Goal: Transaction & Acquisition: Subscribe to service/newsletter

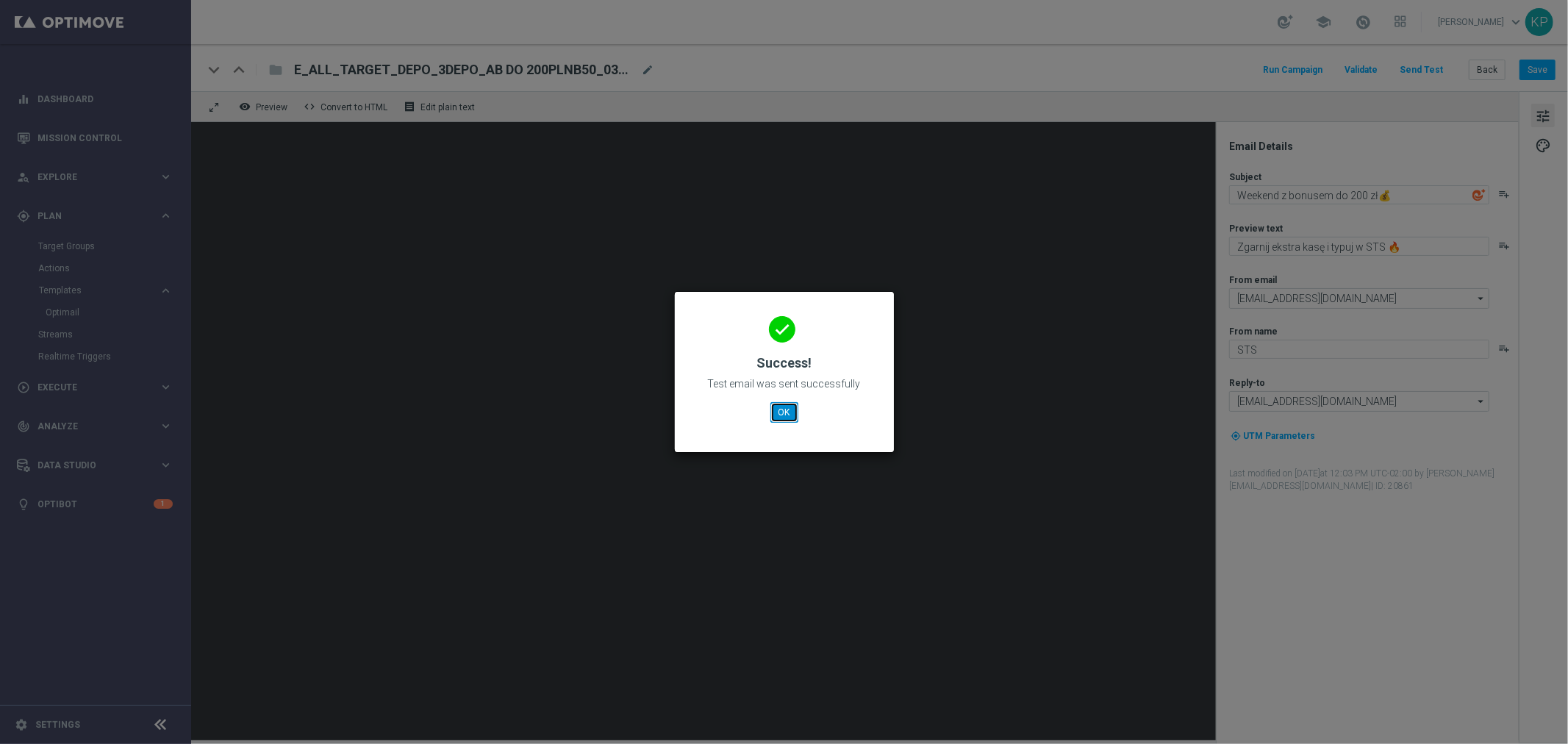
click at [783, 407] on button "OK" at bounding box center [784, 412] width 28 height 21
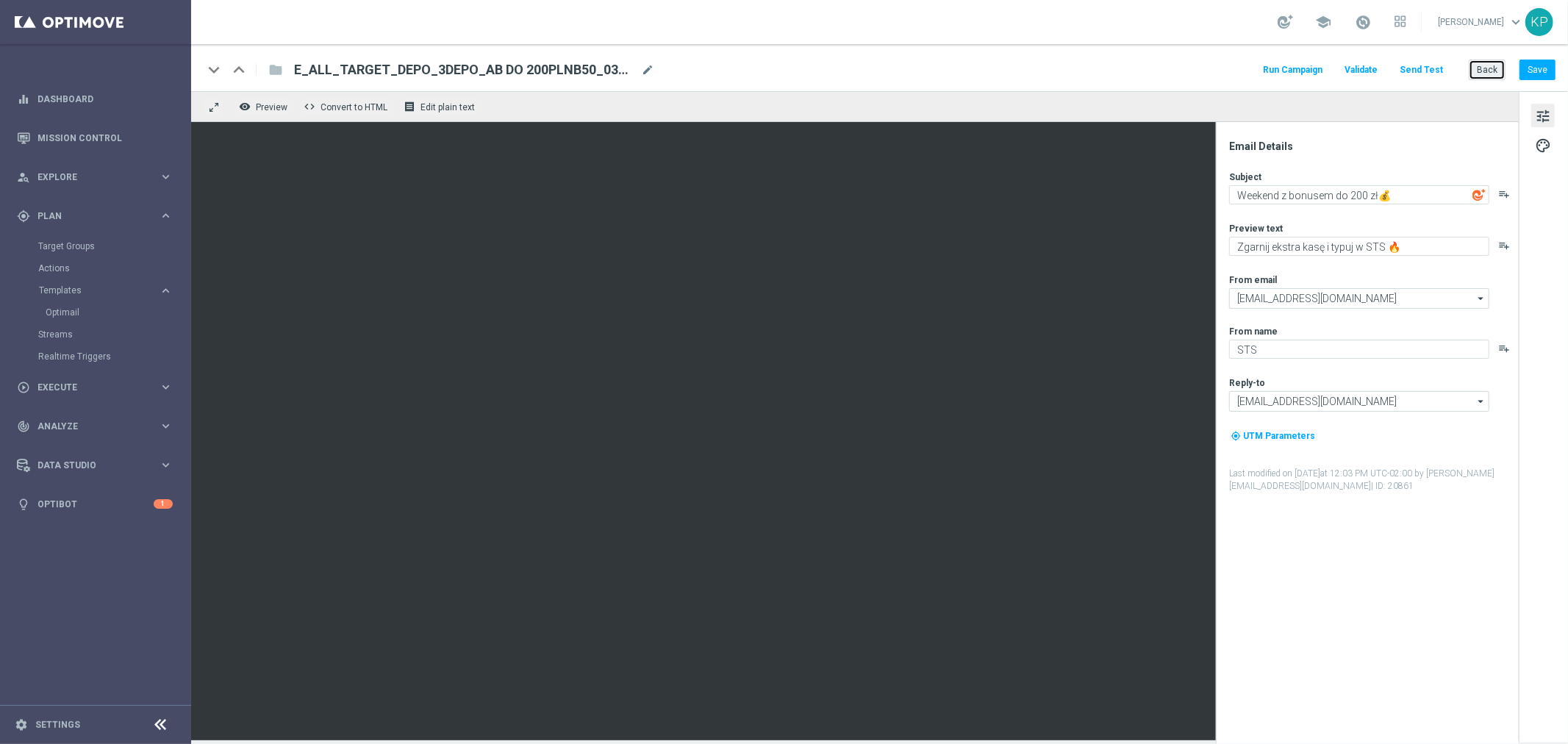
click at [1488, 75] on button "Back" at bounding box center [1486, 70] width 37 height 21
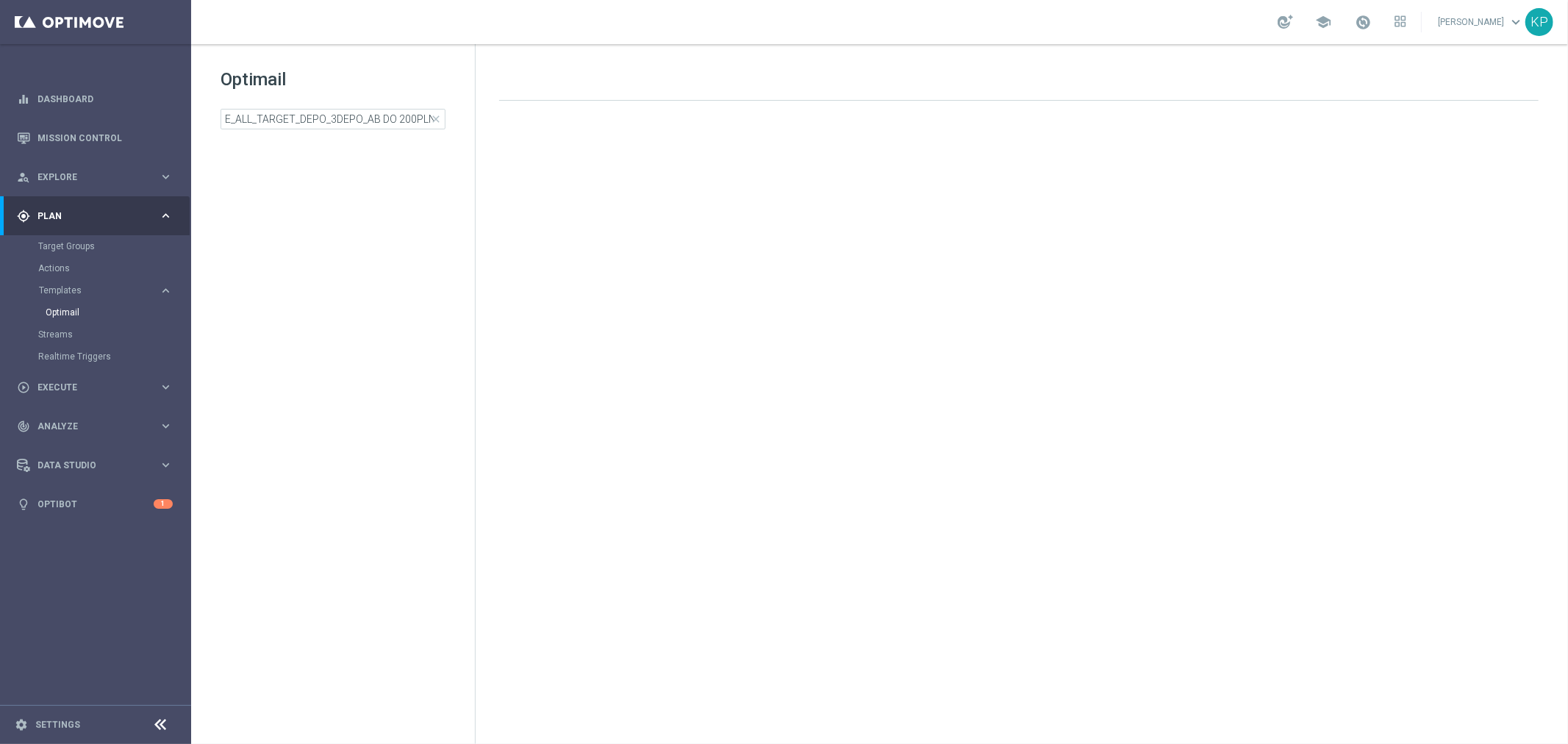
click at [1048, 50] on div "Drag here to set row groups Drag here to set column labels F header" at bounding box center [1022, 393] width 1092 height 699
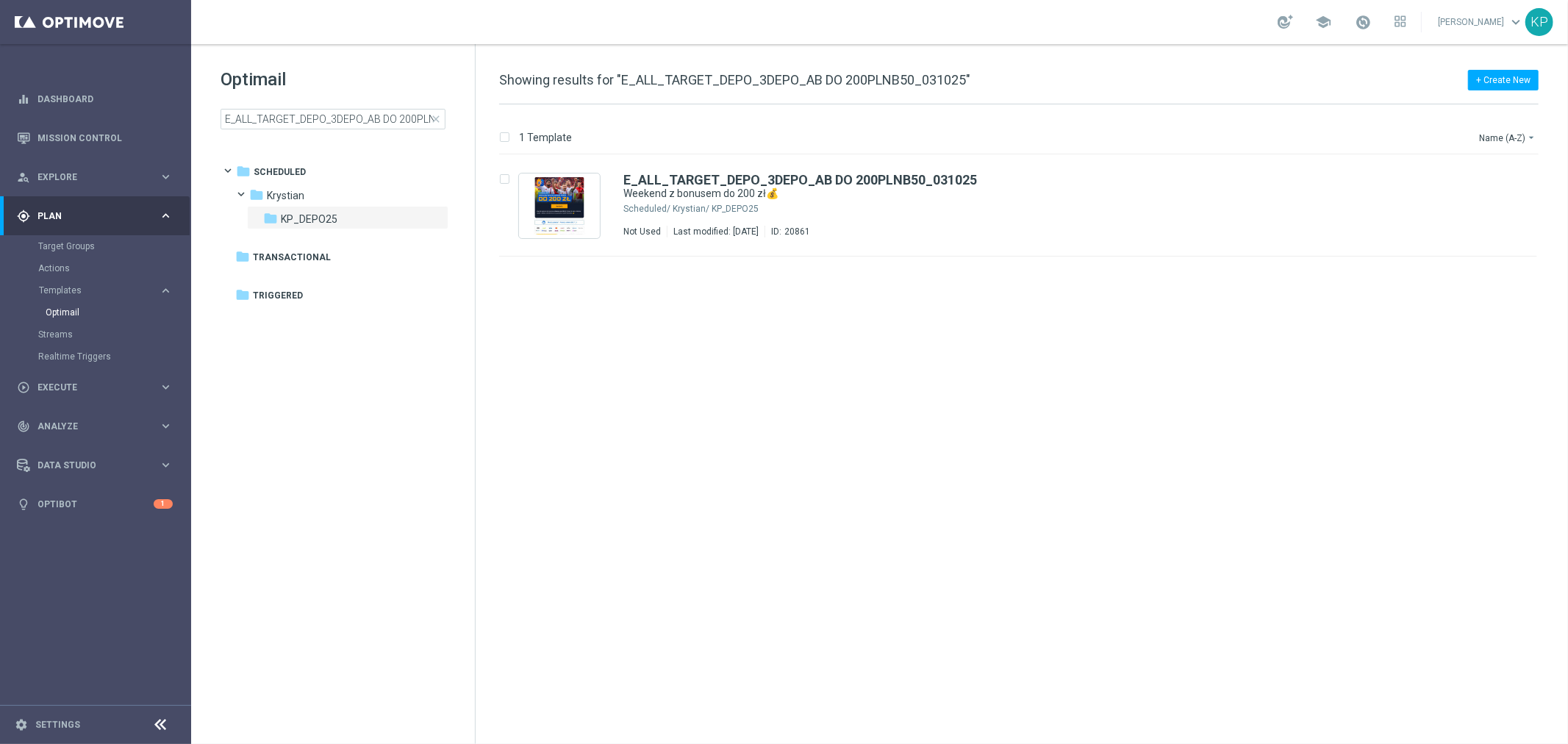
click at [898, 742] on div "insert_drive_file E_ALL_TARGET_DEPO_3DEPO_AB DO 200PLNB50_031025 Weekend z bonu…" at bounding box center [1025, 450] width 1080 height 589
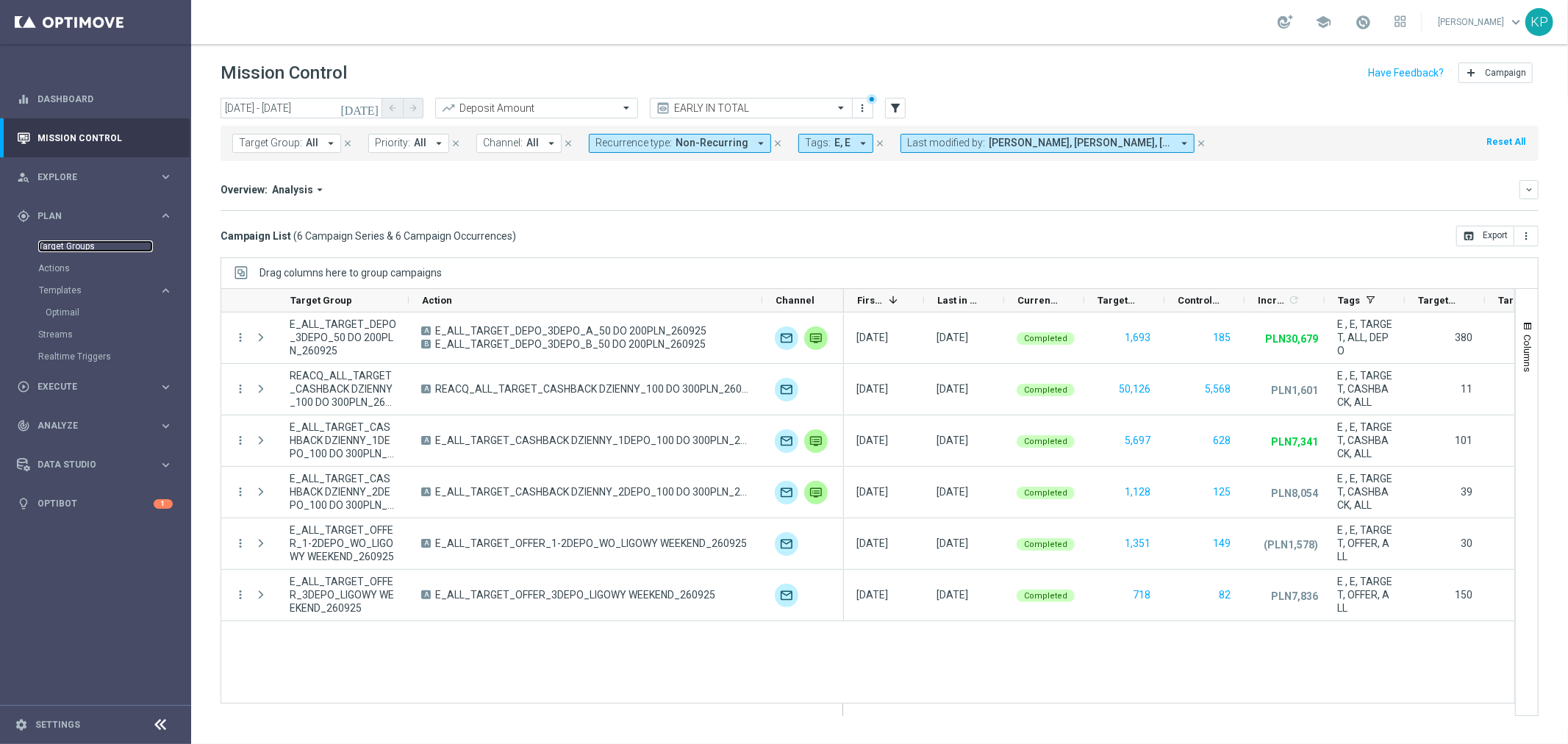
click at [82, 241] on link "Target Groups" at bounding box center [95, 247] width 114 height 12
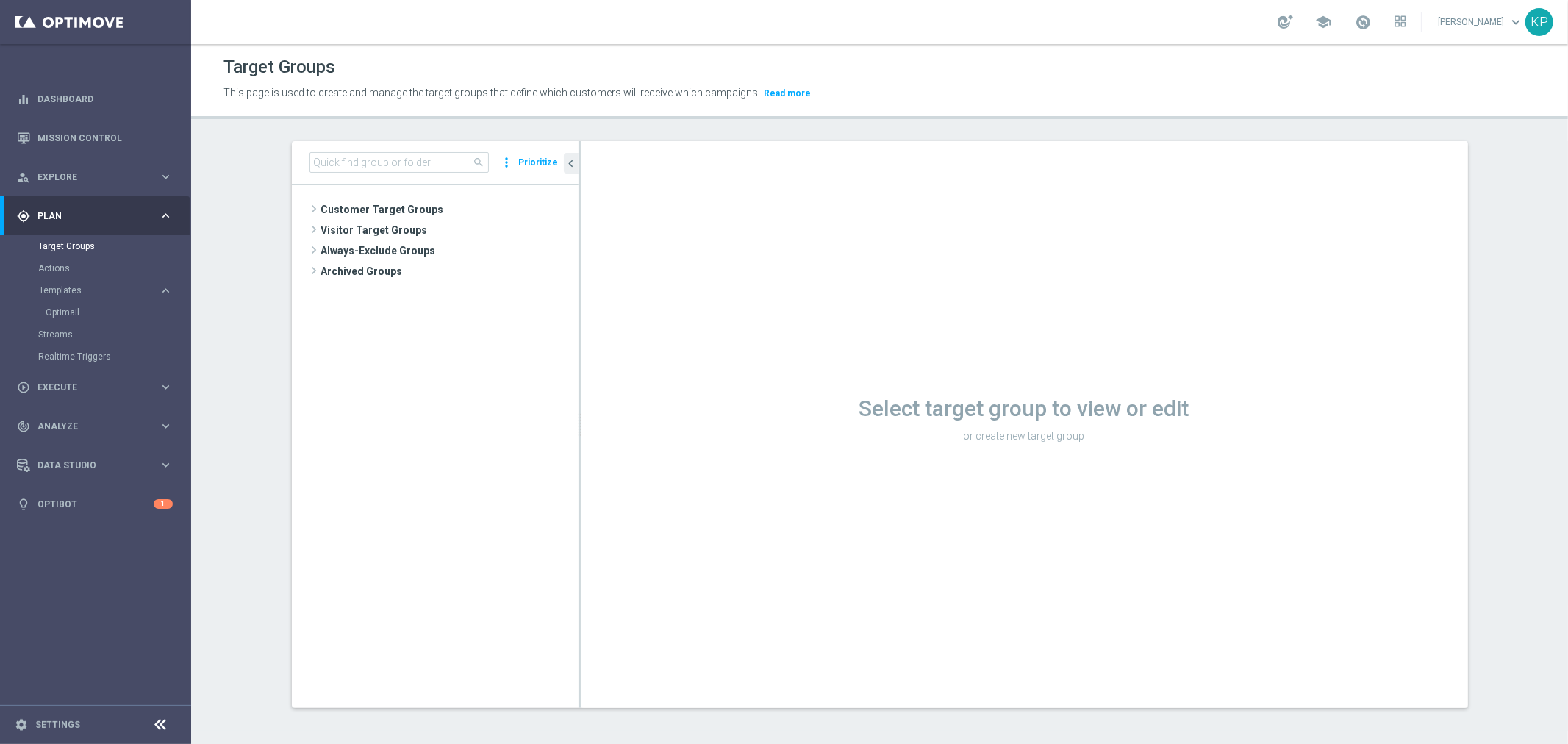
click at [264, 333] on div "search more_vert Prioritize Customer Target Groups library_add create_new_folder" at bounding box center [880, 436] width 1235 height 590
click at [428, 165] on input at bounding box center [399, 162] width 179 height 21
paste input "E_ALL_TARGET_OFFER_1-2DEPO_WO_LIGOWY WEEKEND_260925"
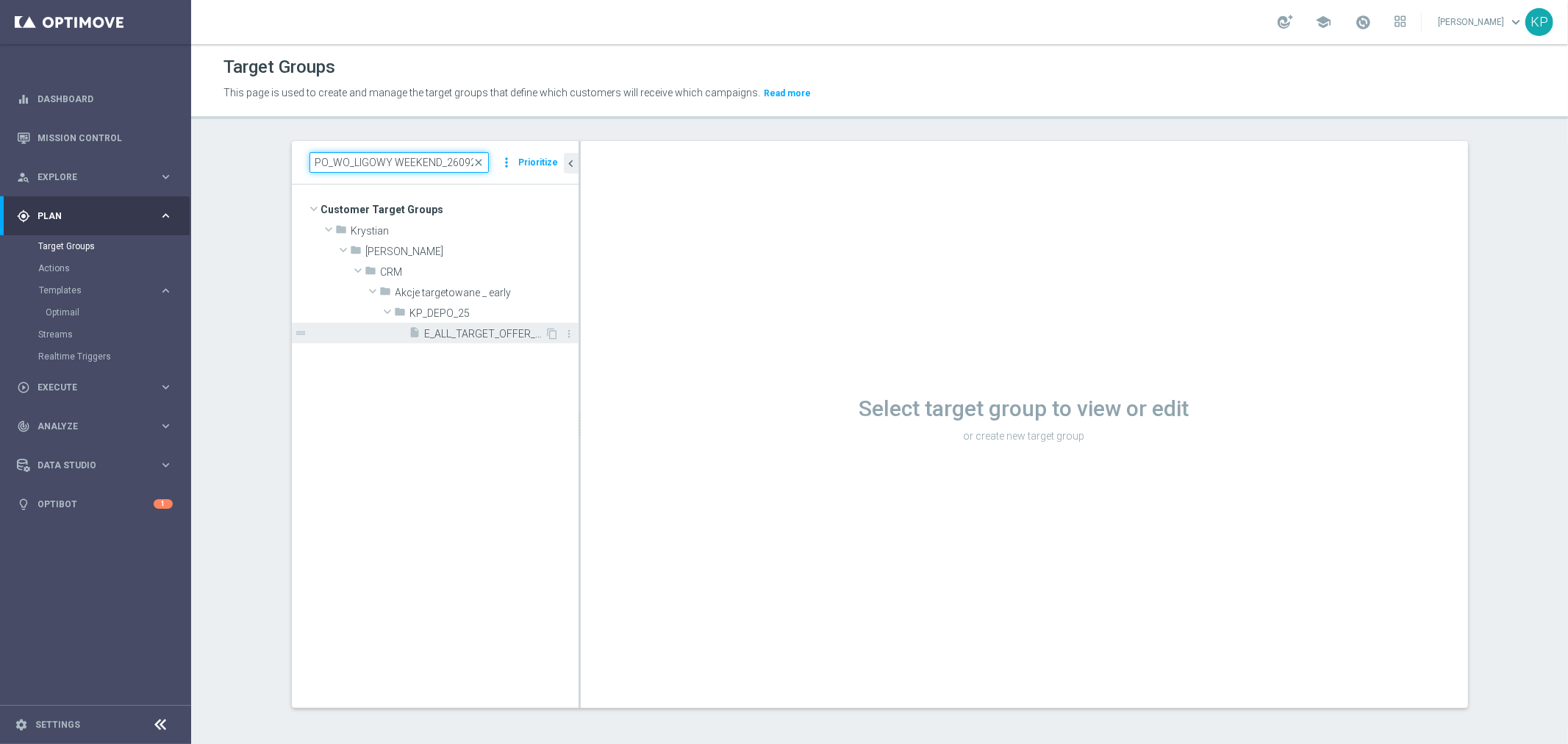
type input "E_ALL_TARGET_OFFER_1-2DEPO_WO_LIGOWY WEEKEND_260925"
click at [480, 336] on span "E_ALL_TARGET_OFFER_1-2DEPO_WO_LIGOWY WEEKEND_260925" at bounding box center [485, 334] width 120 height 13
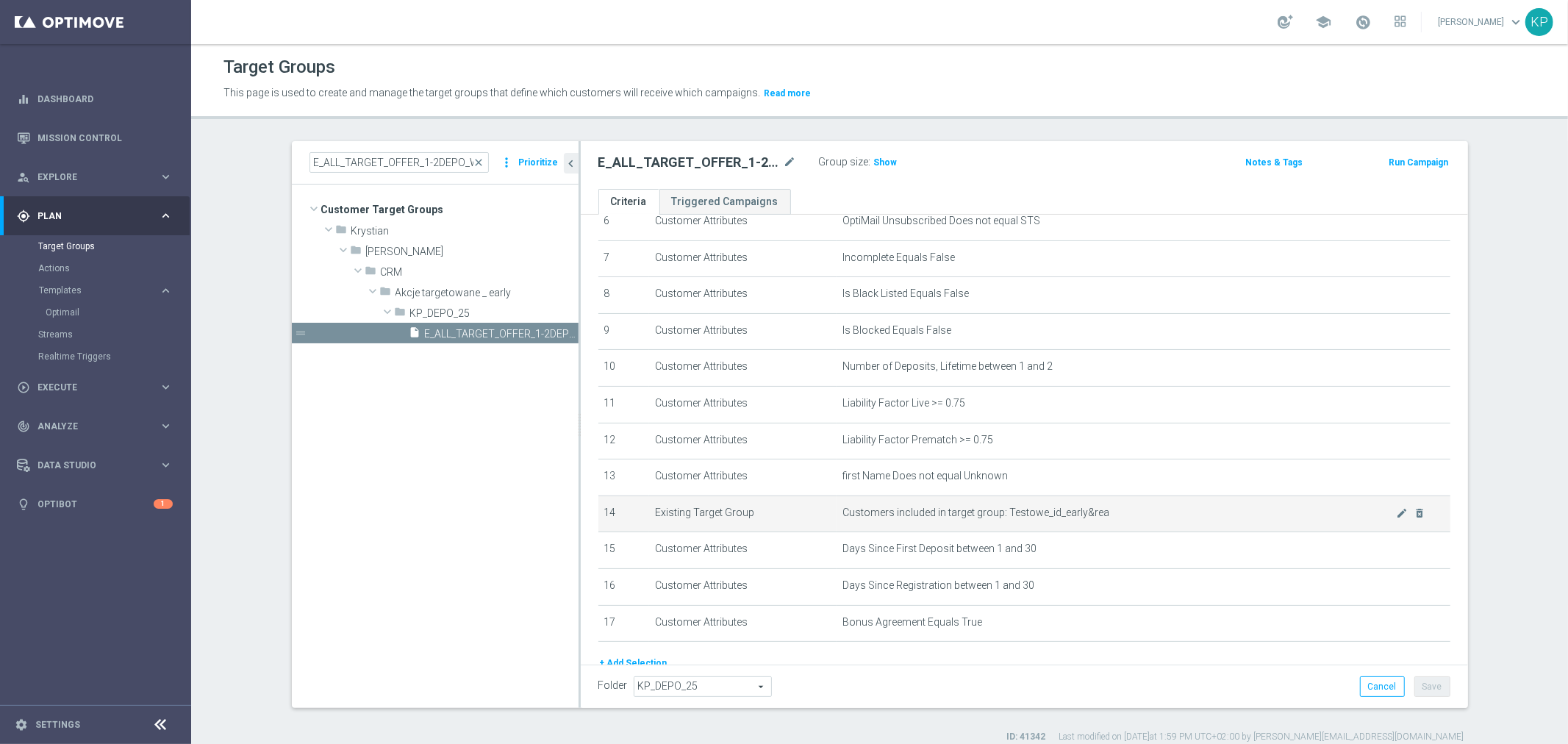
scroll to position [303, 0]
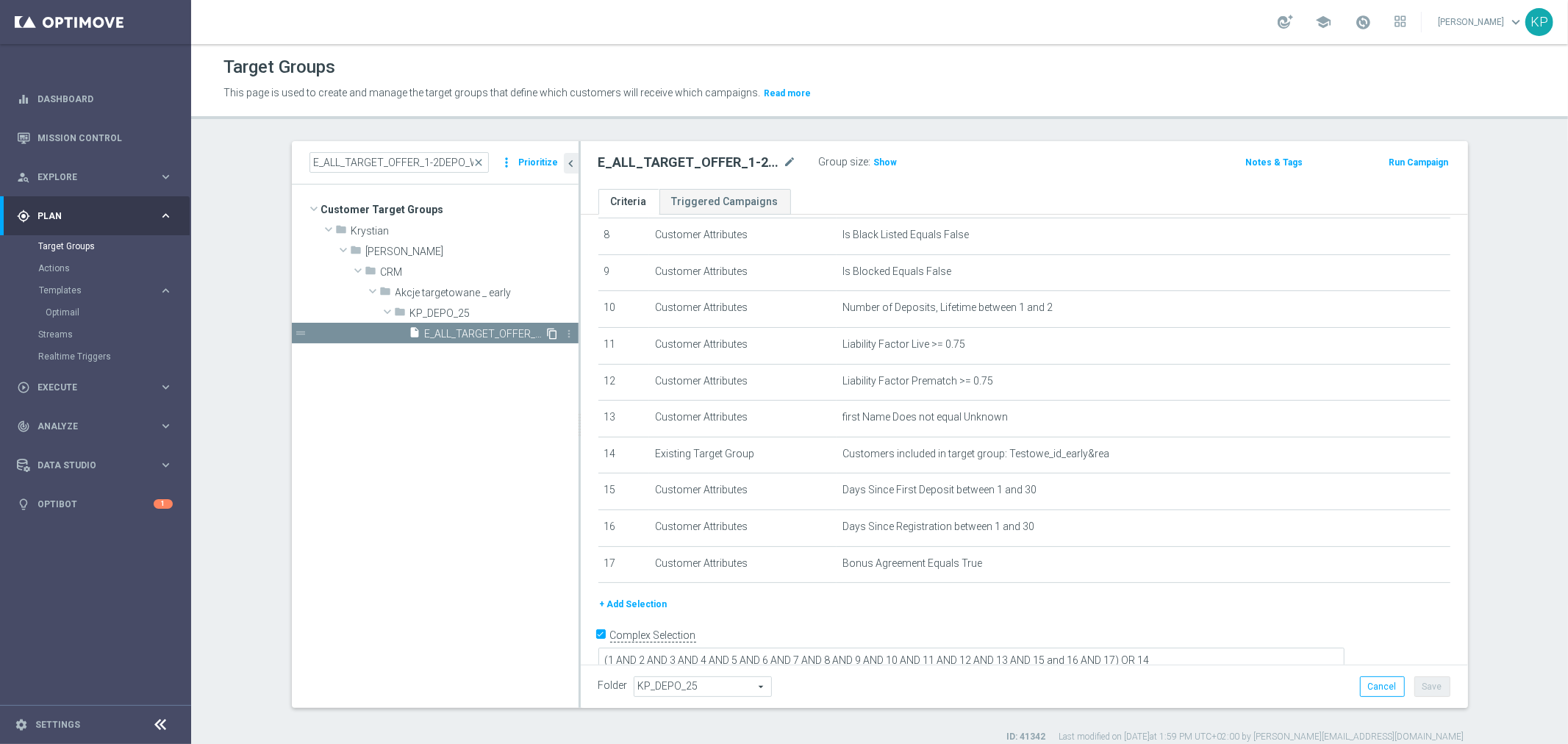
click at [547, 331] on icon "content_copy" at bounding box center [553, 334] width 12 height 12
click at [784, 155] on icon "mode_edit" at bounding box center [790, 162] width 13 height 18
click at [774, 164] on input "Copy of E_ALL_TARGET_OFFER_1-2DEPO_WO_LIGOWY WEEKEND_260925" at bounding box center [696, 163] width 198 height 21
click at [763, 165] on input "Copy of E_ALL_TARGET_OFFER_1-2DEPO_WO_LIGOWY WEEKEND_260925" at bounding box center [696, 163] width 198 height 21
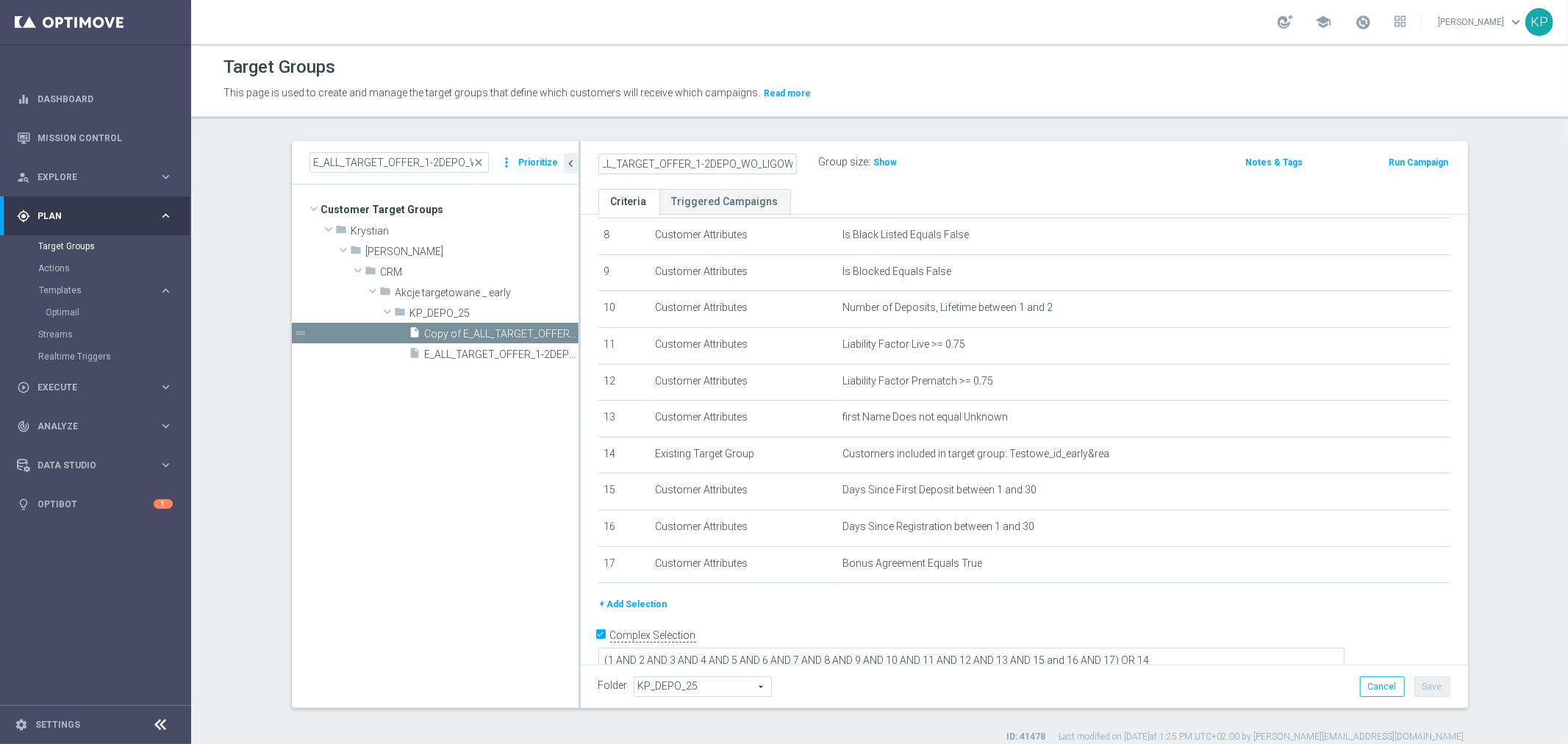
scroll to position [0, 0]
type input "E_ALL_TARGET_OFFER_1-2DEPO_WO_LIGOWY WEEKEND_031025"
click at [668, 123] on div "Target Groups This page is used to create and manage the target groups that def…" at bounding box center [880, 393] width 1377 height 699
click at [645, 597] on button "+ Add Selection" at bounding box center [633, 604] width 71 height 16
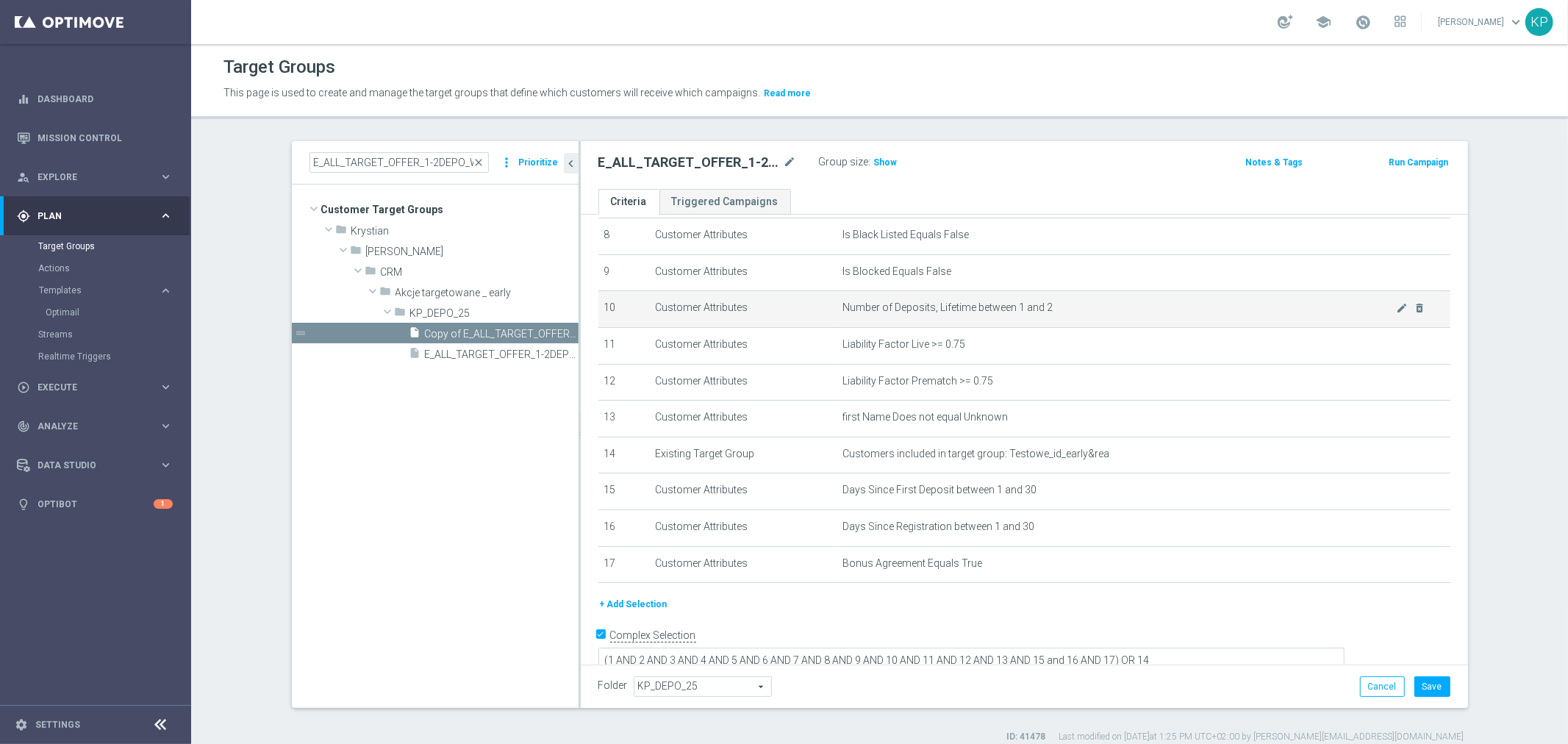
scroll to position [288, 0]
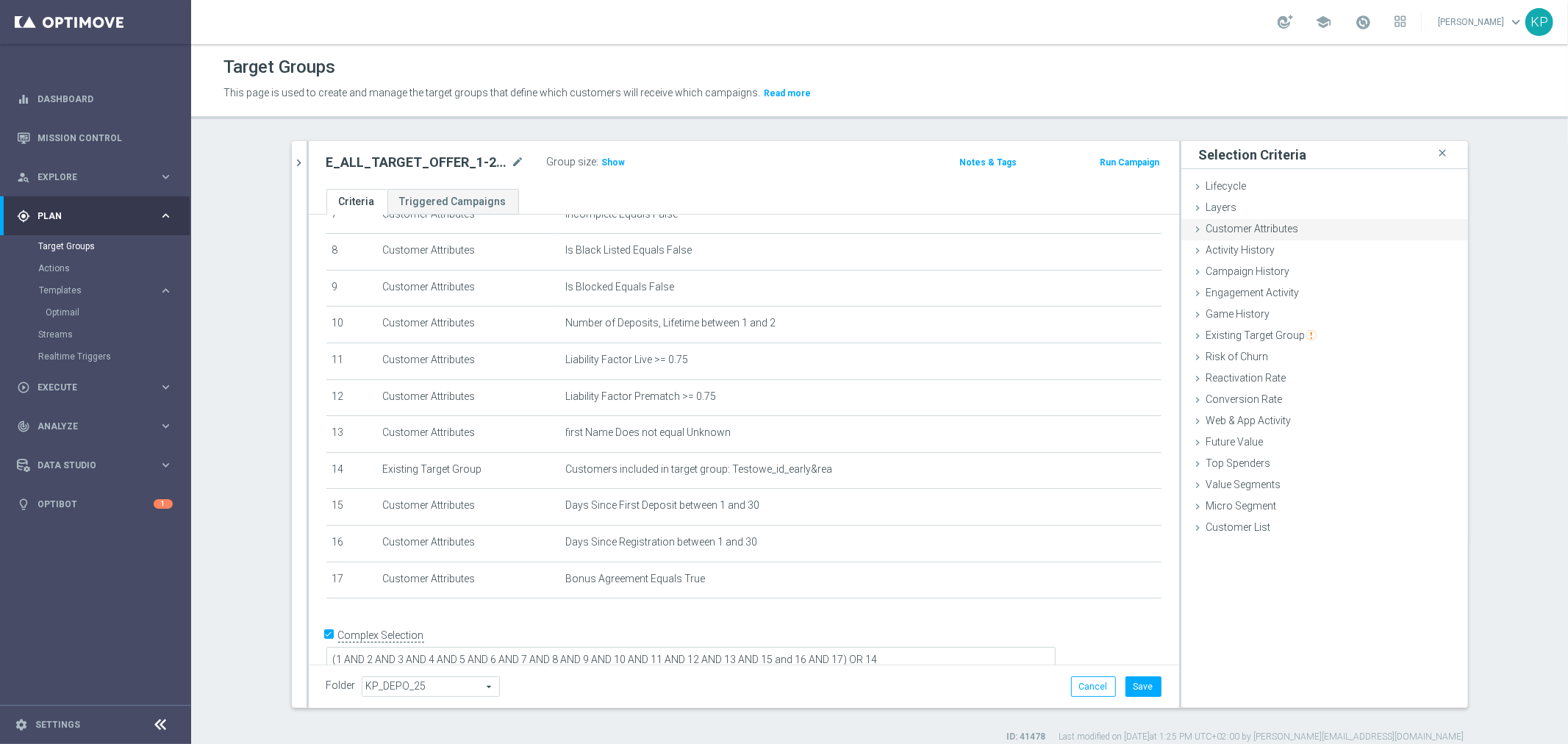
click at [1228, 225] on span "Customer Attributes" at bounding box center [1253, 229] width 93 height 12
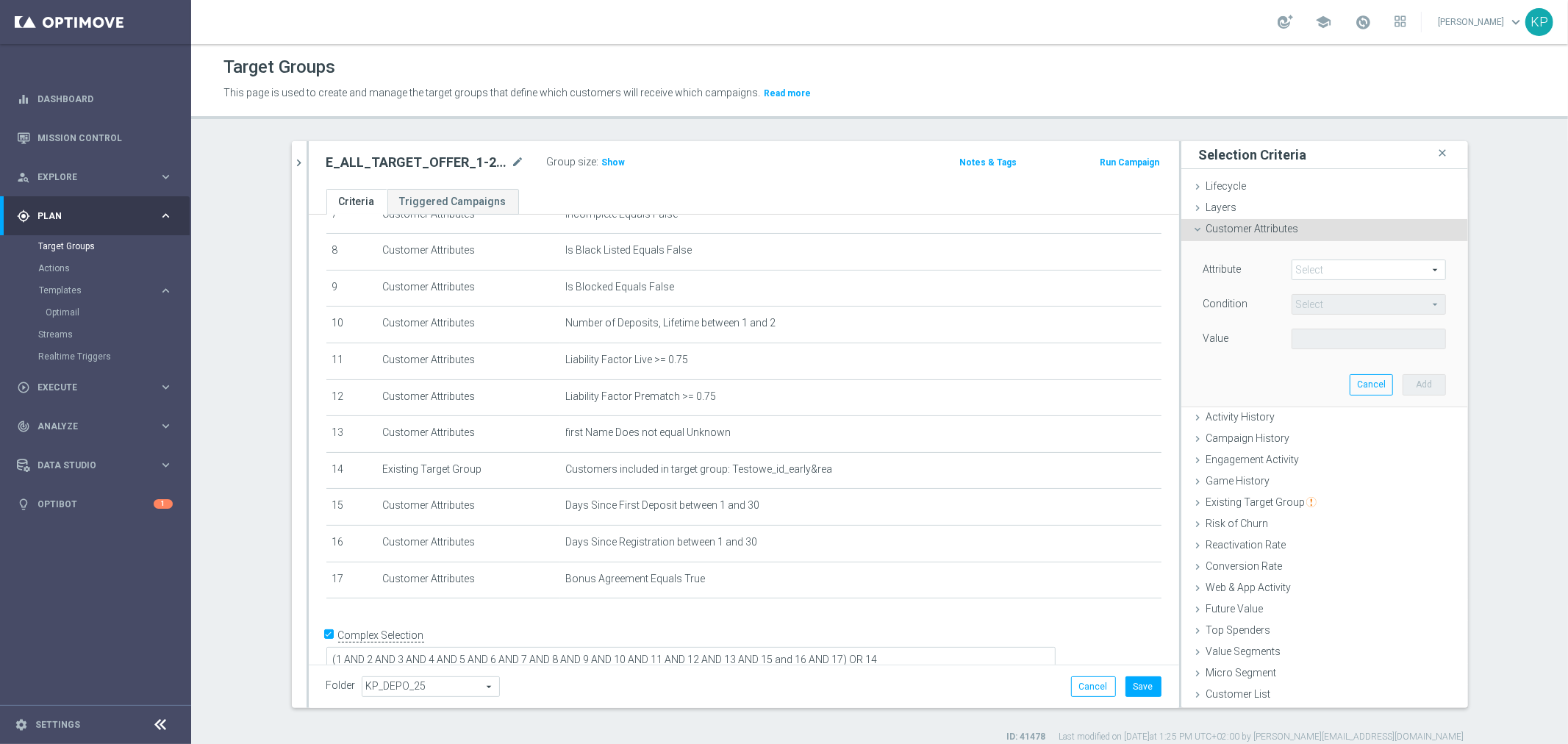
click at [1304, 277] on span at bounding box center [1369, 270] width 153 height 19
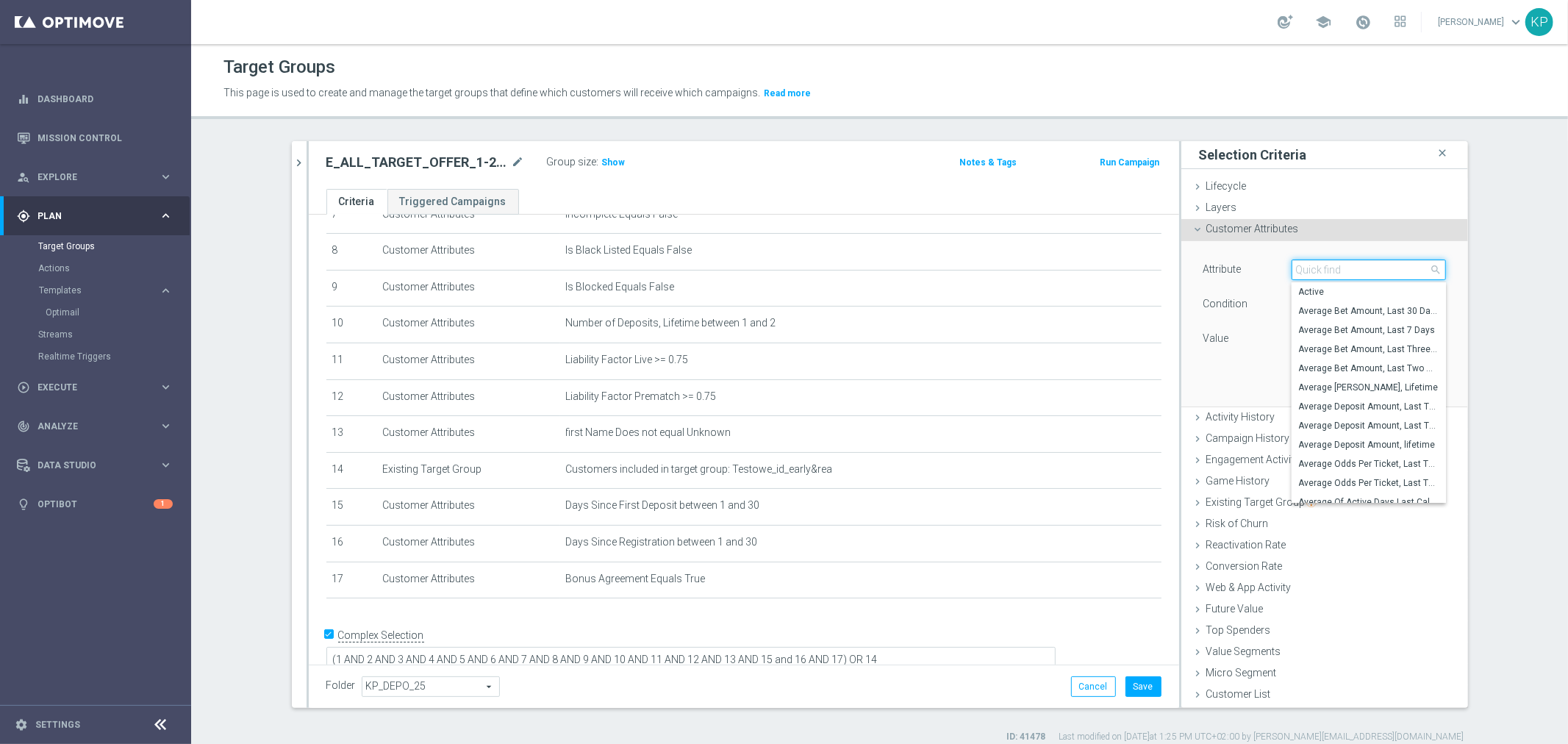
click at [1305, 277] on input "search" at bounding box center [1368, 270] width 154 height 21
type input "mail"
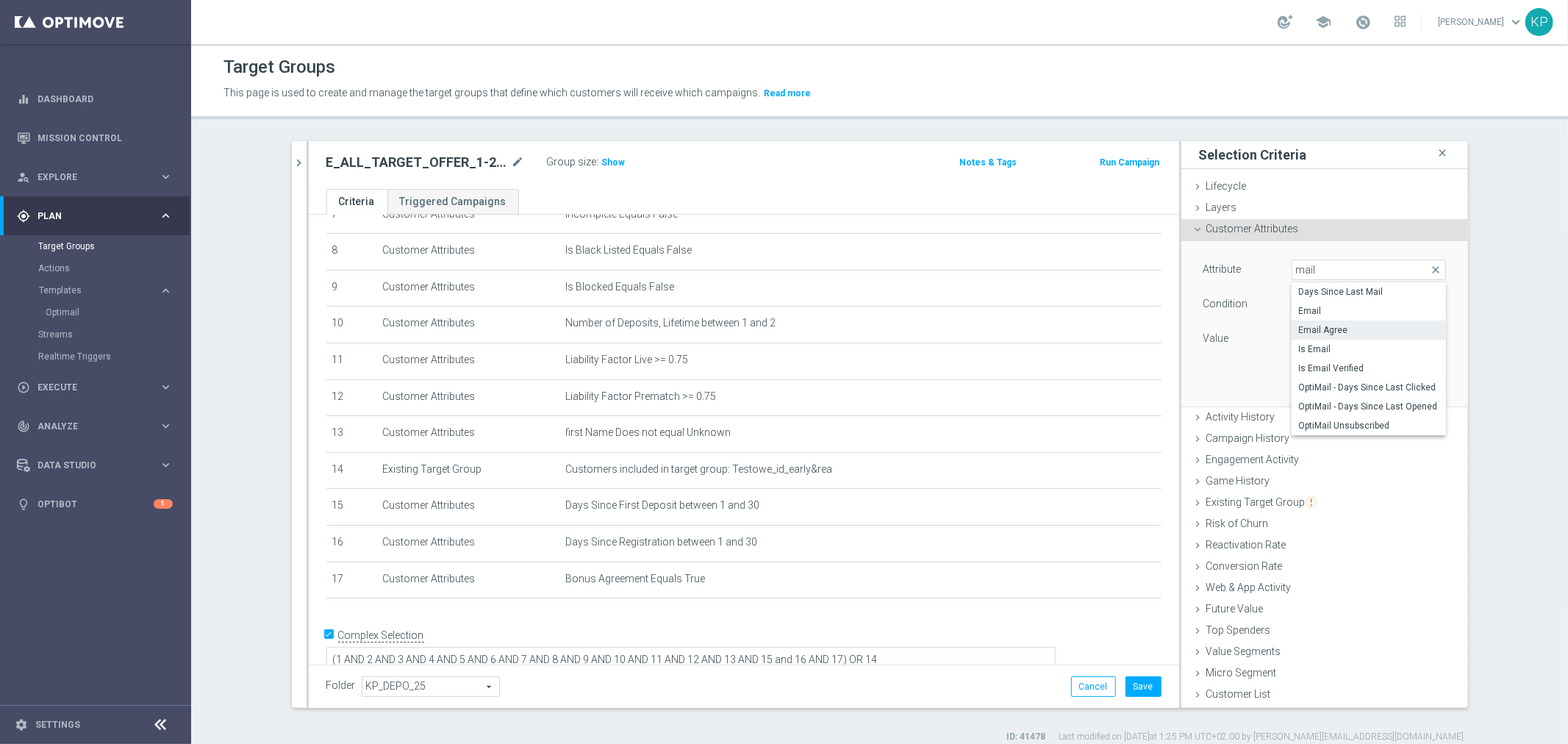
click at [1371, 329] on span "Email Agree" at bounding box center [1369, 330] width 139 height 12
type input "Email Agree"
type input "Equals"
click at [1333, 336] on span at bounding box center [1369, 338] width 153 height 19
click at [1328, 374] on span "TRUE" at bounding box center [1369, 380] width 139 height 12
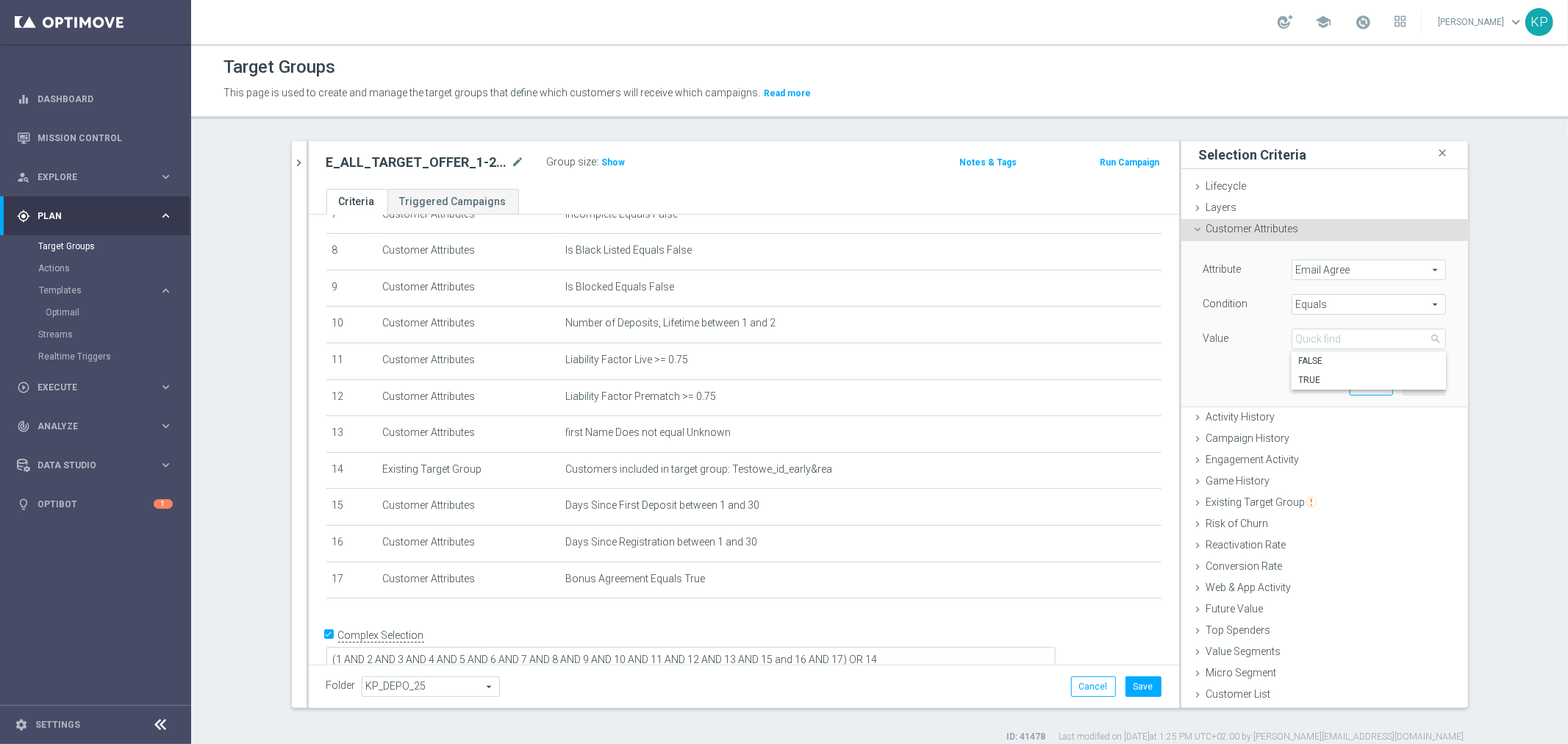
type input "TRUE"
click at [1410, 383] on button "Add" at bounding box center [1425, 384] width 44 height 21
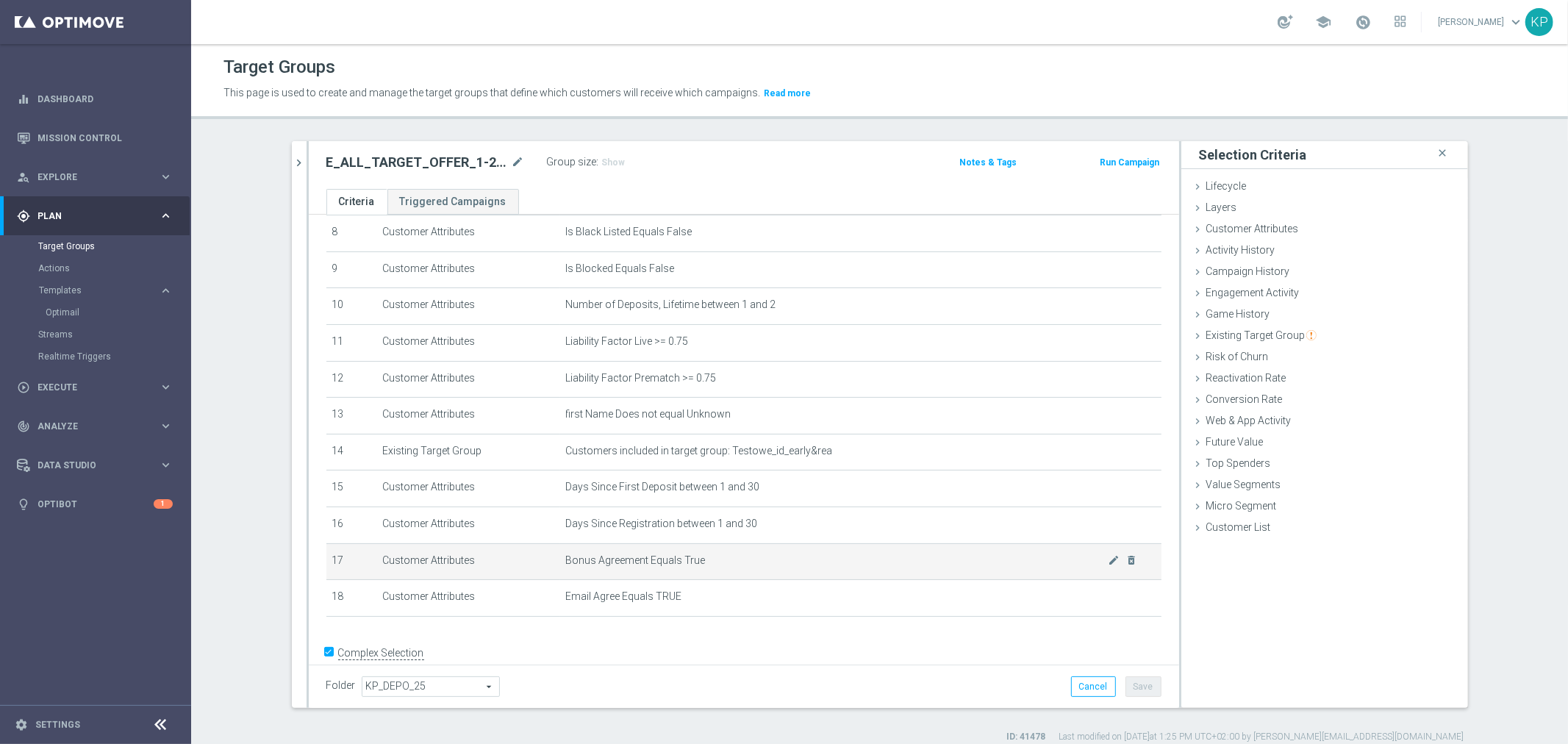
scroll to position [325, 0]
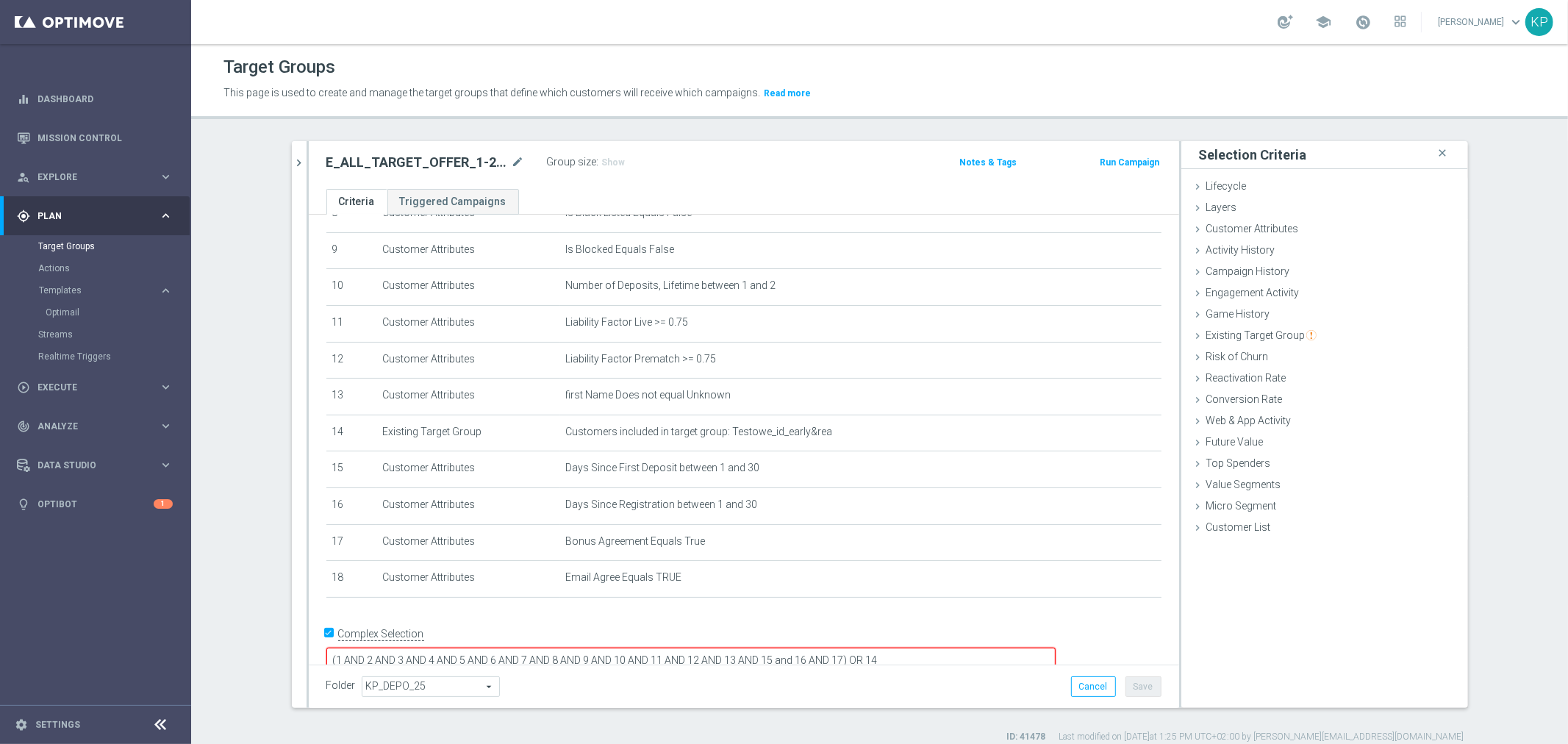
click at [946, 648] on textarea "(1 AND 2 AND 3 AND 4 AND 5 AND 6 AND 7 AND 8 AND 9 AND 10 AND 11 AND 12 AND 13 …" at bounding box center [690, 660] width 729 height 26
type textarea "(1 AND 2 AND 3 AND 4 AND 5 AND 6 AND 7 AND 8 AND 9 AND 10 AND 11 AND 12 AND 13 …"
click at [1521, 283] on section "E_ALL_TARGET_OFFER_1-2DEPO_WO_LIGOWY WEEKEND_260925 close more_vert Prioritize …" at bounding box center [880, 442] width 1377 height 602
click at [1140, 684] on button "Save" at bounding box center [1143, 686] width 36 height 21
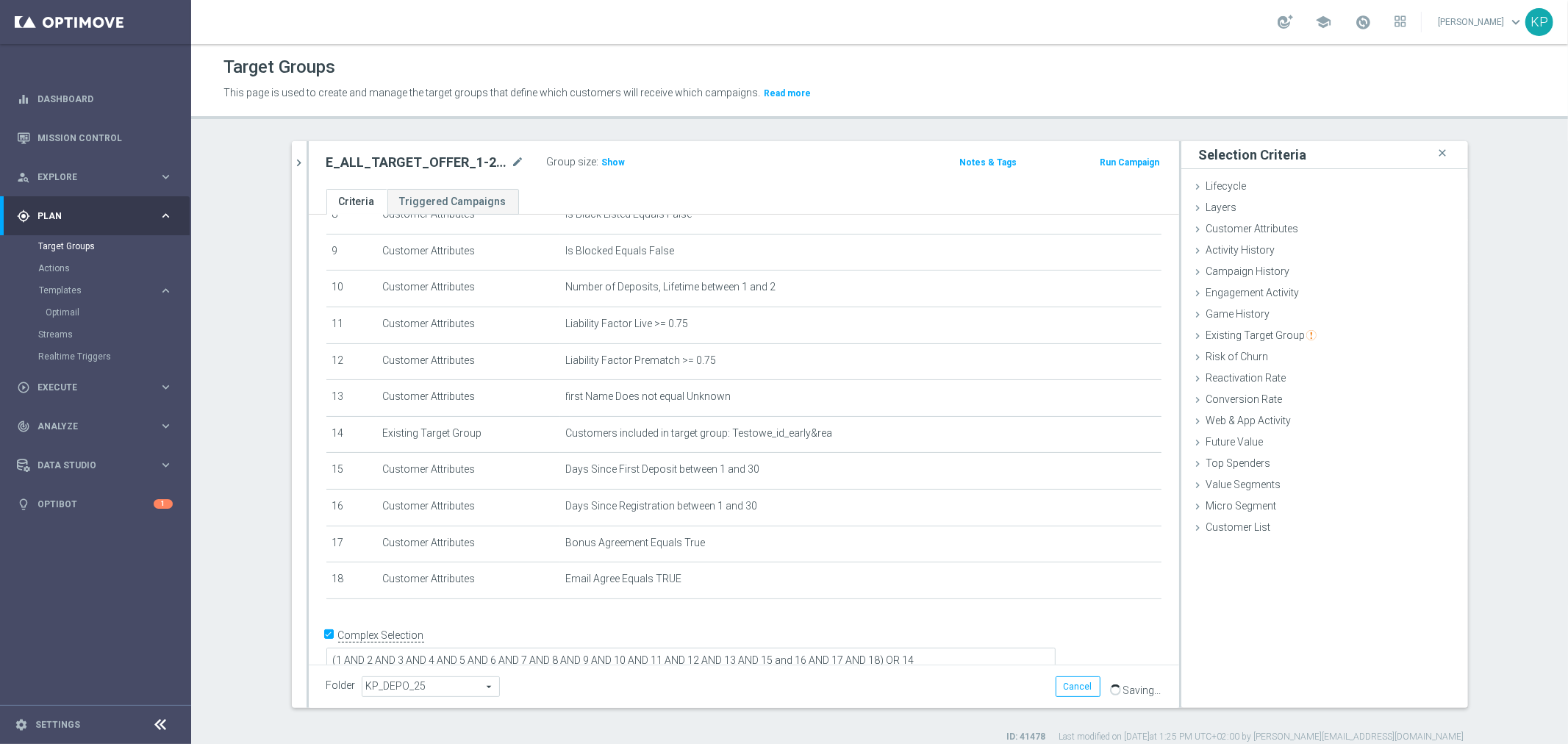
click at [478, 162] on h2 "E_ALL_TARGET_OFFER_1-2DEPO_WO_LIGOWY WEEKEND_031025" at bounding box center [417, 162] width 182 height 18
copy div "E_ALL_TARGET_OFFER_1-2DEPO_WO_LIGOWY WEEKEND_031025"
click at [308, 167] on div "E_ALL_TARGET_OFFER_1-2DEPO_WO_LIGOWY WEEKEND_031025 mode_edit Group size : Show…" at bounding box center [743, 165] width 871 height 48
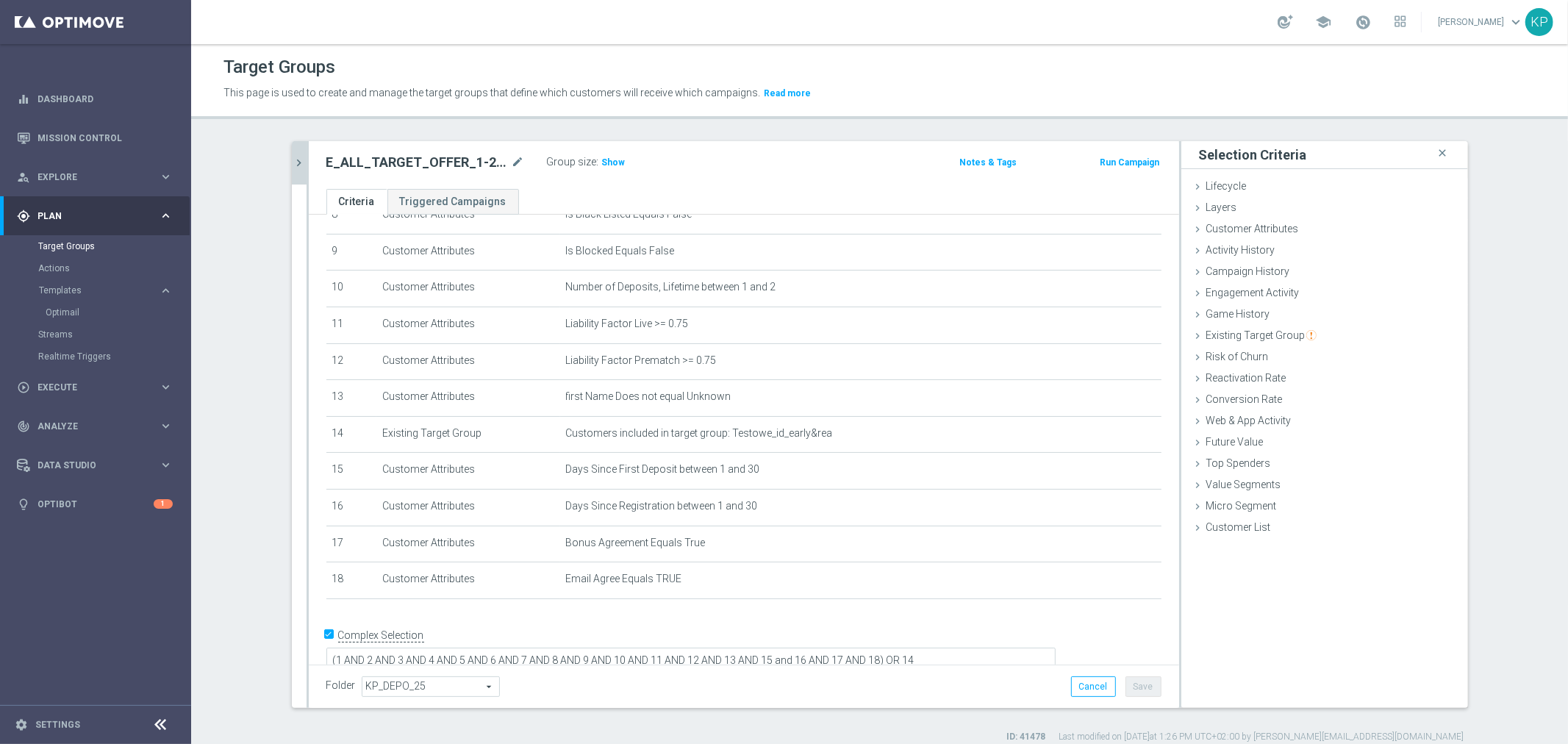
click at [297, 162] on icon "chevron_right" at bounding box center [299, 163] width 14 height 14
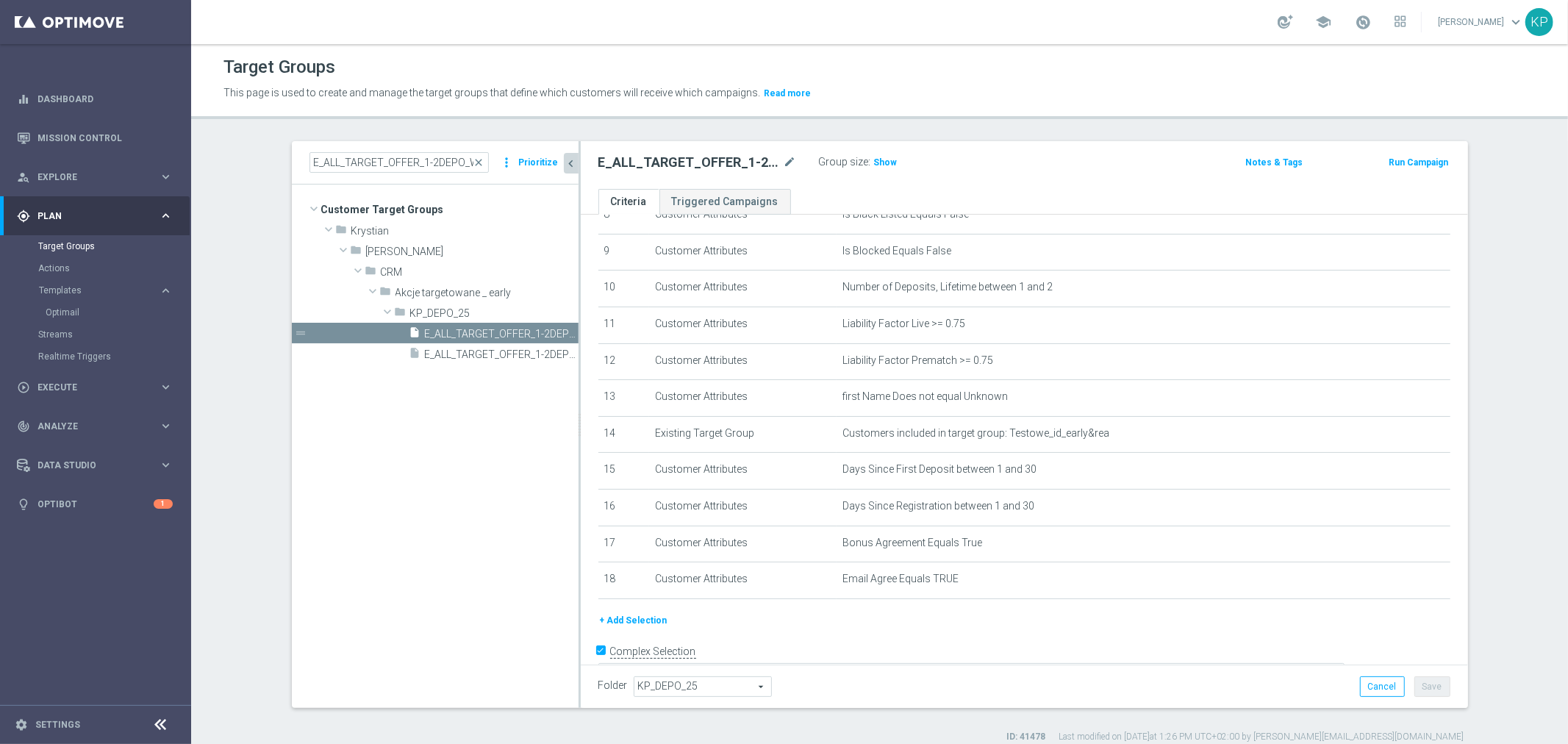
click at [336, 147] on div "E_ALL_TARGET_OFFER_1-2DEPO_WO_LIGOWY WEEKEND_260925 close more_vert Prioritize" at bounding box center [435, 163] width 287 height 44
click at [339, 156] on input "E_ALL_TARGET_OFFER_1-2DEPO_WO_LIGOWY WEEKEND_260925" at bounding box center [399, 162] width 179 height 21
paste input "3DEP"
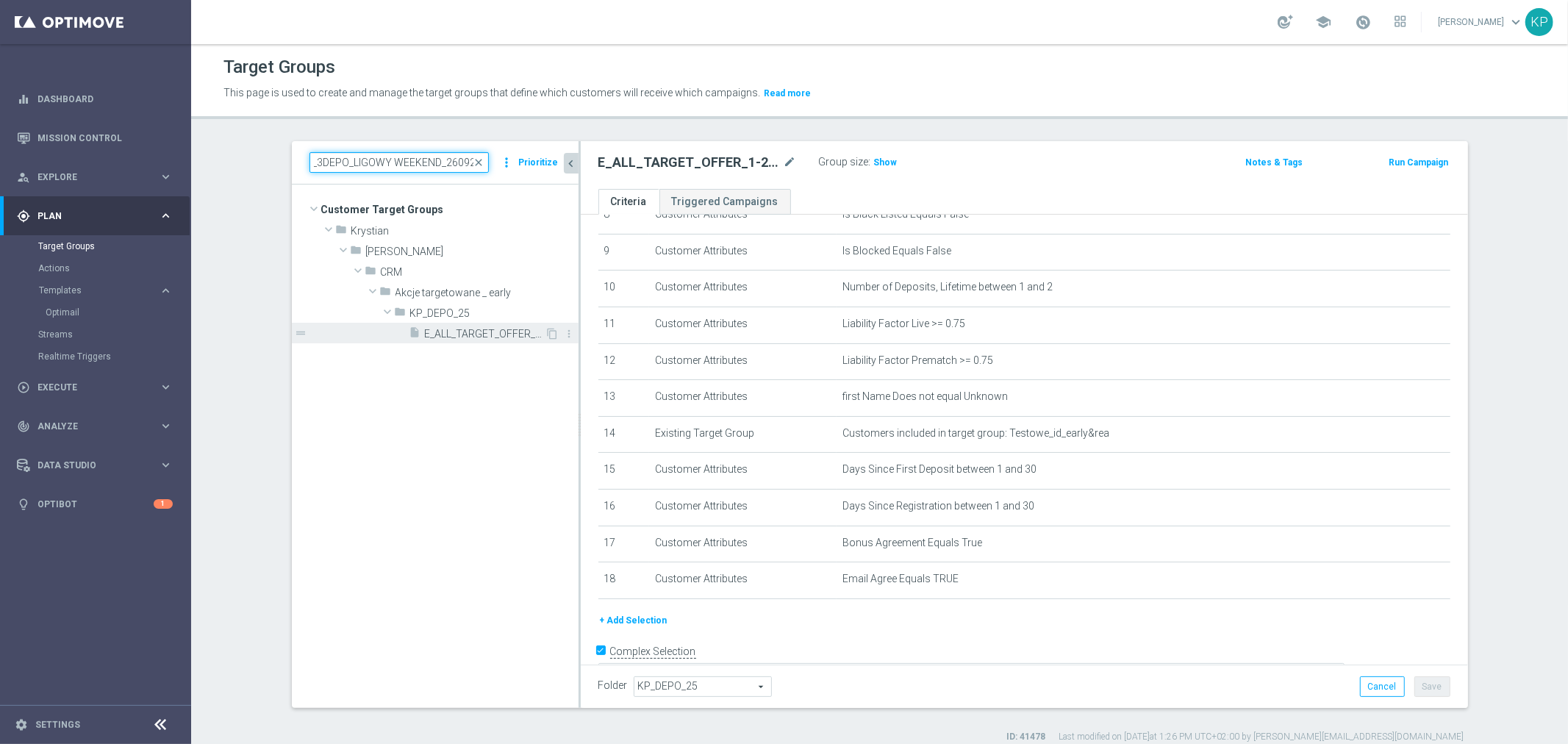
type input "E_ALL_TARGET_OFFER_3DEPO_LIGOWY WEEKEND_260925"
click at [461, 333] on span "E_ALL_TARGET_OFFER_3DEPO_LIGOWY WEEKEND_260925" at bounding box center [485, 334] width 120 height 13
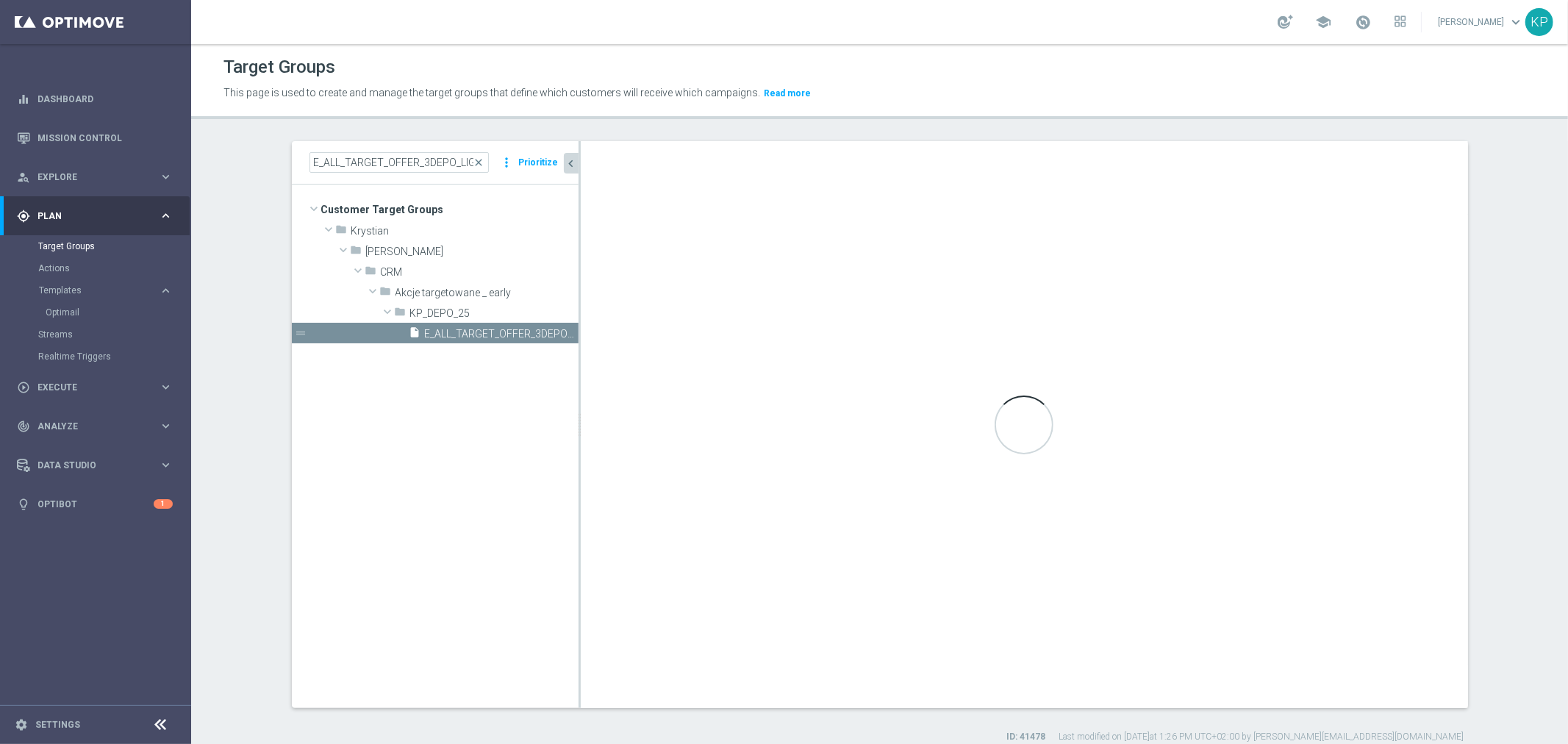
type textarea "(1 AND 2 AND 3 AND 4 AND 5 AND 6 AND 7 AND 8 AND 9 AND 10 AND 11 AND 12 AND 13 …"
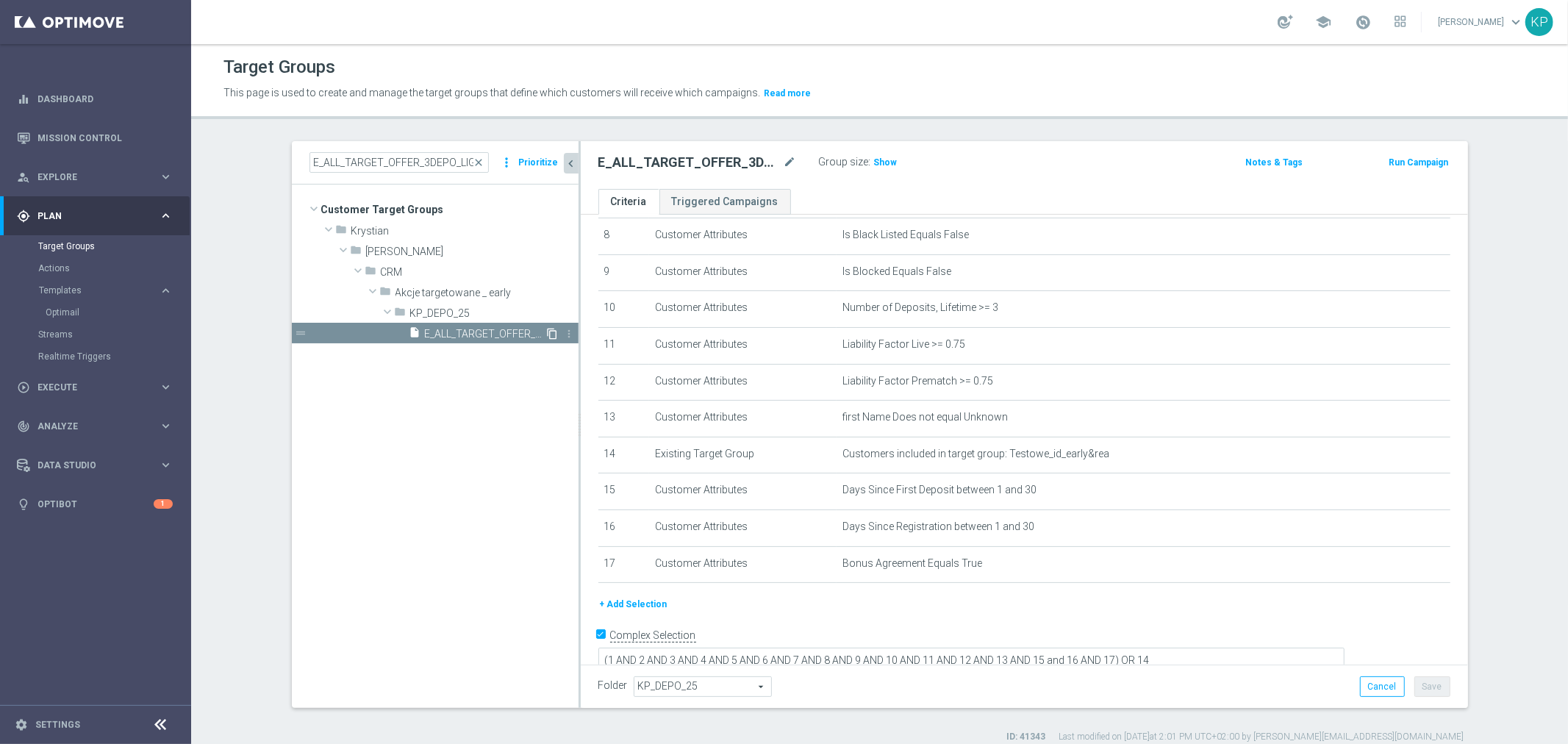
click at [547, 333] on icon "content_copy" at bounding box center [553, 334] width 12 height 12
click at [784, 162] on icon "mode_edit" at bounding box center [790, 162] width 13 height 18
click at [687, 167] on input "Copy of E_ALL_TARGET_OFFER_3DEPO_LIGOWY WEEKEND_260925" at bounding box center [696, 163] width 198 height 21
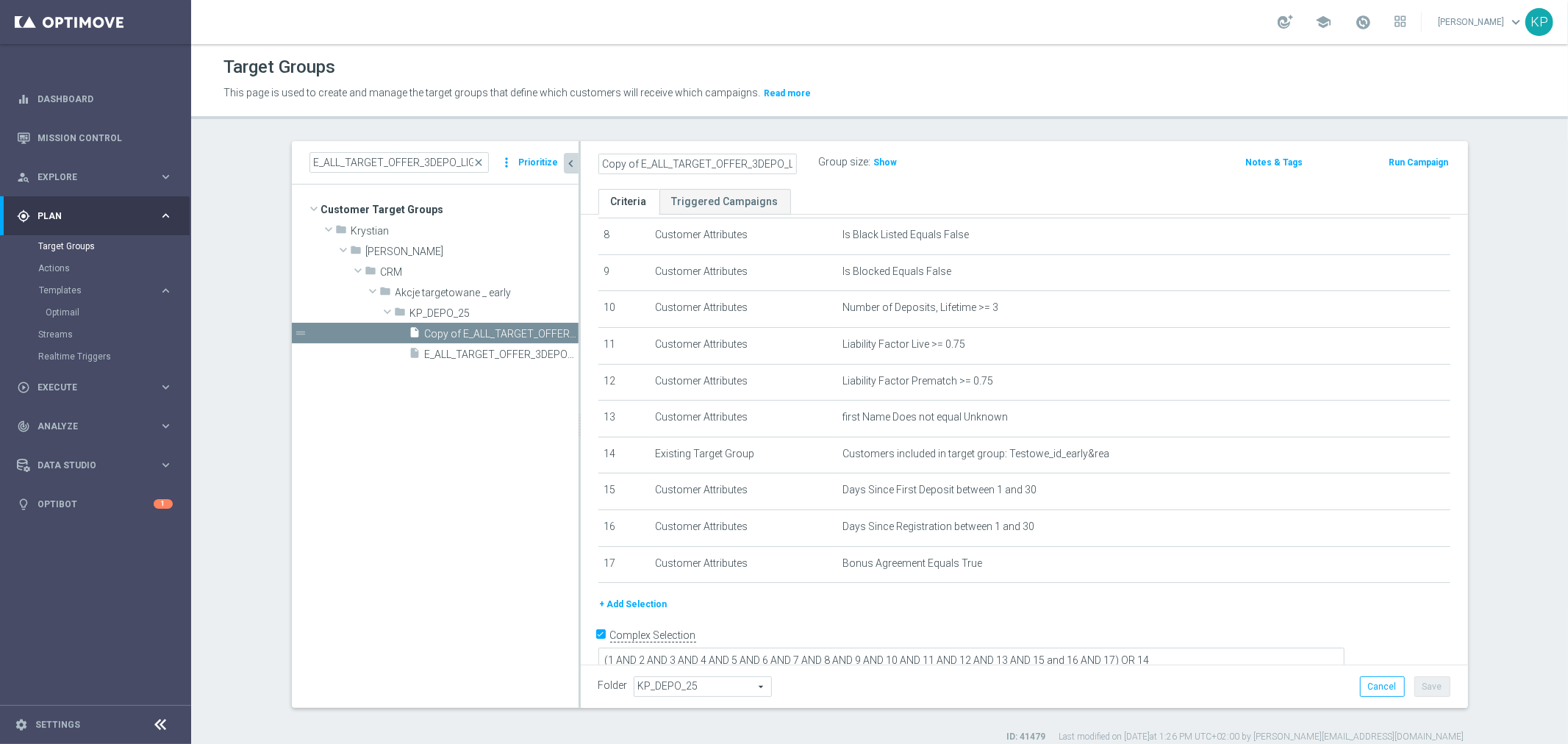
drag, startPoint x: 650, startPoint y: 165, endPoint x: 583, endPoint y: 162, distance: 67.1
click at [571, 162] on as-split "E_ALL_TARGET_OFFER_3DEPO_LIGOWY WEEKEND_260925 close more_vert Prioritize Custo…" at bounding box center [880, 425] width 1176 height 567
click at [623, 162] on input "Copy of E_ALL_TARGET_OFFER_3DEPO_LIGOWY WEEKEND_260925" at bounding box center [696, 163] width 198 height 21
drag, startPoint x: 625, startPoint y: 162, endPoint x: 530, endPoint y: 160, distance: 95.0
click at [530, 160] on as-split "E_ALL_TARGET_OFFER_3DEPO_LIGOWY WEEKEND_260925 close more_vert Prioritize Custo…" at bounding box center [880, 425] width 1176 height 567
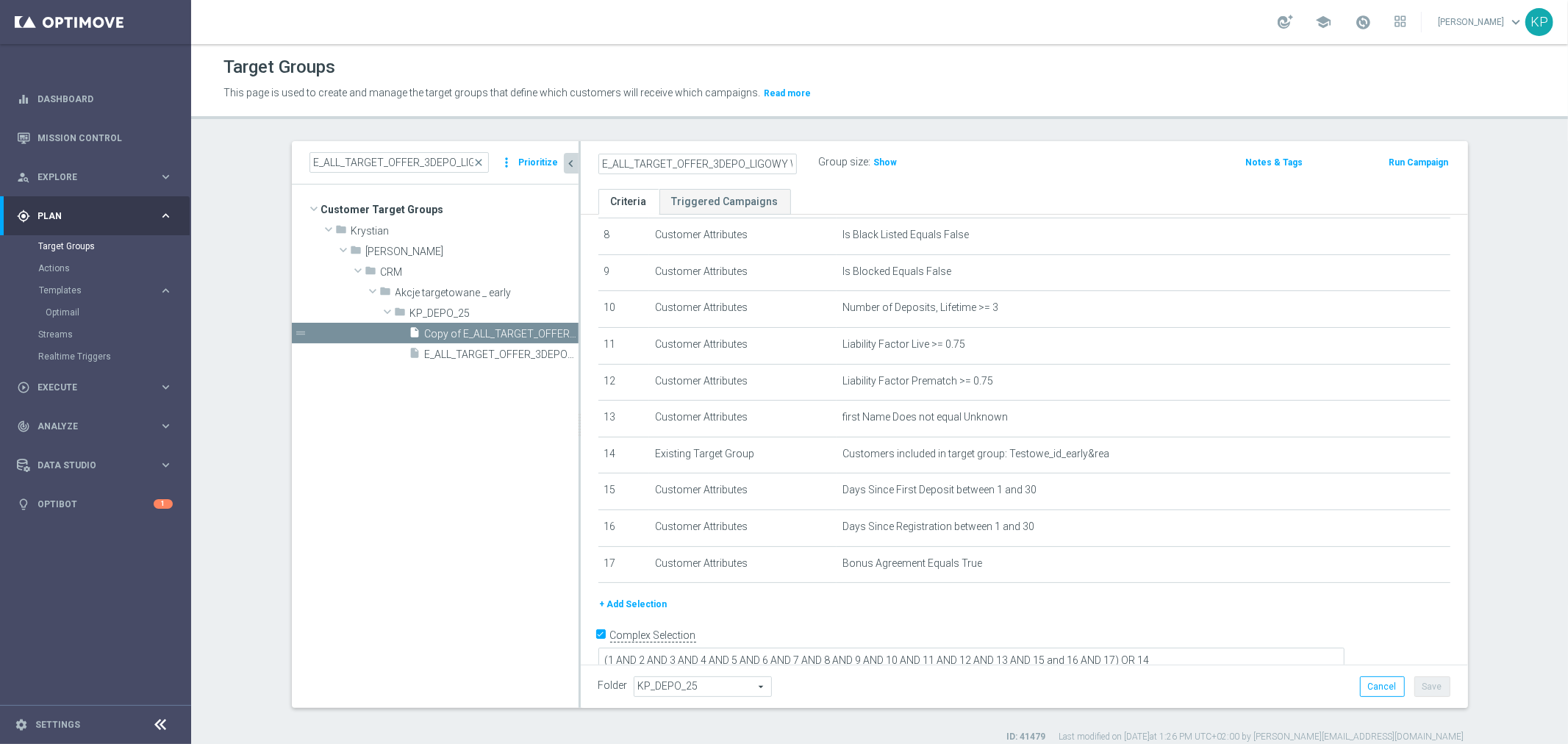
scroll to position [0, 83]
drag, startPoint x: 718, startPoint y: 159, endPoint x: 848, endPoint y: 159, distance: 130.0
click at [850, 159] on div "E_ALL_TARGET_OFFER_3DEPO_LIGOWY WEEKEND_260925 Group size : Show" at bounding box center [879, 163] width 583 height 22
click at [710, 159] on input "E_ALL_TARGET_OFFER_3DEPO_LIGOWY WEEKEND_260925" at bounding box center [696, 163] width 198 height 21
drag, startPoint x: 754, startPoint y: 160, endPoint x: 761, endPoint y: 162, distance: 7.3
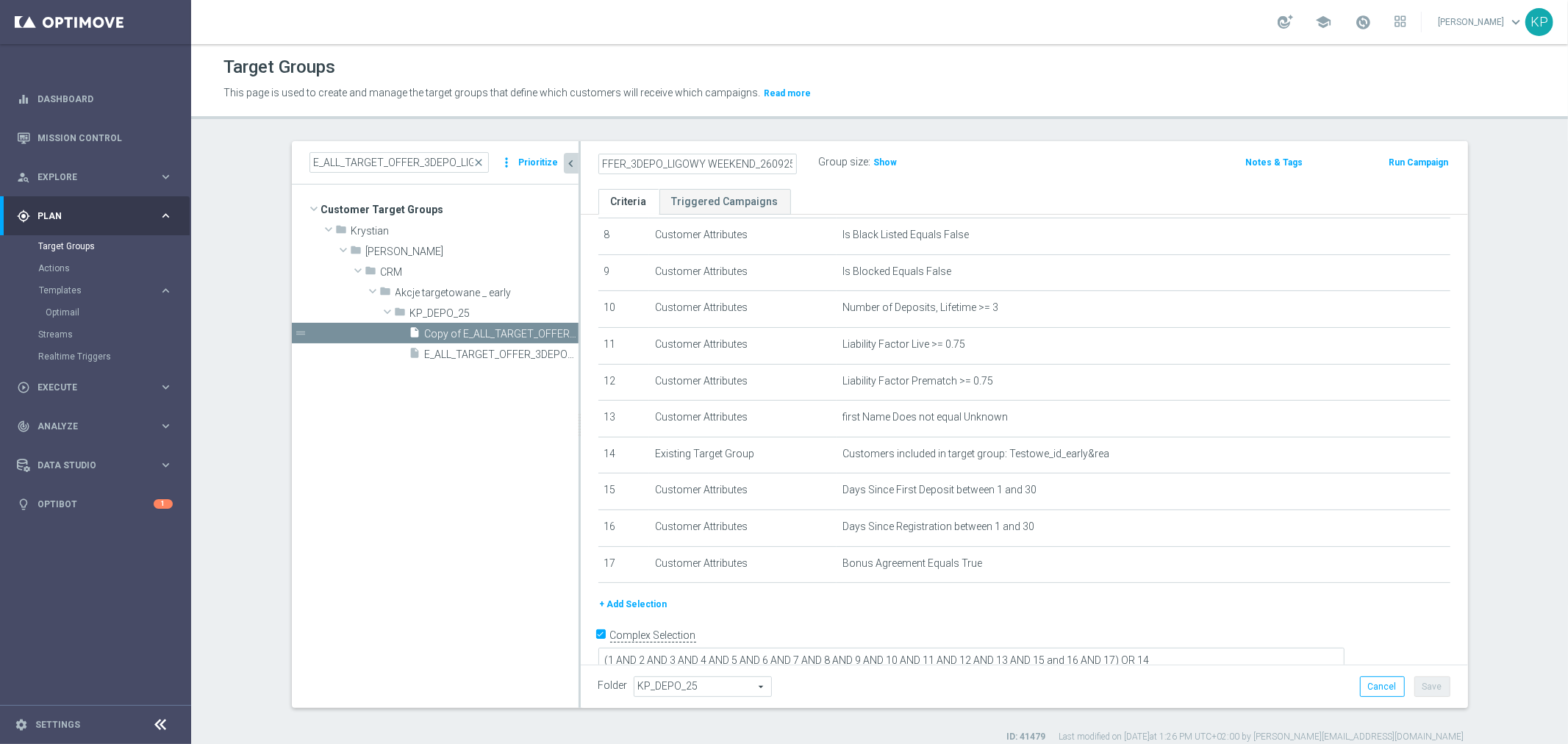
click at [761, 162] on input "E_ALL_TARGET_OFFER_3DEPO_LIGOWY WEEKEND_260925" at bounding box center [696, 163] width 198 height 21
click at [776, 162] on input "E_ALL_TARGET_OFFER_3DEPO_LIGOWY WEEKEND_260925" at bounding box center [696, 163] width 198 height 21
drag, startPoint x: 753, startPoint y: 159, endPoint x: 841, endPoint y: 171, distance: 88.8
click at [869, 169] on div "E_ALL_TARGET_OFFER_3DEPO_LIGOWY WEEKEND_031025 Group size : Show" at bounding box center [879, 163] width 583 height 22
type input "E_ALL_TARGET_OFFER_3DEPO_LIGOWY WEEKEND_031025"
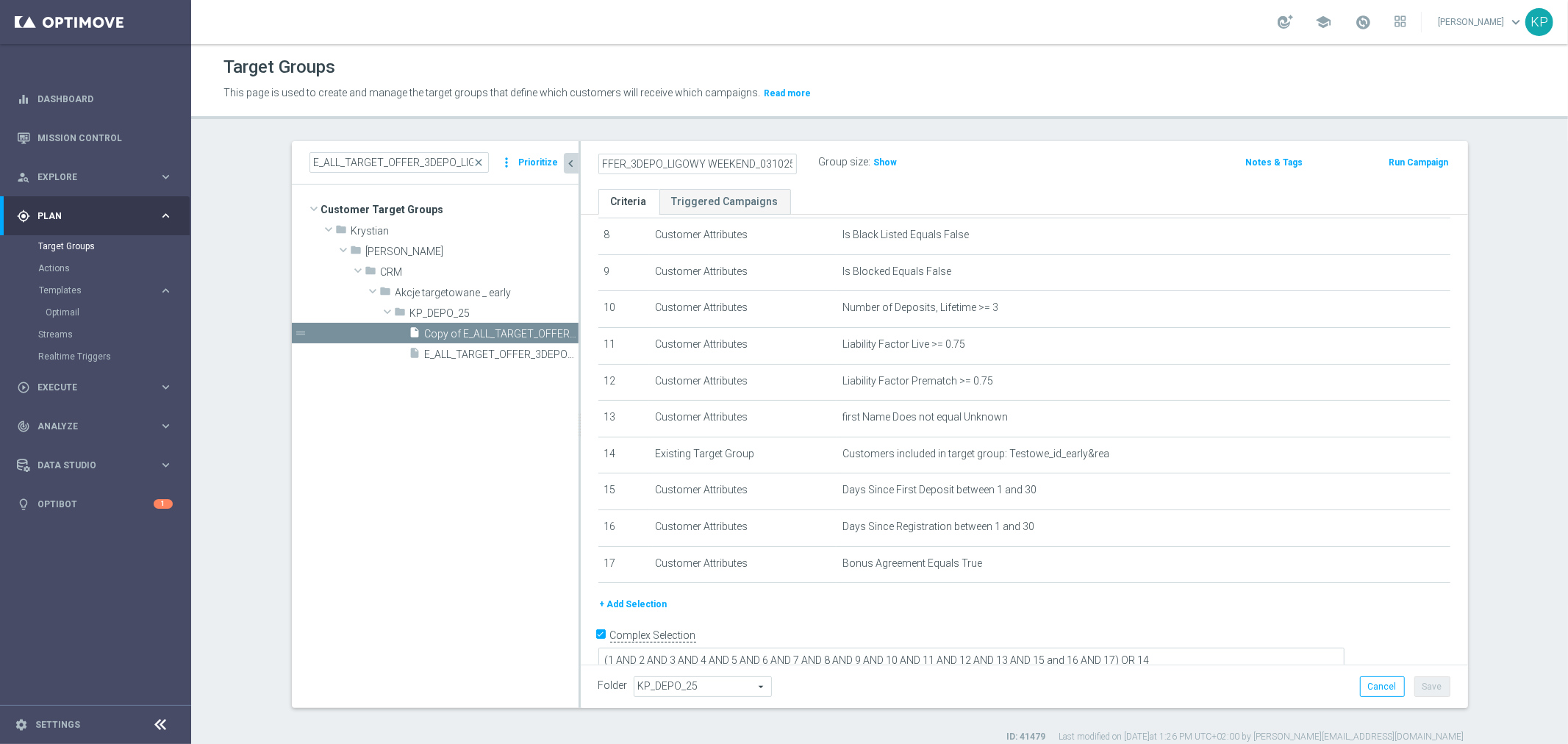
click at [822, 165] on label "Group size" at bounding box center [844, 162] width 50 height 13
click at [648, 606] on button "+ Add Selection" at bounding box center [633, 604] width 71 height 16
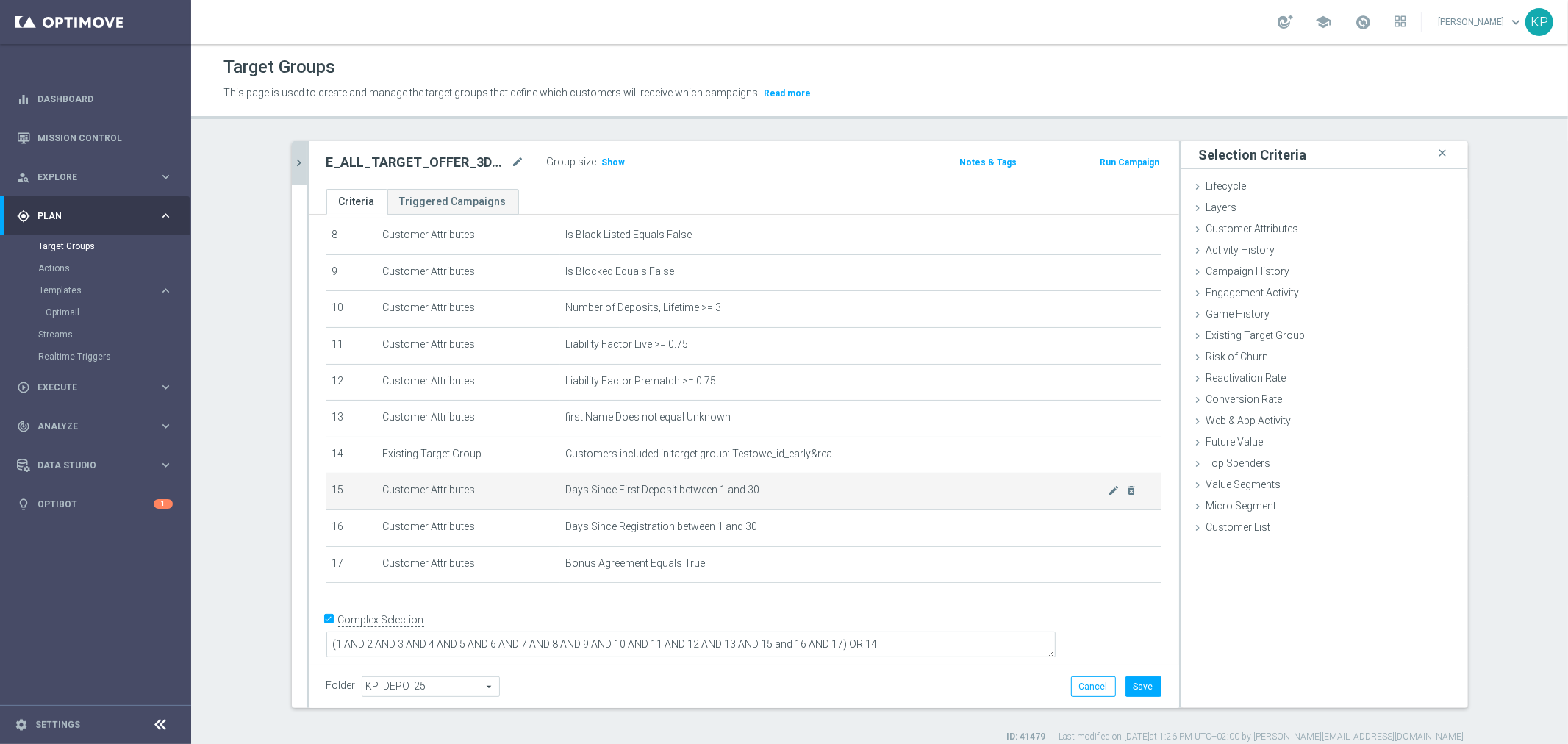
scroll to position [288, 0]
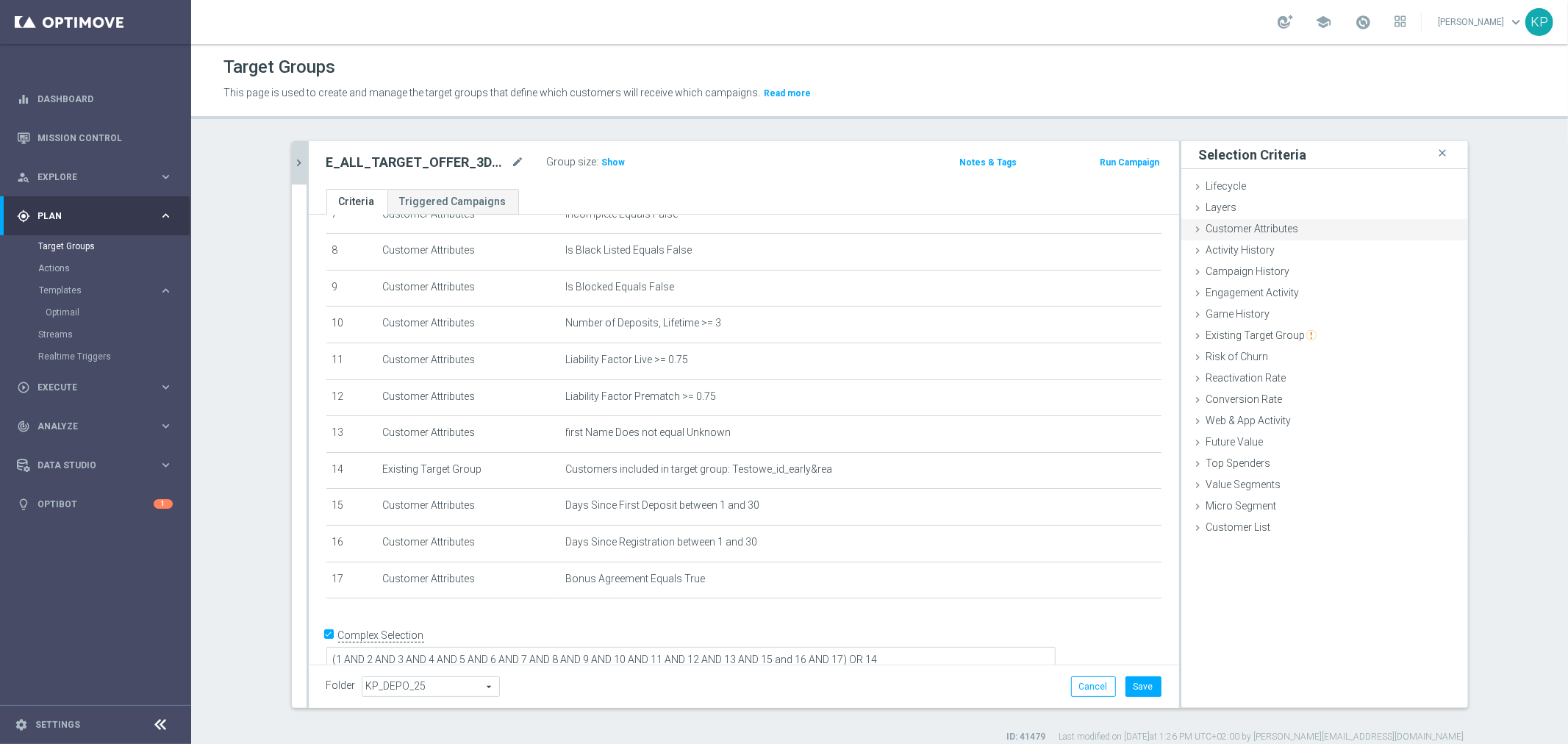
click at [1218, 233] on span "Customer Attributes" at bounding box center [1253, 229] width 93 height 12
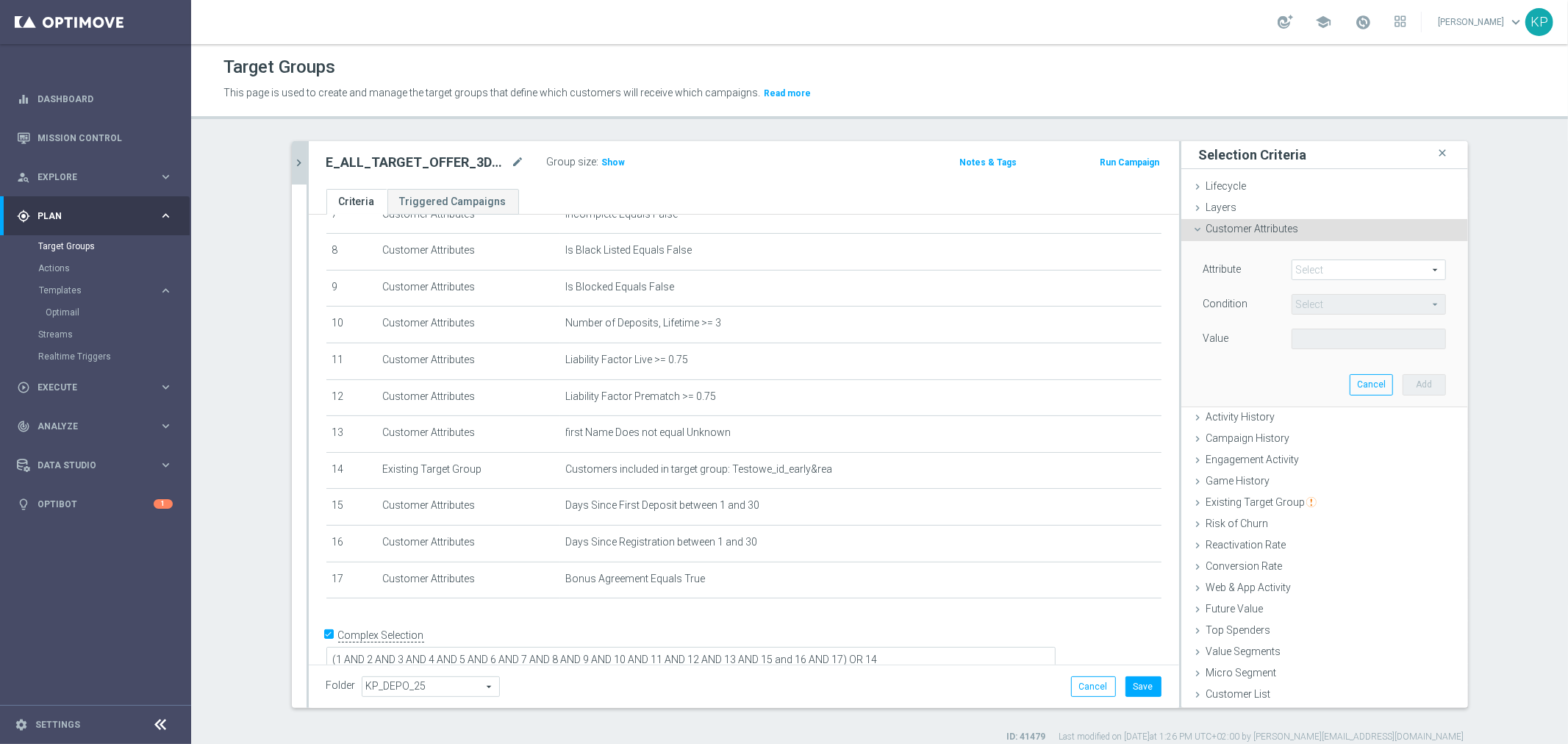
click at [1313, 272] on span at bounding box center [1369, 270] width 153 height 19
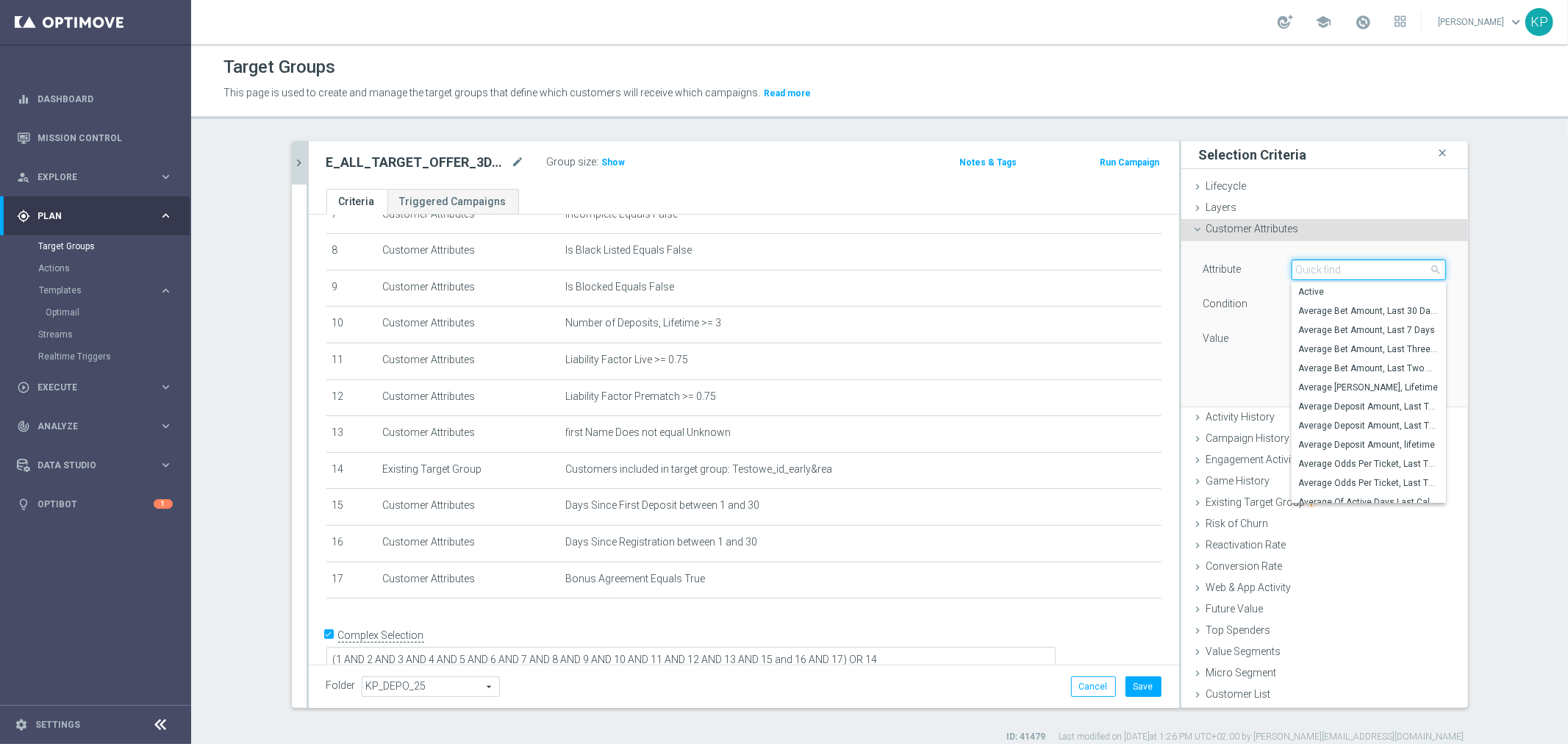
click at [1313, 272] on input "search" at bounding box center [1368, 270] width 154 height 21
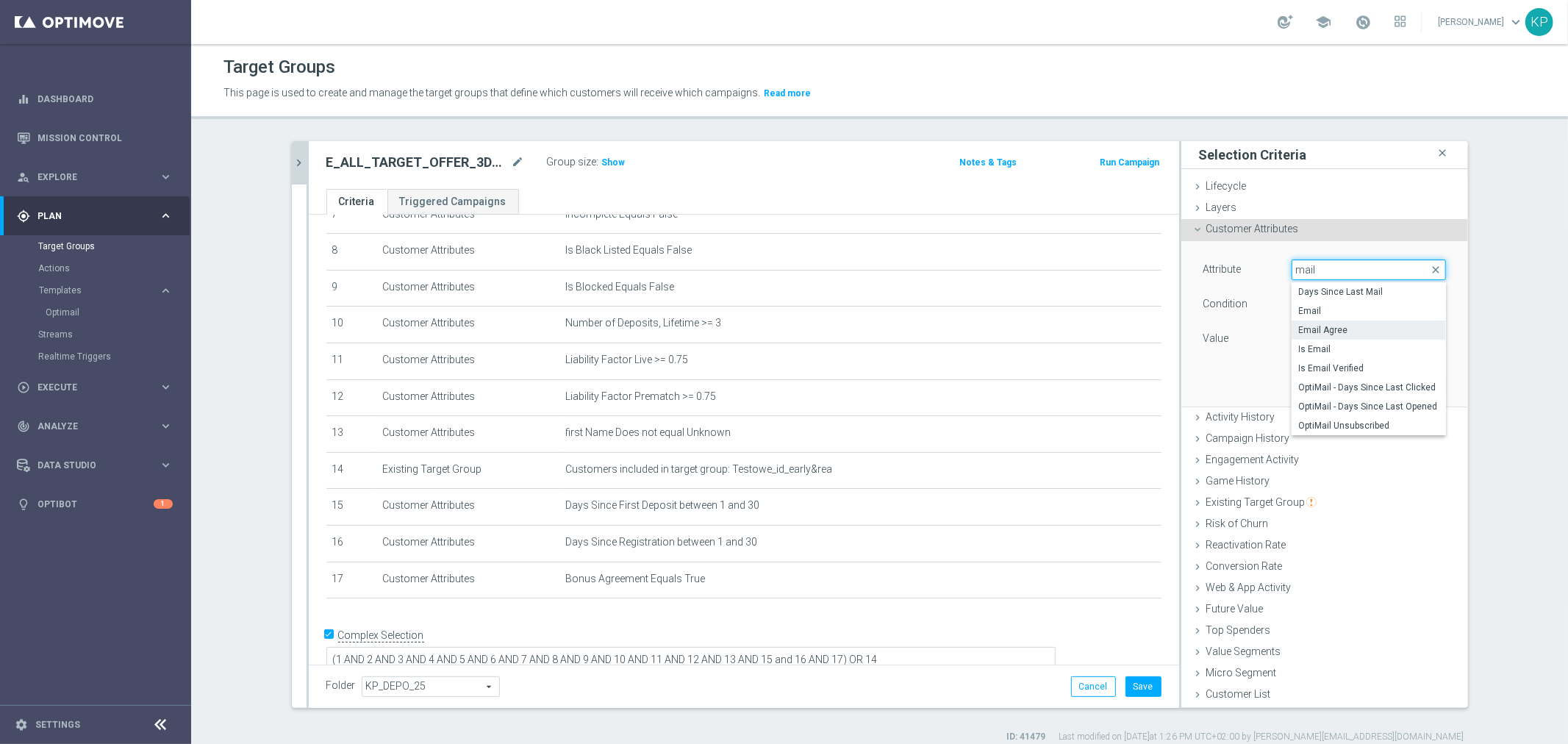
type input "mail"
click at [1353, 333] on span "Email Agree" at bounding box center [1369, 330] width 139 height 12
type input "Email Agree"
type input "Equals"
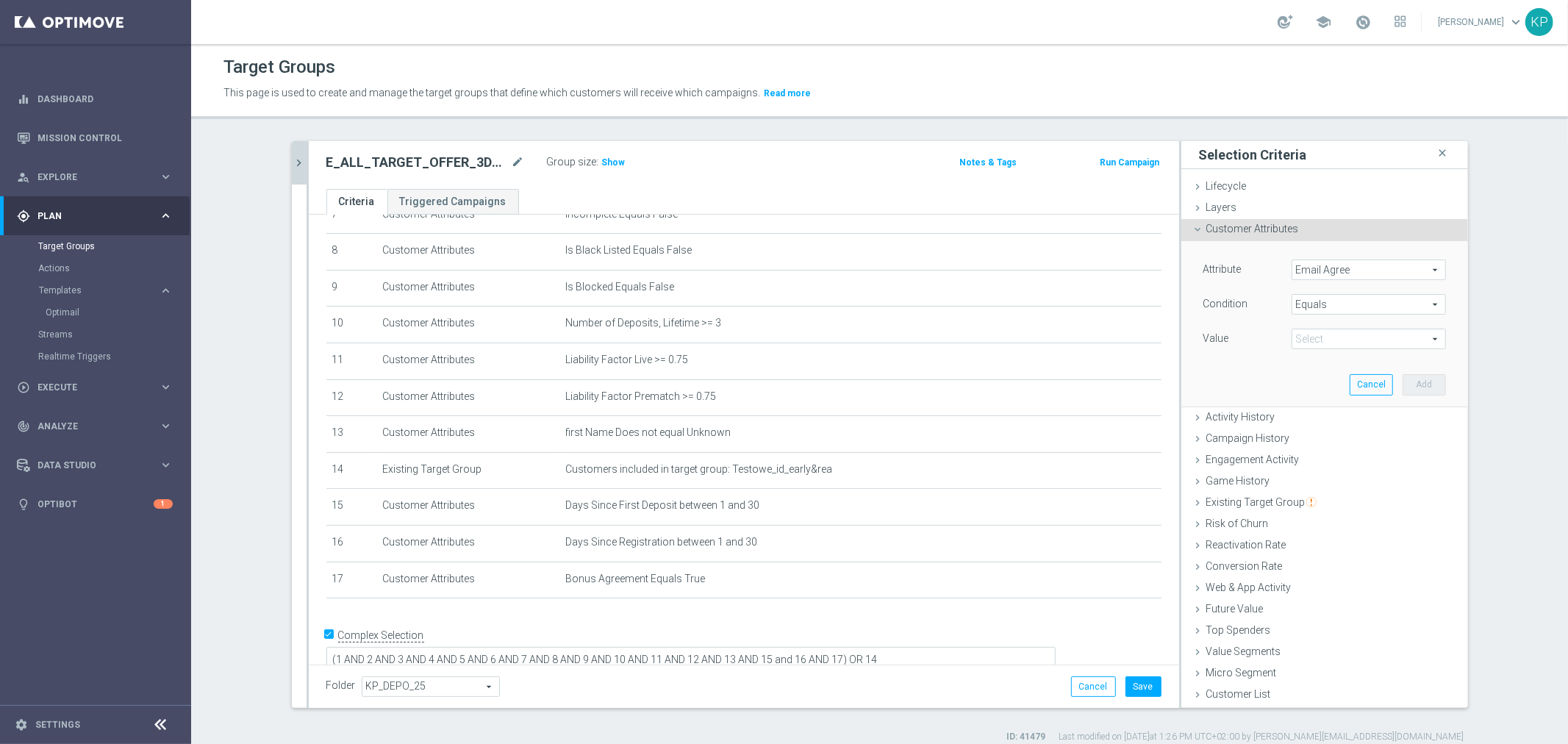
click at [1340, 333] on span at bounding box center [1369, 338] width 153 height 19
click at [1317, 371] on label "TRUE" at bounding box center [1368, 379] width 154 height 19
type input "TRUE"
click at [1409, 384] on button "Add" at bounding box center [1425, 384] width 44 height 21
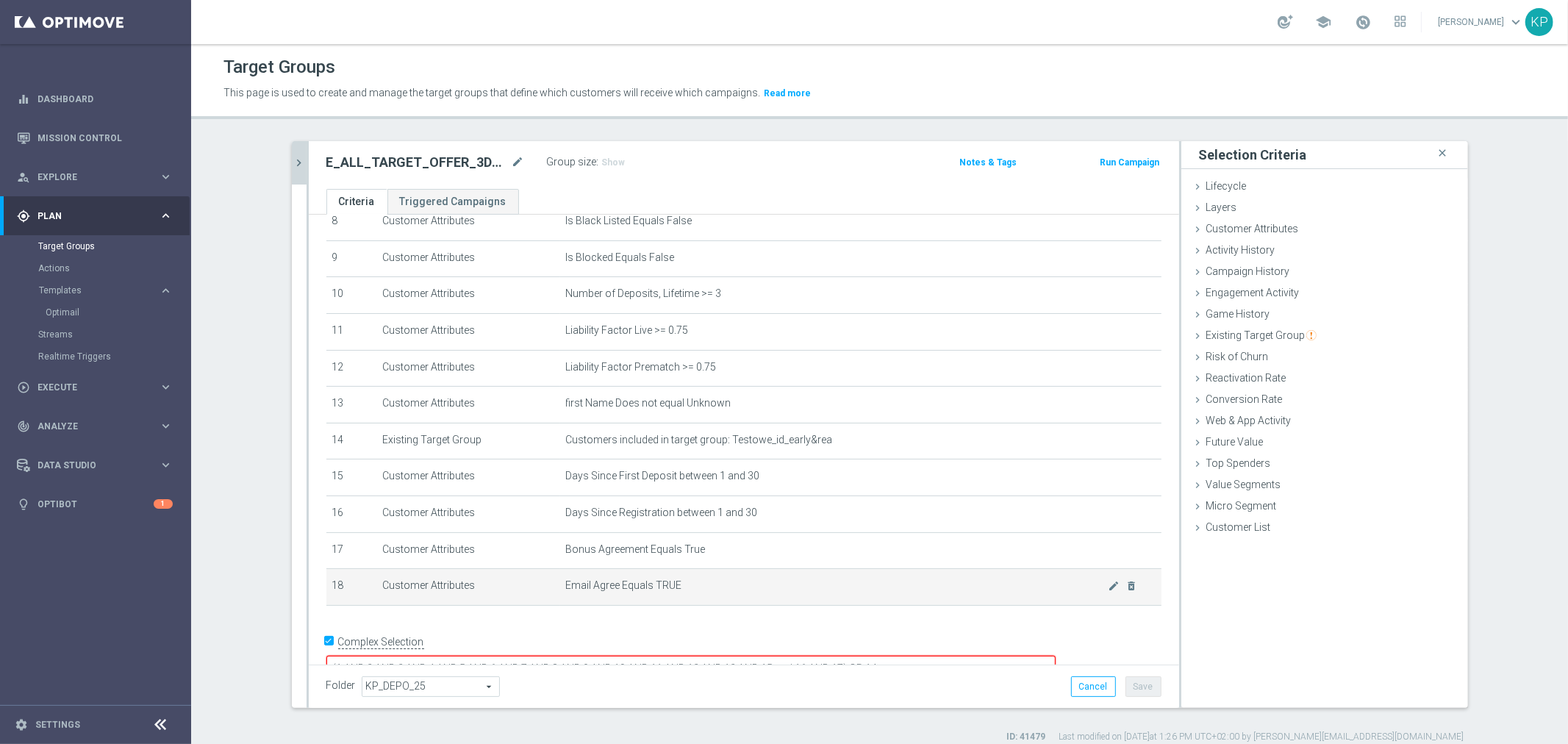
scroll to position [325, 0]
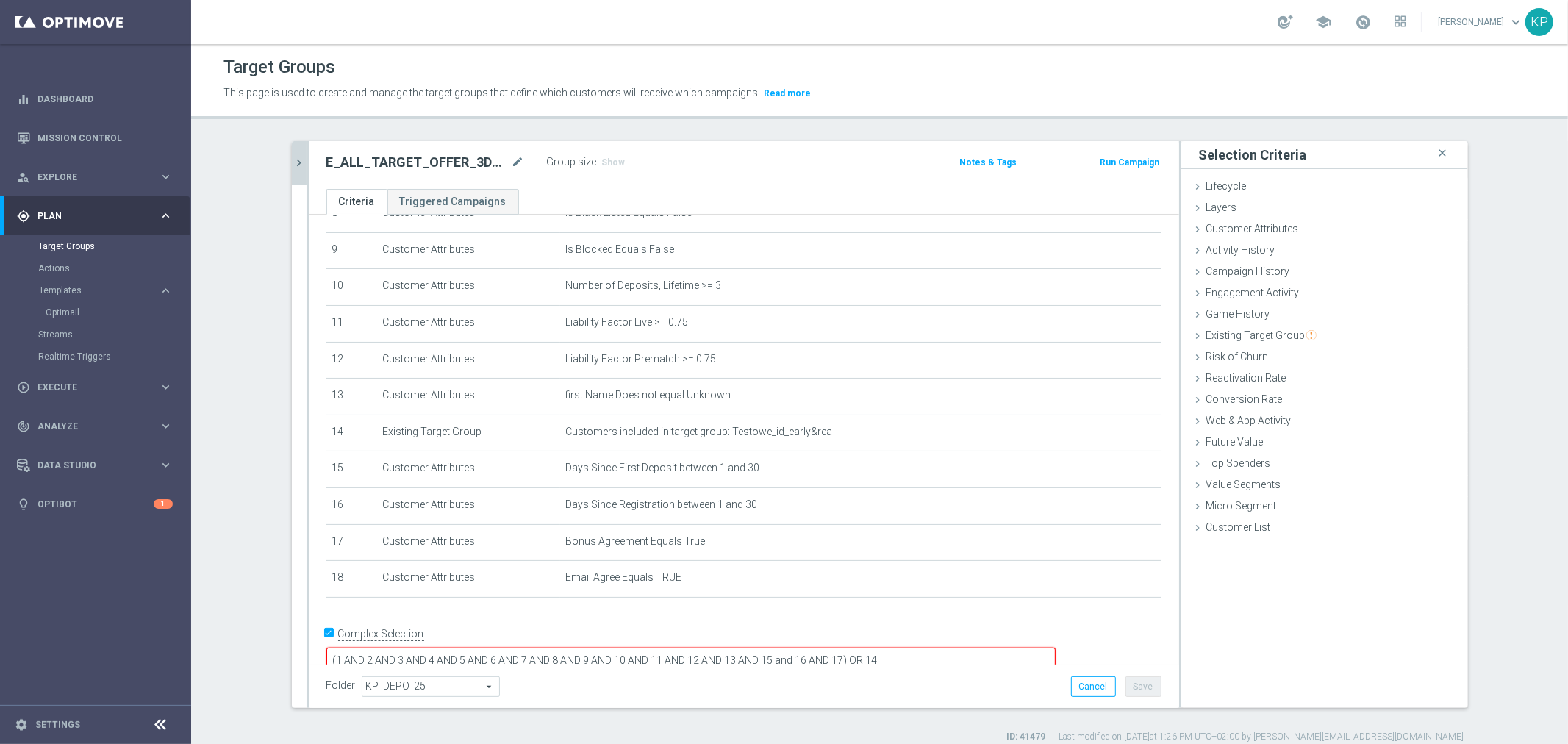
click at [943, 648] on textarea "(1 AND 2 AND 3 AND 4 AND 5 AND 6 AND 7 AND 8 AND 9 AND 10 AND 11 AND 12 AND 13 …" at bounding box center [690, 660] width 729 height 26
type textarea "(1 AND 2 AND 3 AND 4 AND 5 AND 6 AND 7 AND 8 AND 9 AND 10 AND 11 AND 12 AND 13 …"
click at [1138, 682] on button "Save" at bounding box center [1143, 686] width 36 height 21
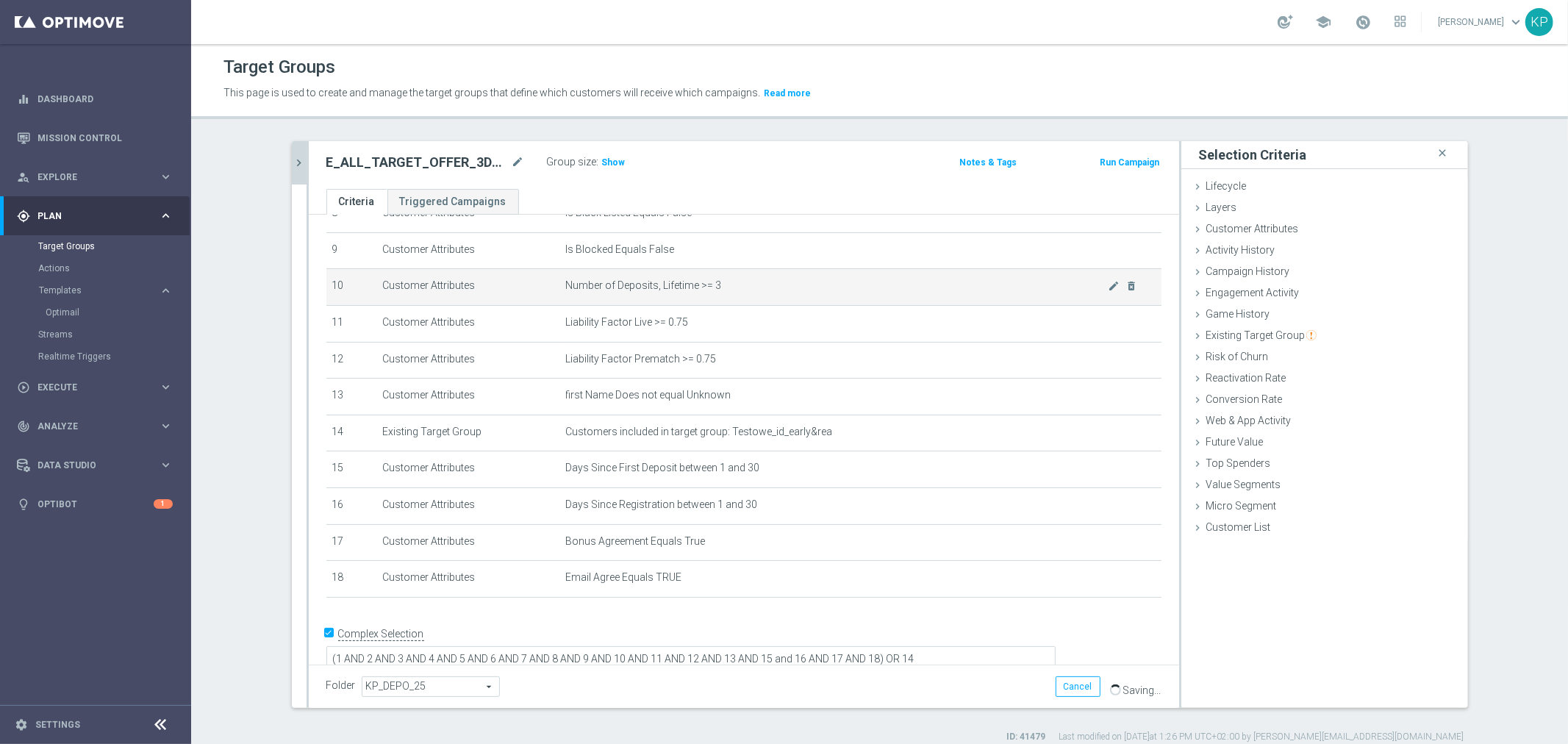
scroll to position [324, 0]
click at [407, 160] on h2 "E_ALL_TARGET_OFFER_3DEPO_LIGOWY WEEKEND_031025" at bounding box center [417, 162] width 182 height 18
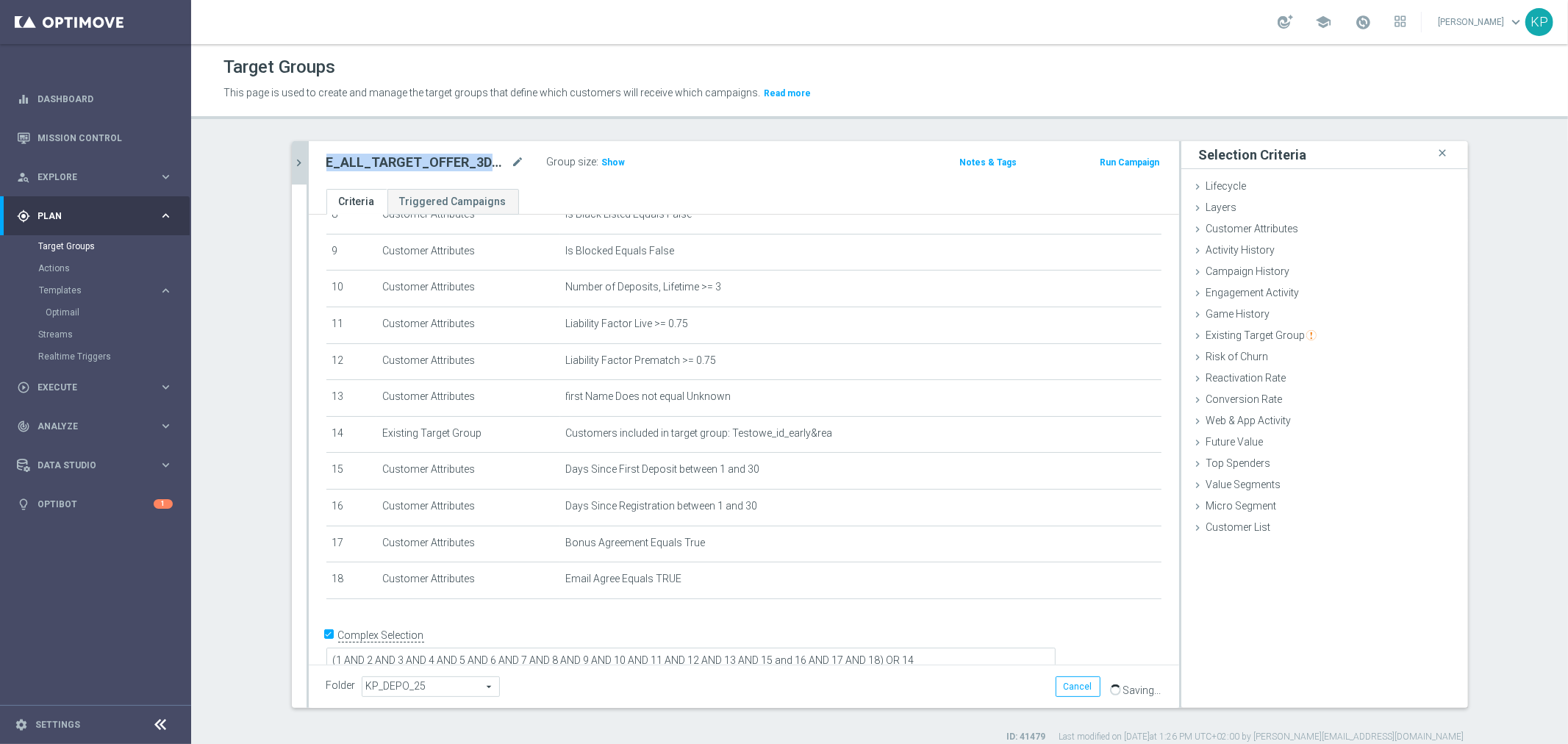
click at [407, 160] on h2 "E_ALL_TARGET_OFFER_3DEPO_LIGOWY WEEKEND_031025" at bounding box center [417, 162] width 182 height 18
copy div "E_ALL_TARGET_OFFER_3DEPO_LIGOWY WEEKEND_031025"
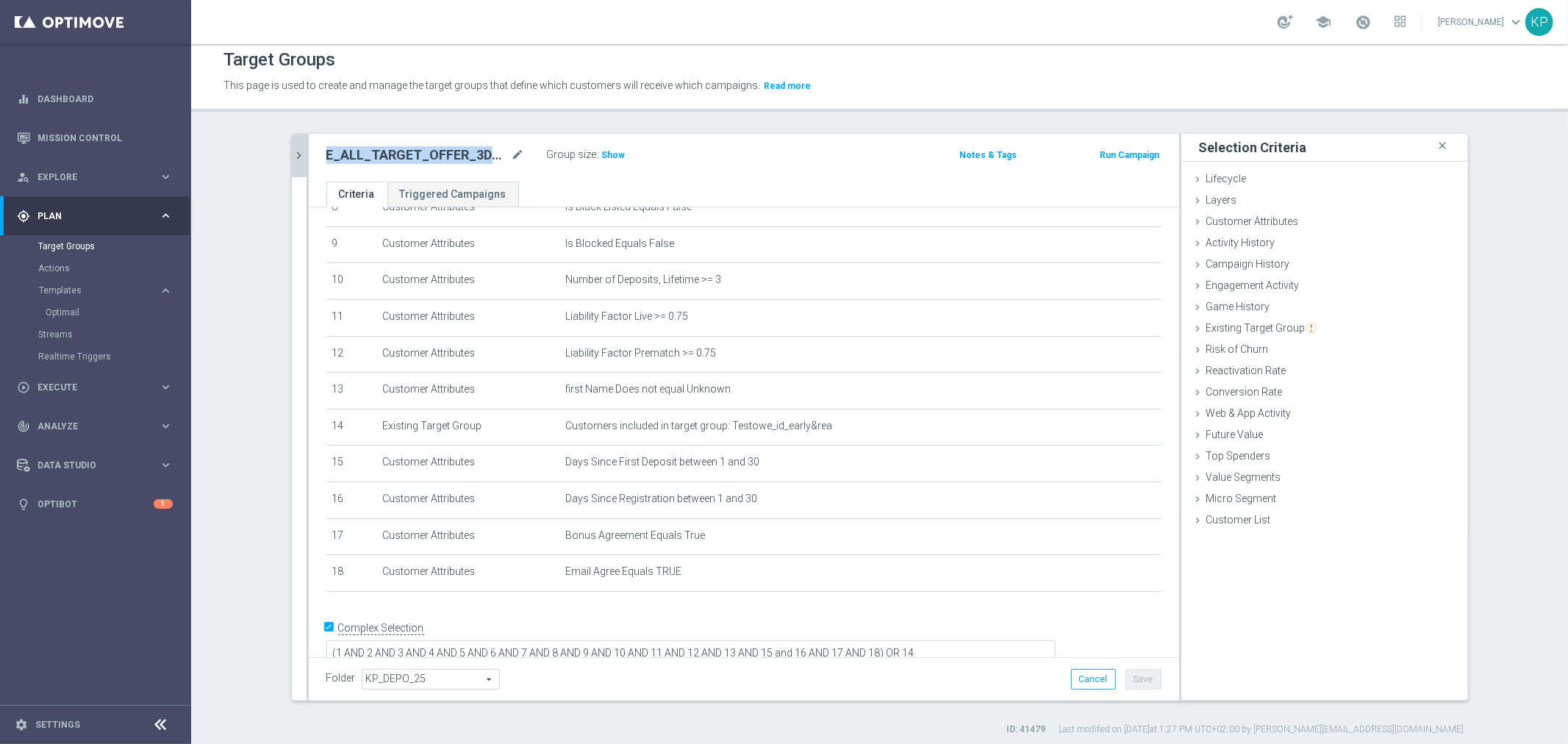
scroll to position [13, 0]
click at [308, 152] on div "E_ALL_TARGET_OFFER_3DEPO_LIGOWY WEEKEND_031025 mode_edit Group size : Show Note…" at bounding box center [743, 152] width 871 height 48
click at [297, 150] on icon "chevron_right" at bounding box center [299, 149] width 14 height 14
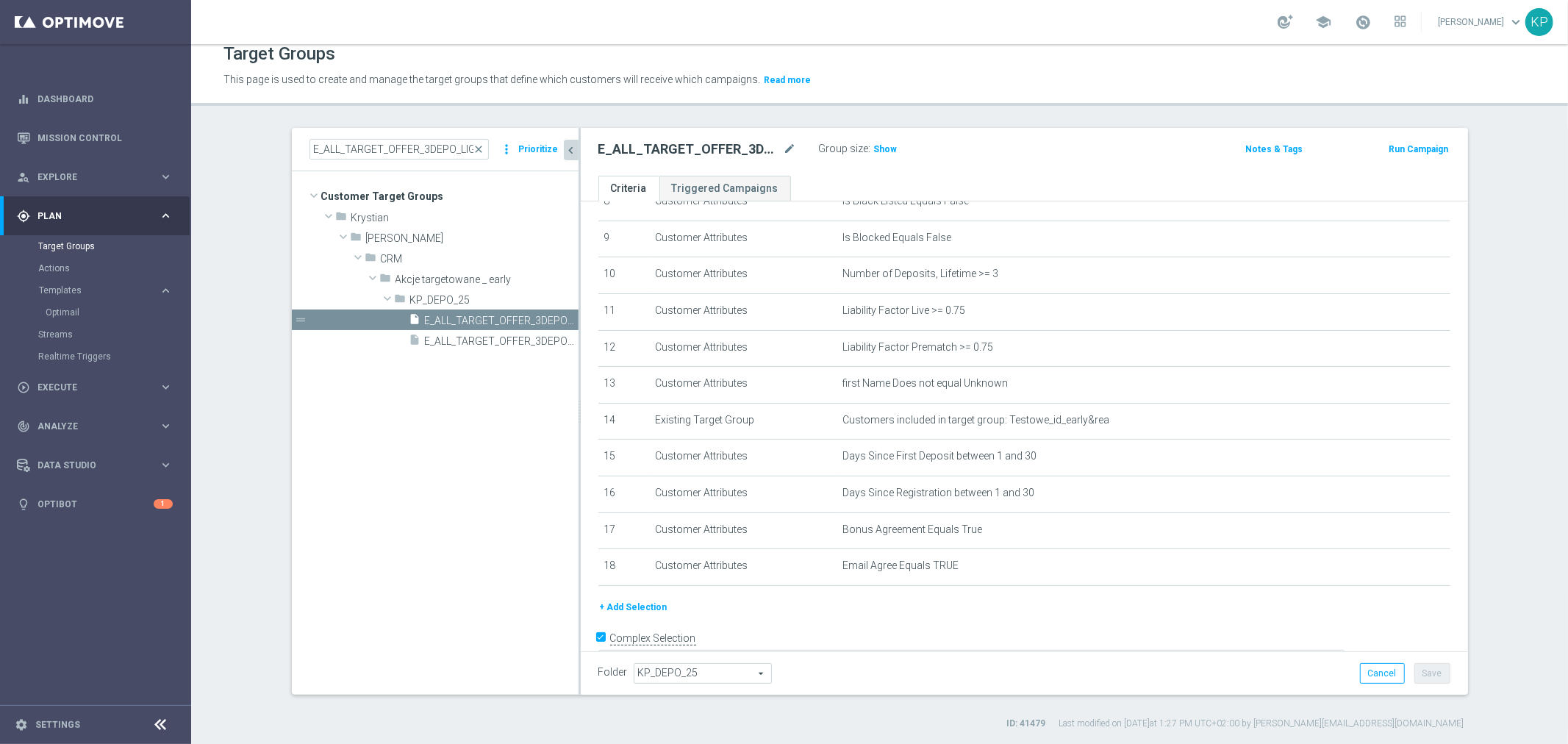
click at [388, 159] on div "E_ALL_TARGET_OFFER_3DEPO_LIGOWY WEEKEND_260925 close more_vert Prioritize" at bounding box center [435, 150] width 287 height 44
click at [388, 155] on input "E_ALL_TARGET_OFFER_3DEPO_LIGOWY WEEKEND_260925" at bounding box center [399, 149] width 179 height 21
paste input "1-2DEPO_WO_LIGOWY WEEKEND_0310"
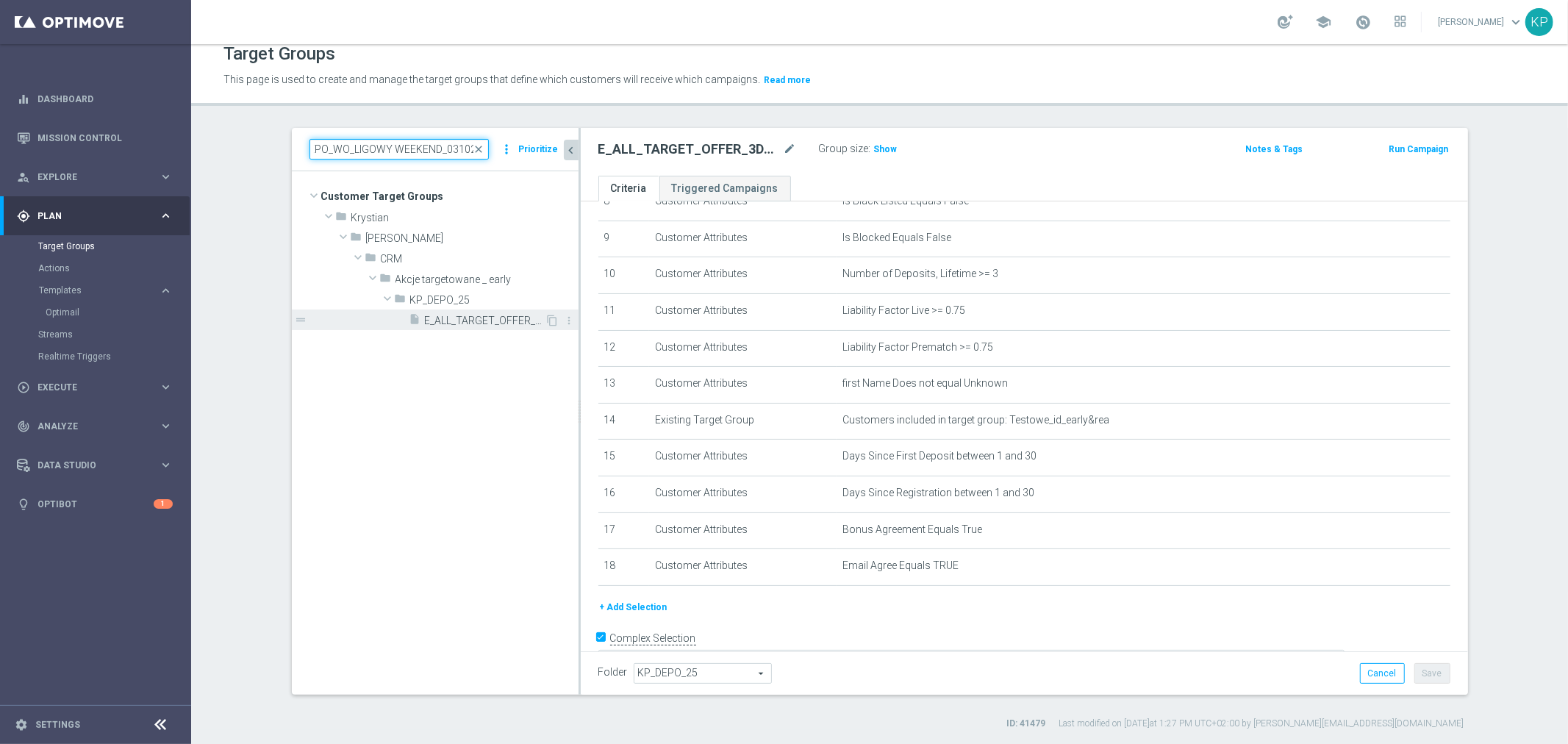
type input "E_ALL_TARGET_OFFER_1-2DEPO_WO_LIGOWY WEEKEND_031025"
click at [469, 317] on span "E_ALL_TARGET_OFFER_1-2DEPO_WO_LIGOWY WEEKEND_031025" at bounding box center [485, 320] width 120 height 13
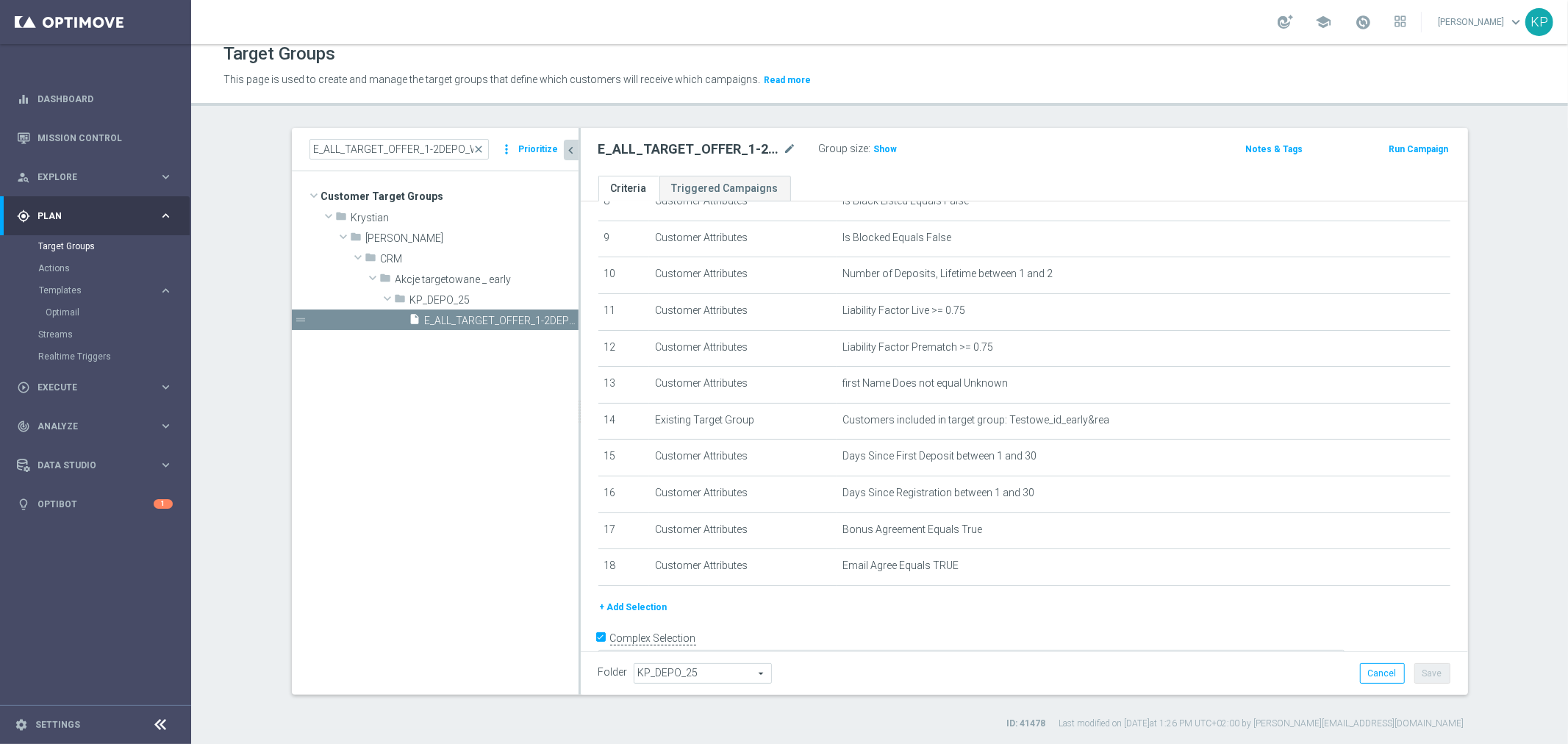
click at [435, 387] on tree-viewport "Customer Target Groups library_add create_new_folder folder" at bounding box center [435, 432] width 287 height 522
click at [68, 304] on div "Optimail" at bounding box center [117, 312] width 144 height 22
click at [61, 314] on link "Optimail" at bounding box center [99, 312] width 107 height 12
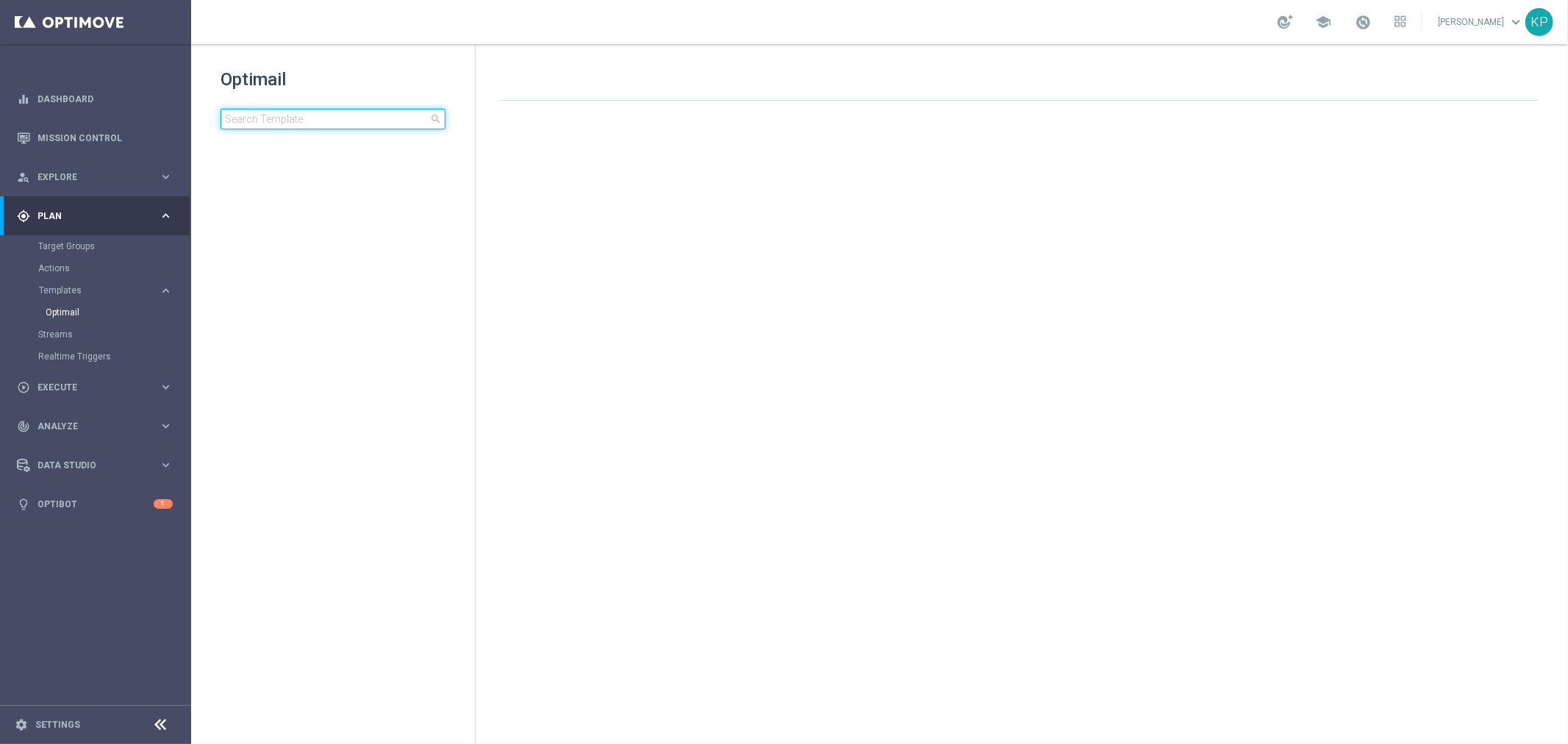
click at [330, 114] on input at bounding box center [333, 118] width 225 height 21
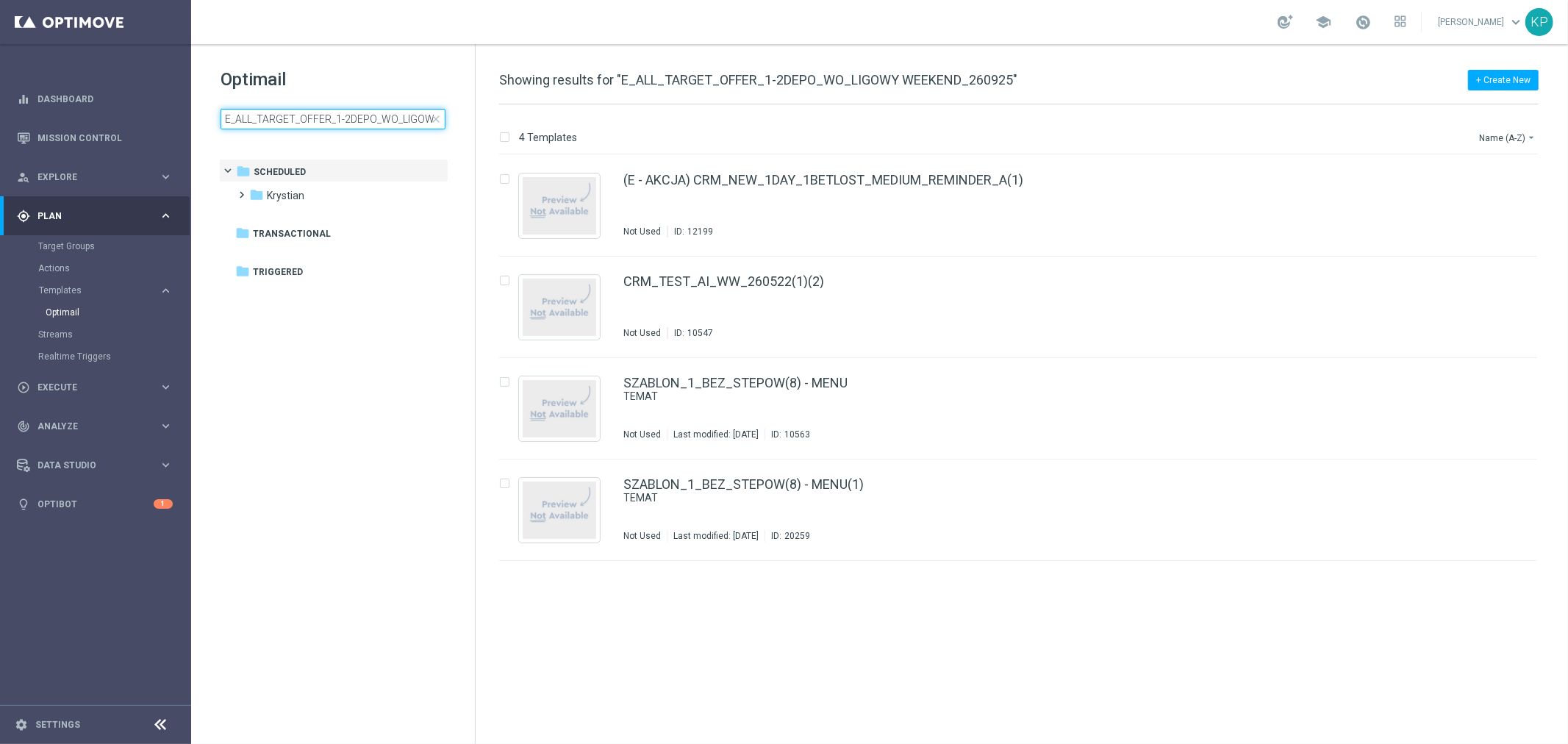
scroll to position [0, 92]
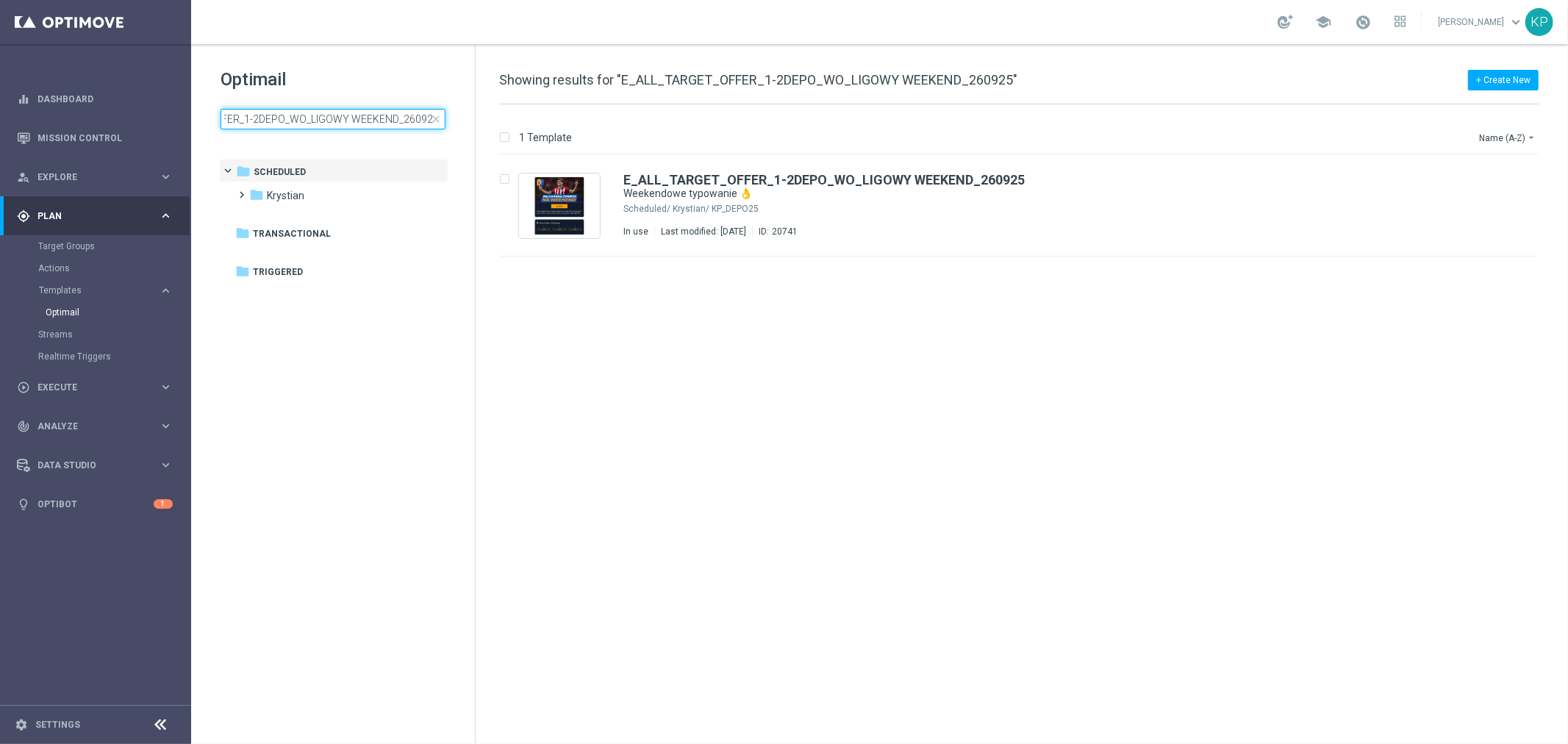
type input "E_ALL_TARGET_OFFER_1-2DEPO_WO_LIGOWY WEEKEND_260925"
click at [56, 251] on link "Target Groups" at bounding box center [95, 247] width 114 height 12
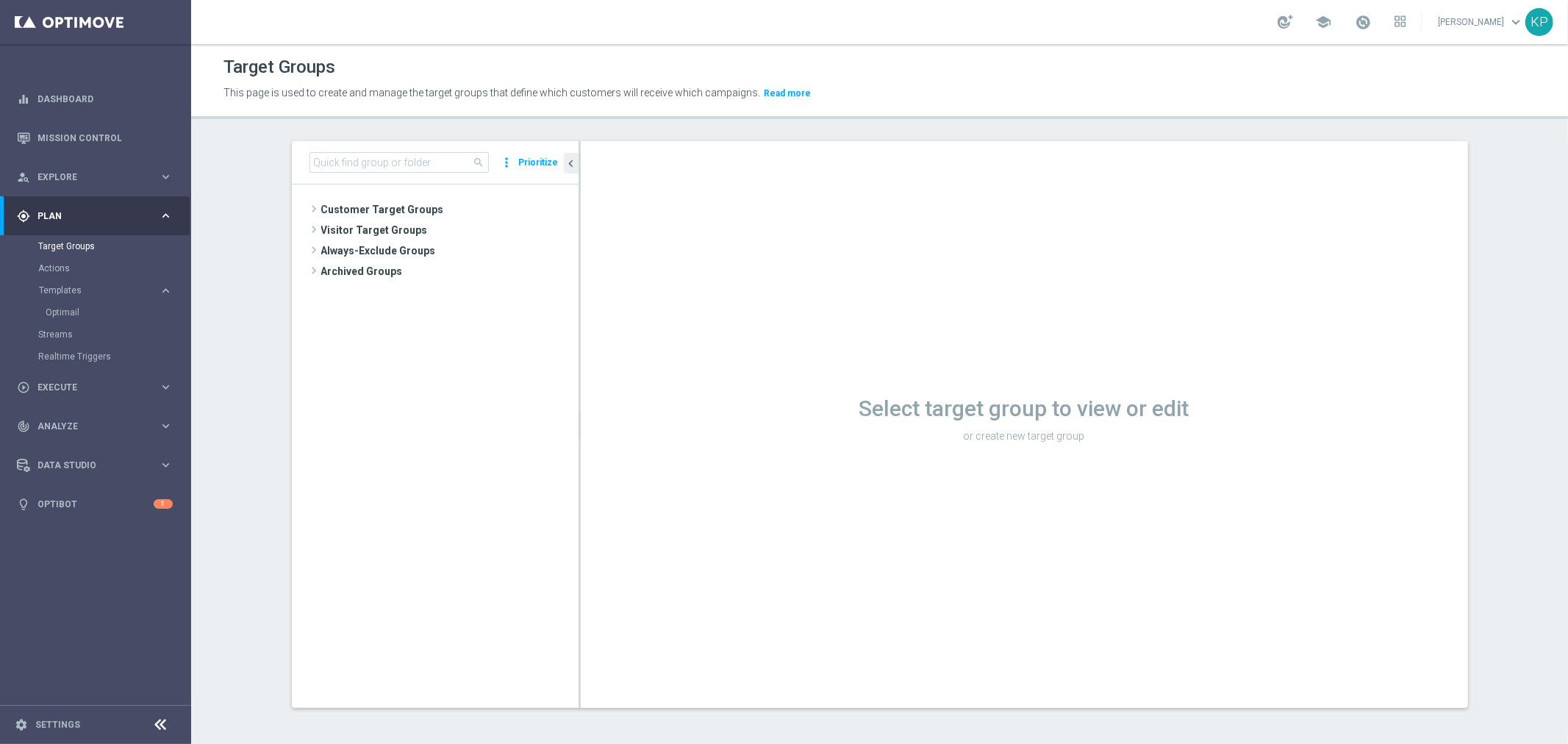
click at [1479, 169] on div "search more_vert Prioritize Customer Target Groups library_add create_new_folder" at bounding box center [880, 436] width 1235 height 590
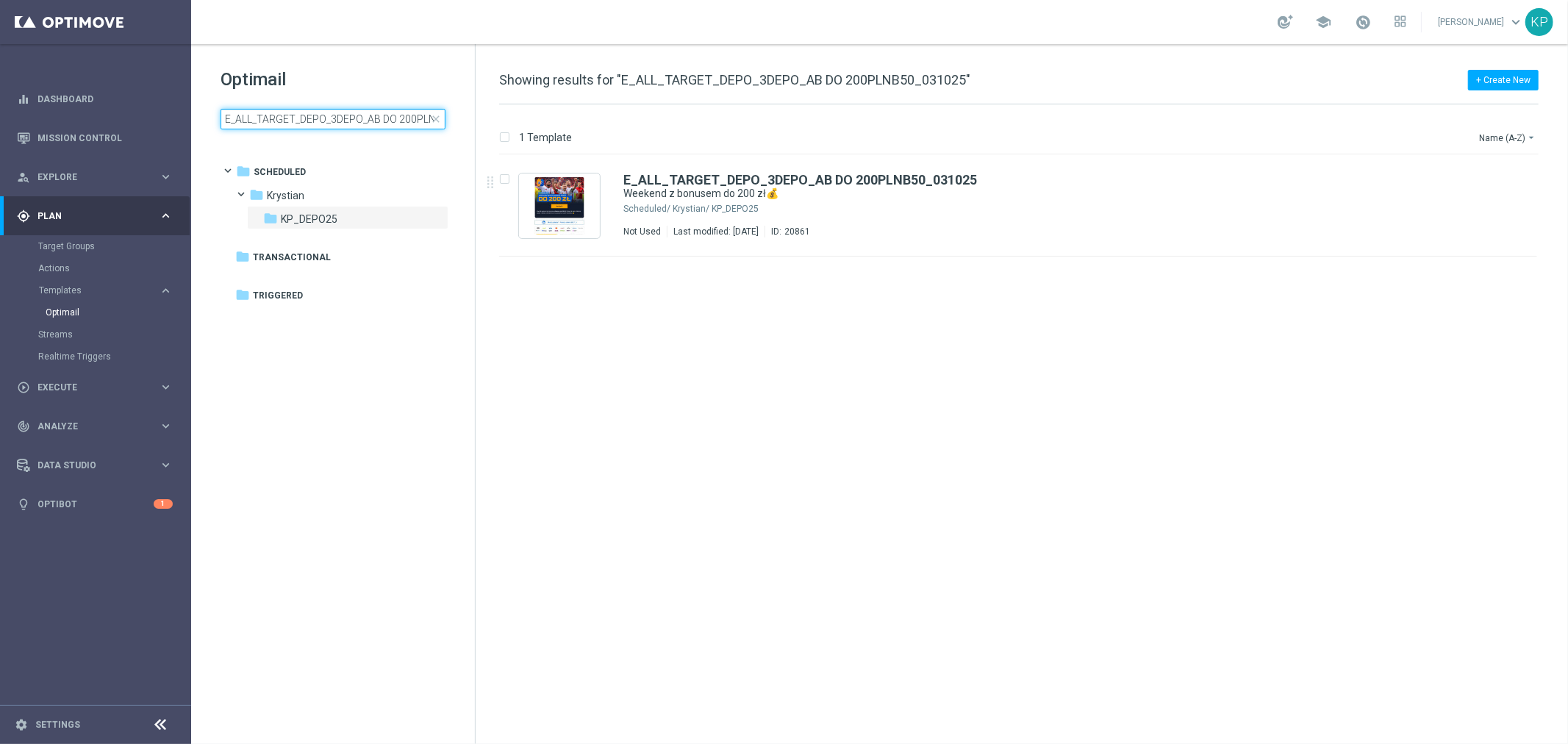
click at [342, 110] on input "E_ALL_TARGET_DEPO_3DEPO_AB DO 200PLNB50_031025" at bounding box center [333, 118] width 225 height 21
click at [336, 118] on input "E_ALL_TARGET_DEPO_3DEPO_AB DO 200PLNB50_031025" at bounding box center [333, 118] width 225 height 21
type input "E_ALL_TARGET_OFFER_1-2DEPO_WO_LIGOWY WEEKEND_260925"
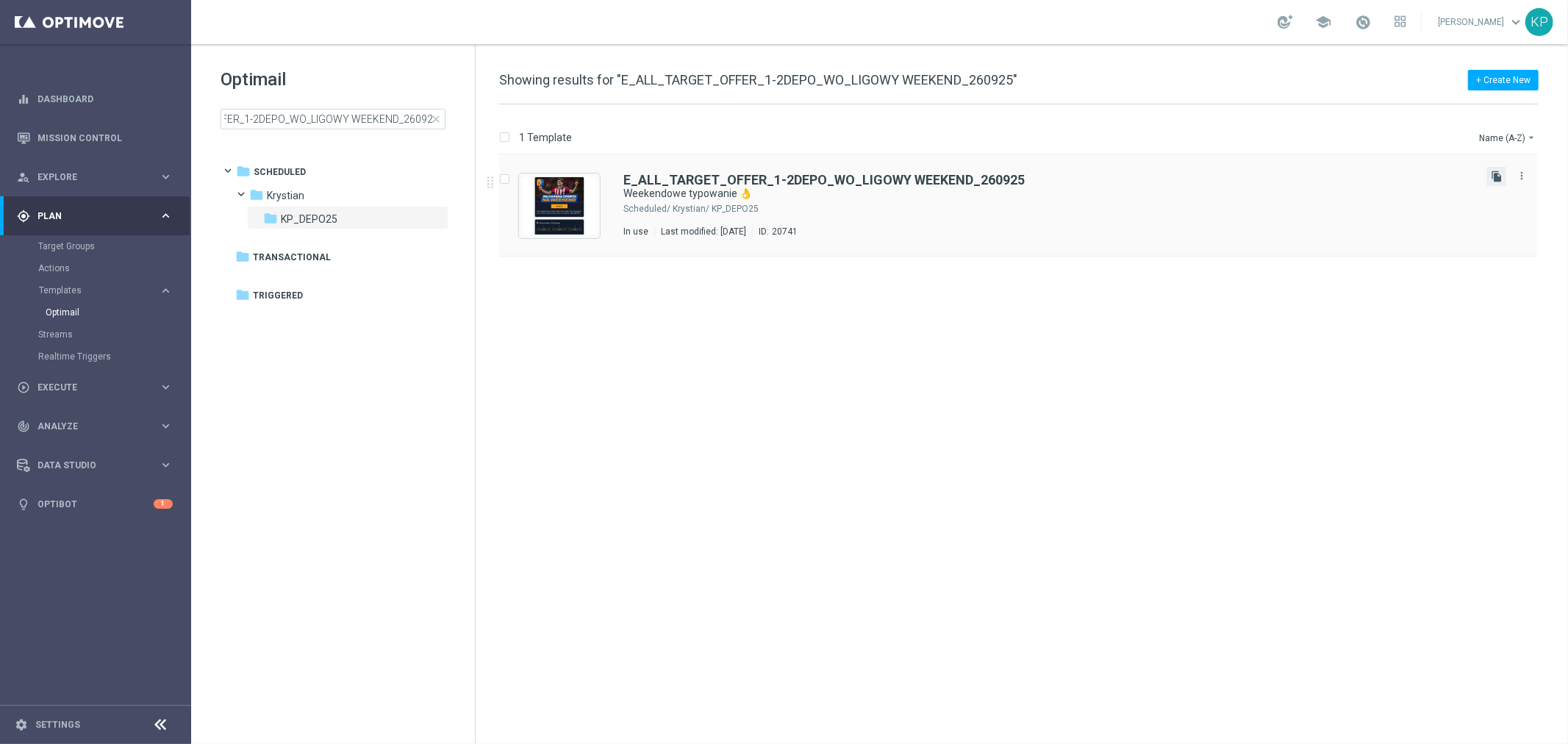
click at [1493, 176] on icon "file_copy" at bounding box center [1496, 176] width 12 height 12
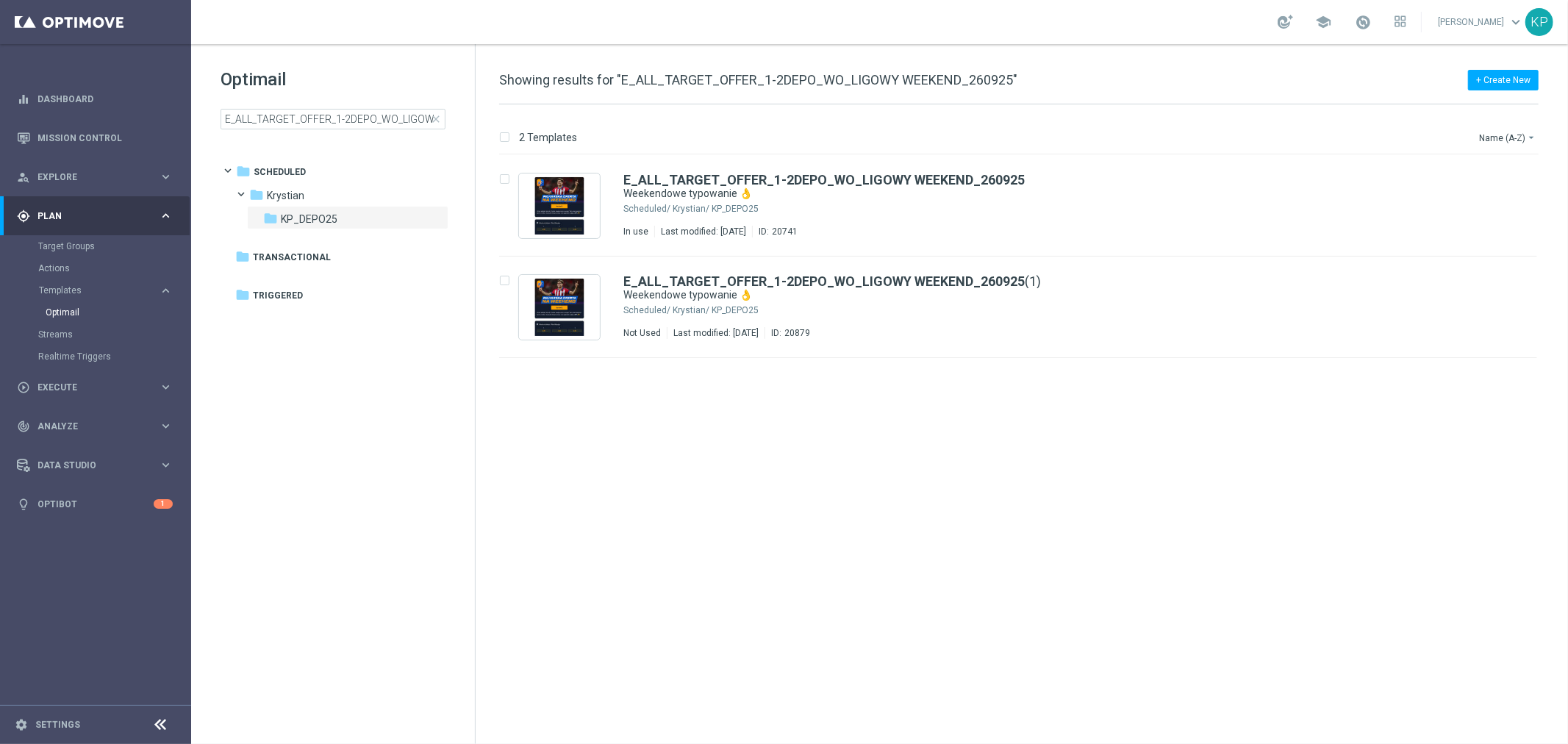
click at [516, 505] on div "insert_drive_file E_ALL_TARGET_OFFER_1-2DEPO_WO_LIGOWY WEEKEND_260925 Weekendow…" at bounding box center [1025, 450] width 1080 height 589
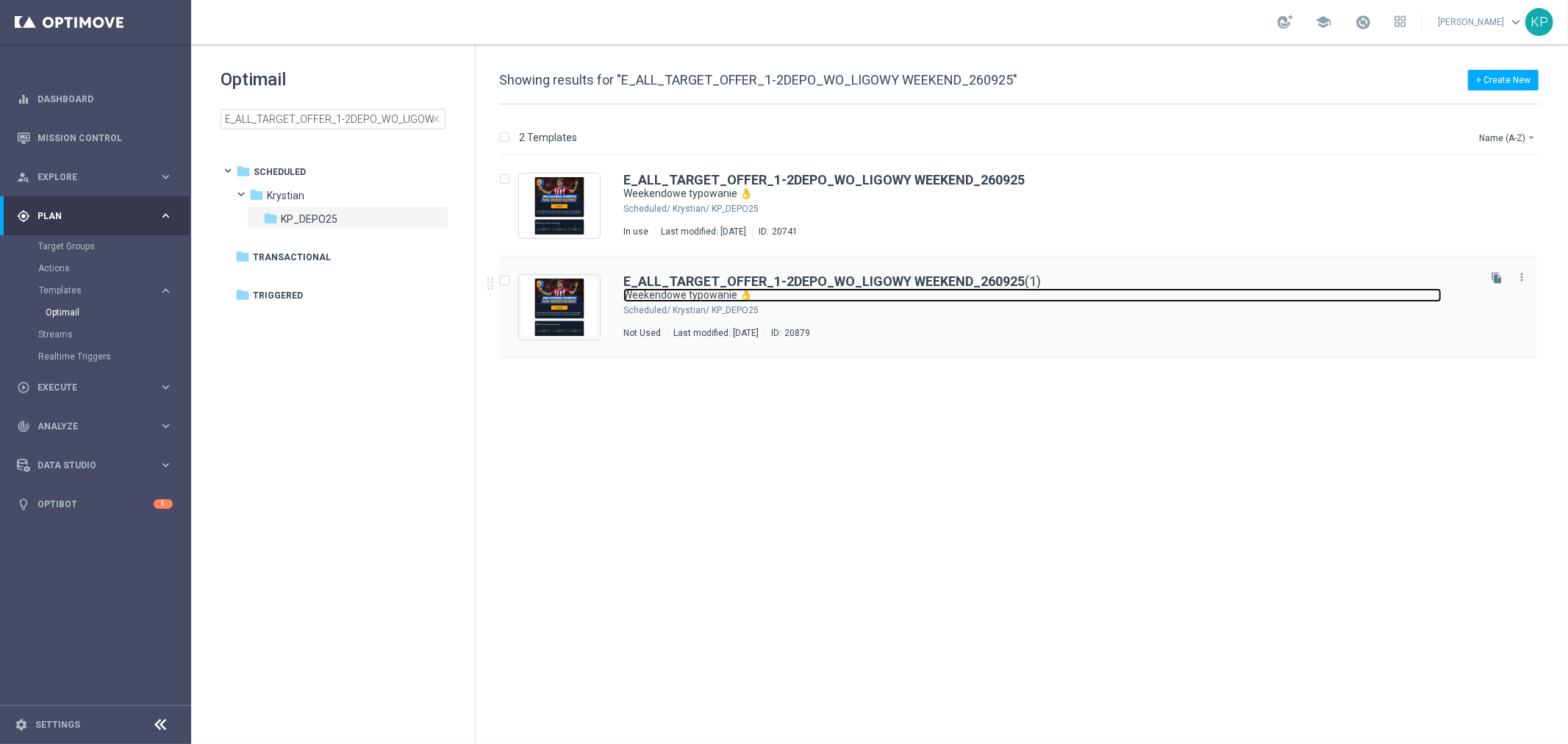
click at [1004, 294] on link "Weekendowe typowanie 👌" at bounding box center [1033, 295] width 818 height 14
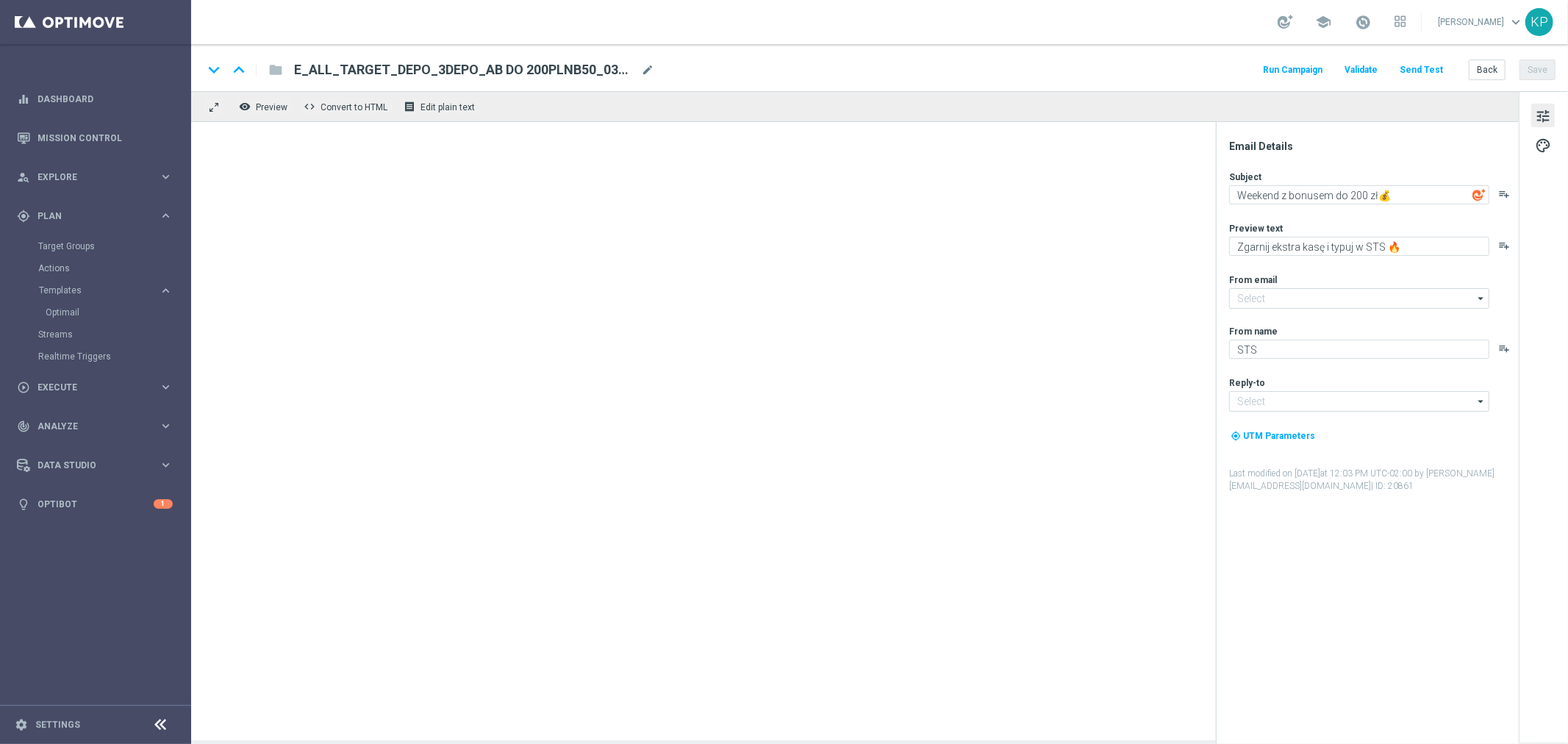
type textarea "Weekendowe typowanie 👌"
type textarea "Kursy na piłkarskie hity 🔥"
type input "oferta@sts.pl"
type input "kontakt@sts.pl"
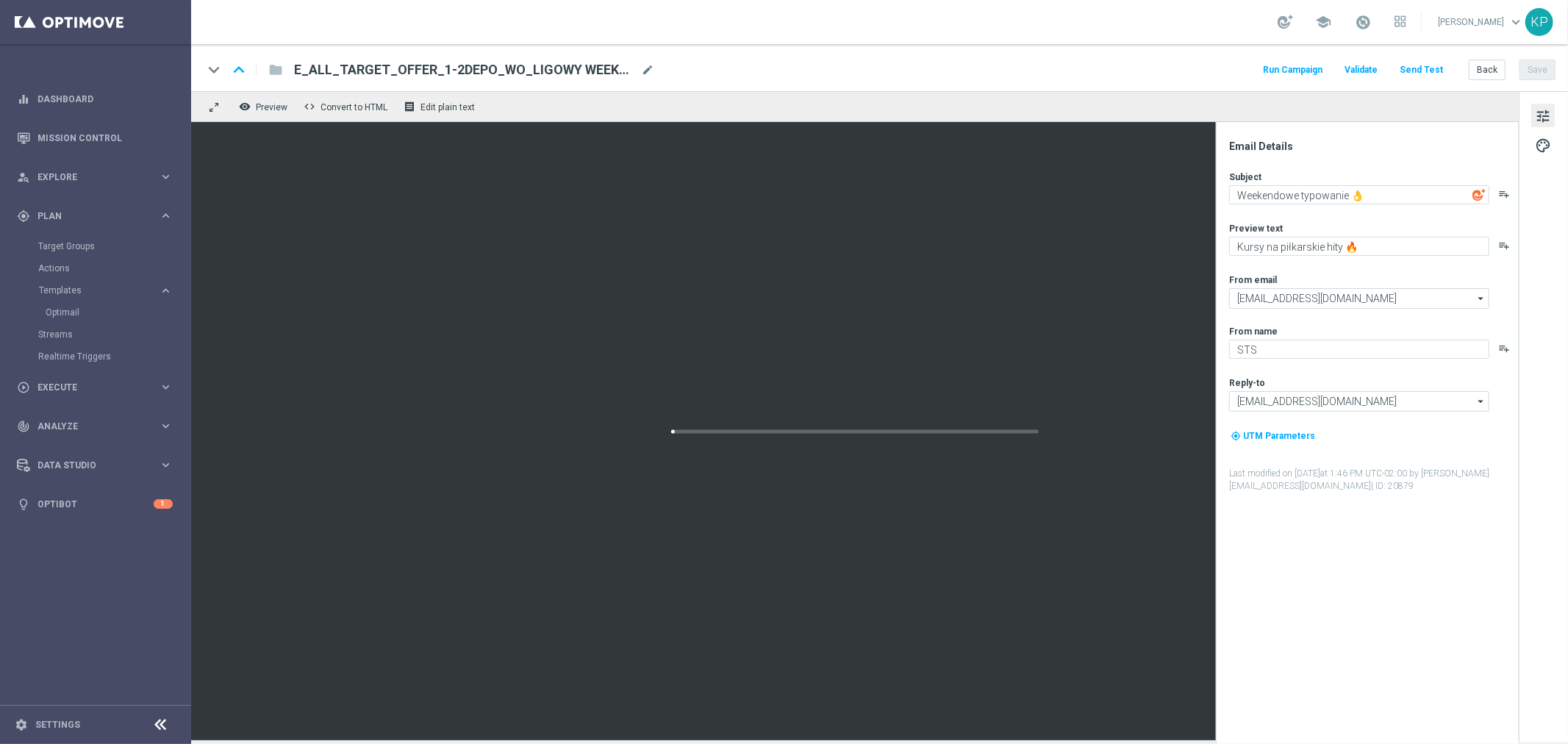
click at [644, 61] on div "E_ALL_TARGET_OFFER_1-2DEPO_WO_LIGOWY WEEKEND_260925(1) mode_edit" at bounding box center [475, 70] width 360 height 19
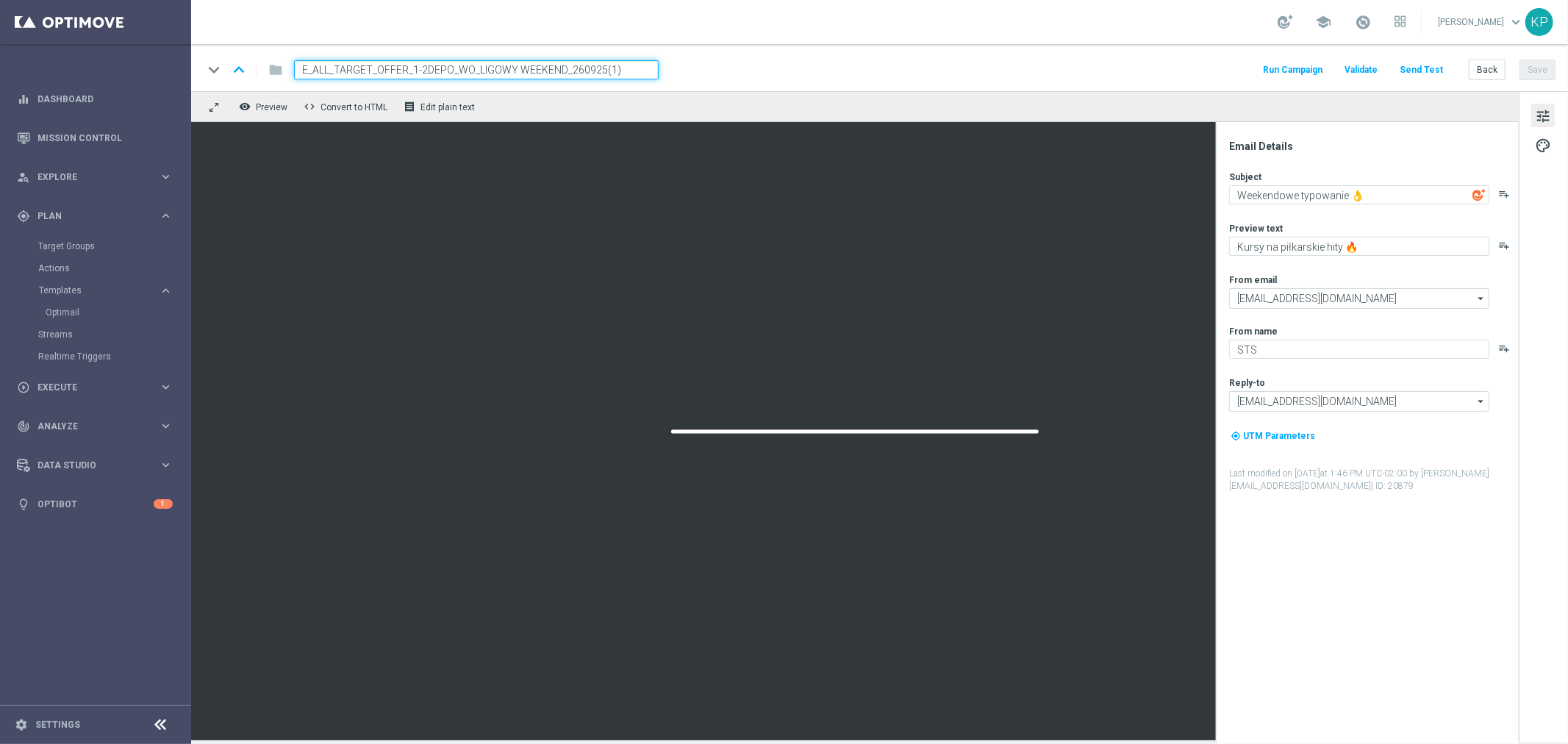
paste input "031025"
type input "E_ALL_TARGET_OFFER_1-2DEPO_WO_LIGOWY WEEKEND_031025"
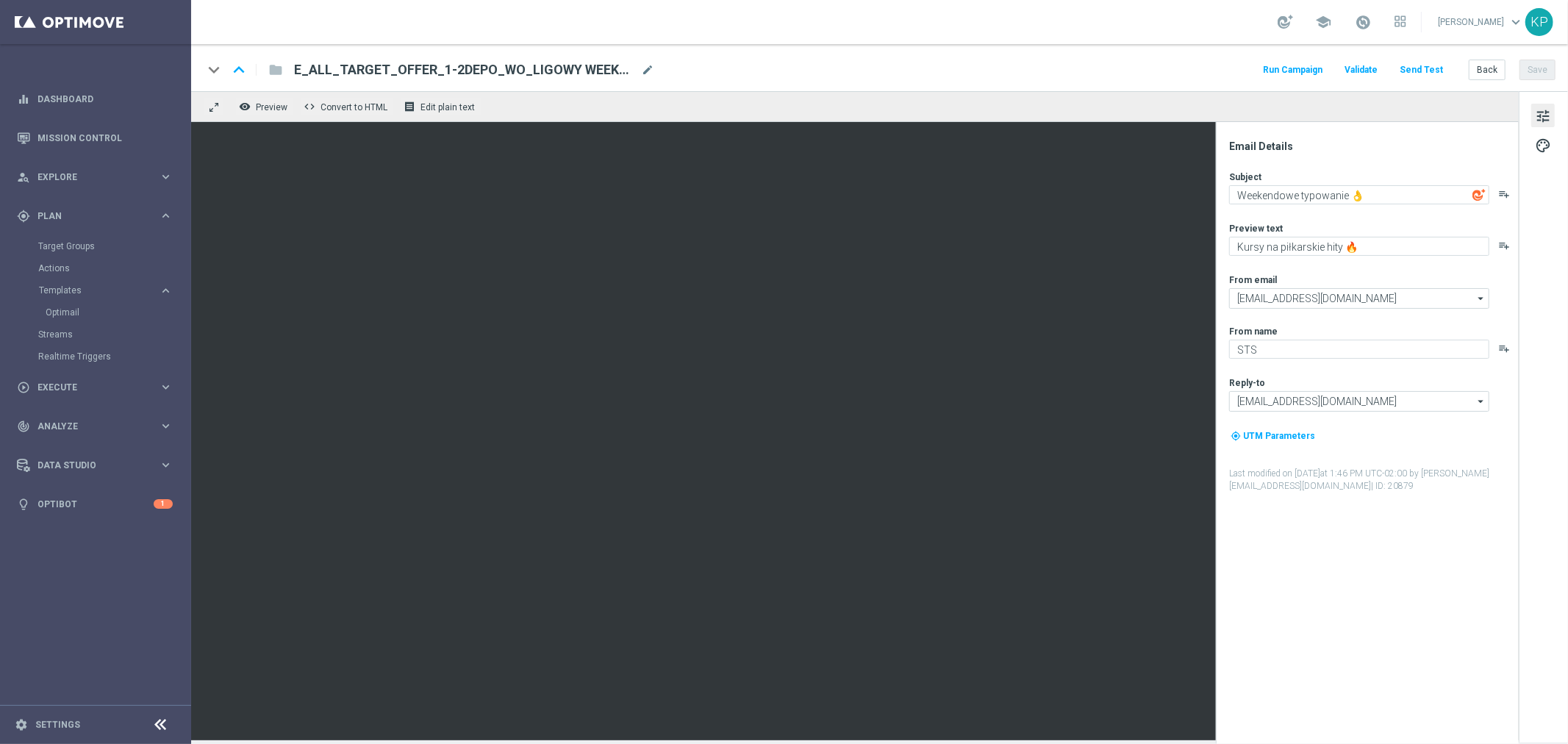
click at [753, 52] on div "keyboard_arrow_down keyboard_arrow_up folder E_ALL_TARGET_OFFER_1-2DEPO_WO_LIGO…" at bounding box center [880, 67] width 1377 height 47
type textarea "Kursy gotowe na weekend, a Ty?"
drag, startPoint x: 1354, startPoint y: 246, endPoint x: 1230, endPoint y: 244, distance: 124.0
click at [1230, 244] on textarea "Kursy na piłkarskie hity 🔥" at bounding box center [1359, 246] width 261 height 19
type textarea "Sprawdź"
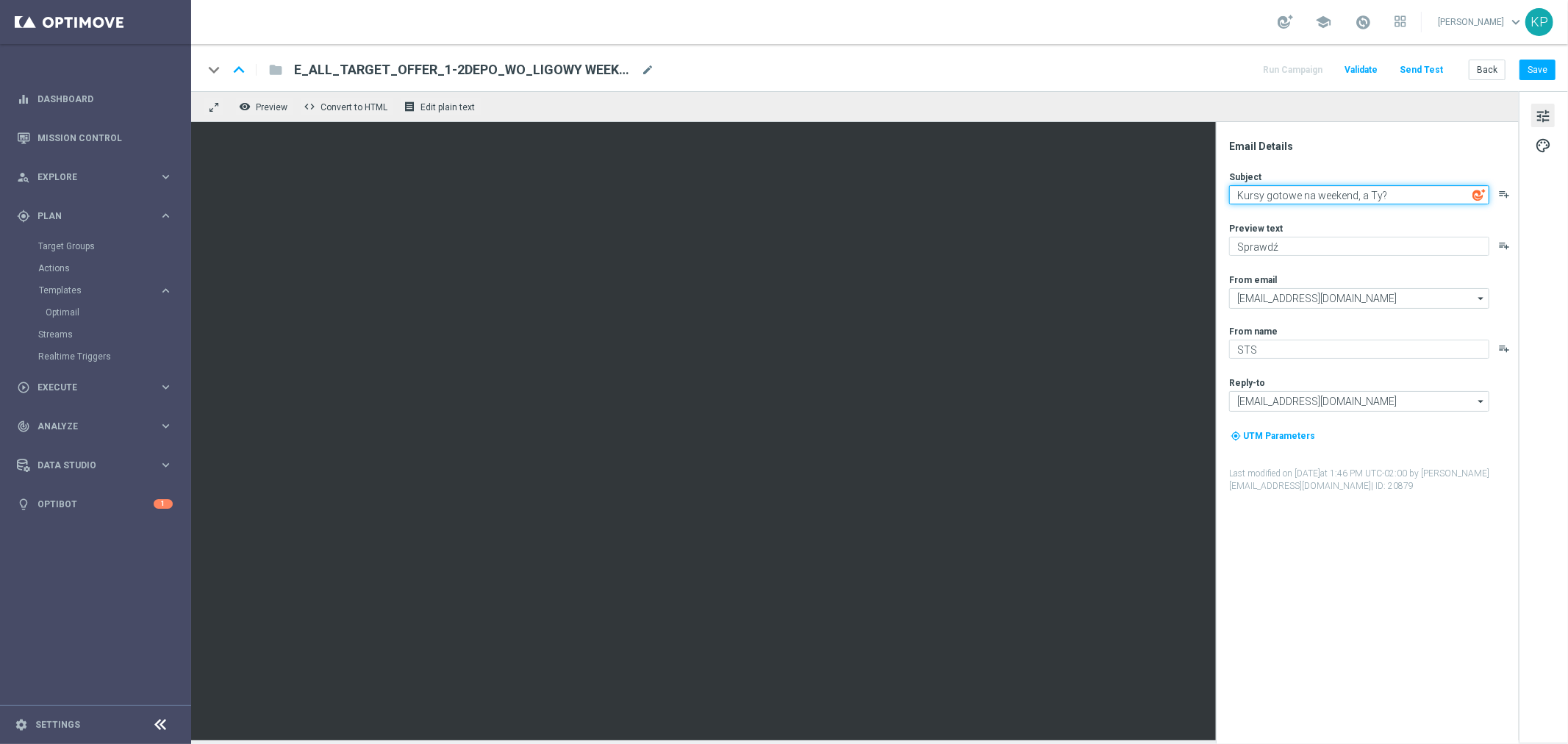
click at [1397, 194] on textarea "Kursy gotowe na weekend, a Ty?" at bounding box center [1359, 194] width 261 height 19
paste textarea "🍂"
type textarea "Kursy gotowe na weekend, a Ty? 🍂"
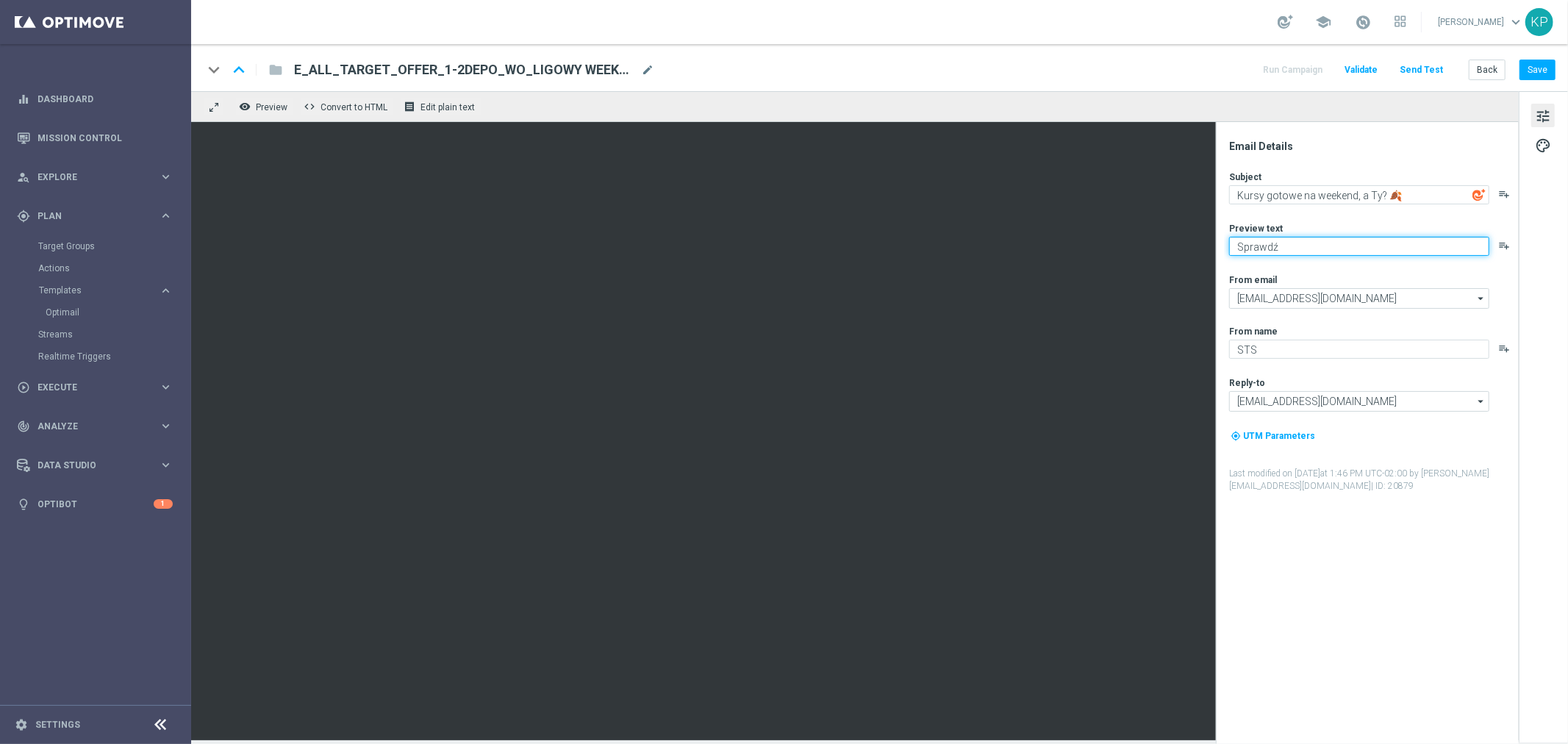
click at [1326, 239] on textarea "Sprawdź" at bounding box center [1359, 246] width 261 height 19
paste textarea "👈"
type textarea "Sprawdź ofertę i typuj w STS 👈"
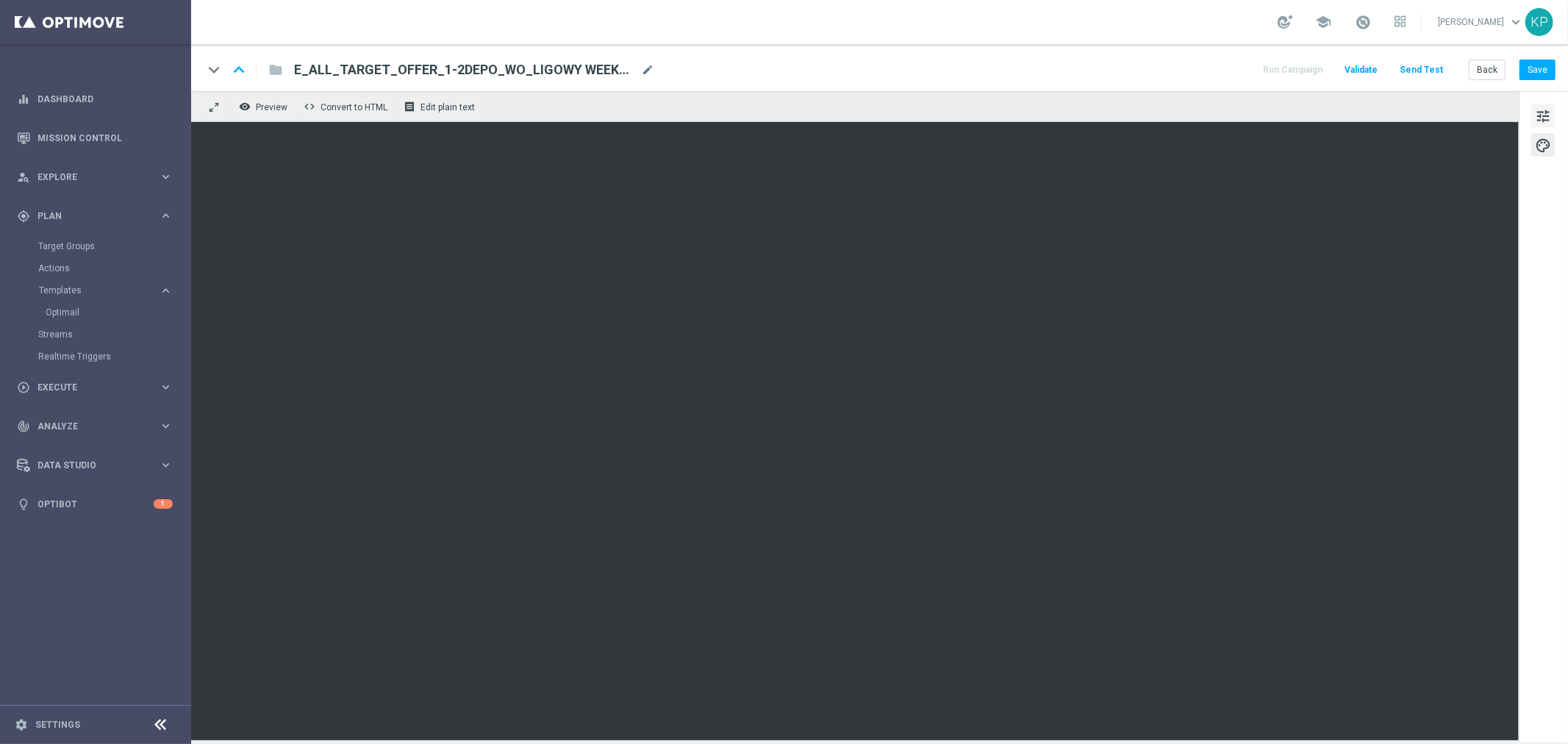
click at [1546, 114] on span "tune" at bounding box center [1543, 115] width 16 height 19
click at [1531, 121] on button "tune" at bounding box center [1543, 115] width 24 height 24
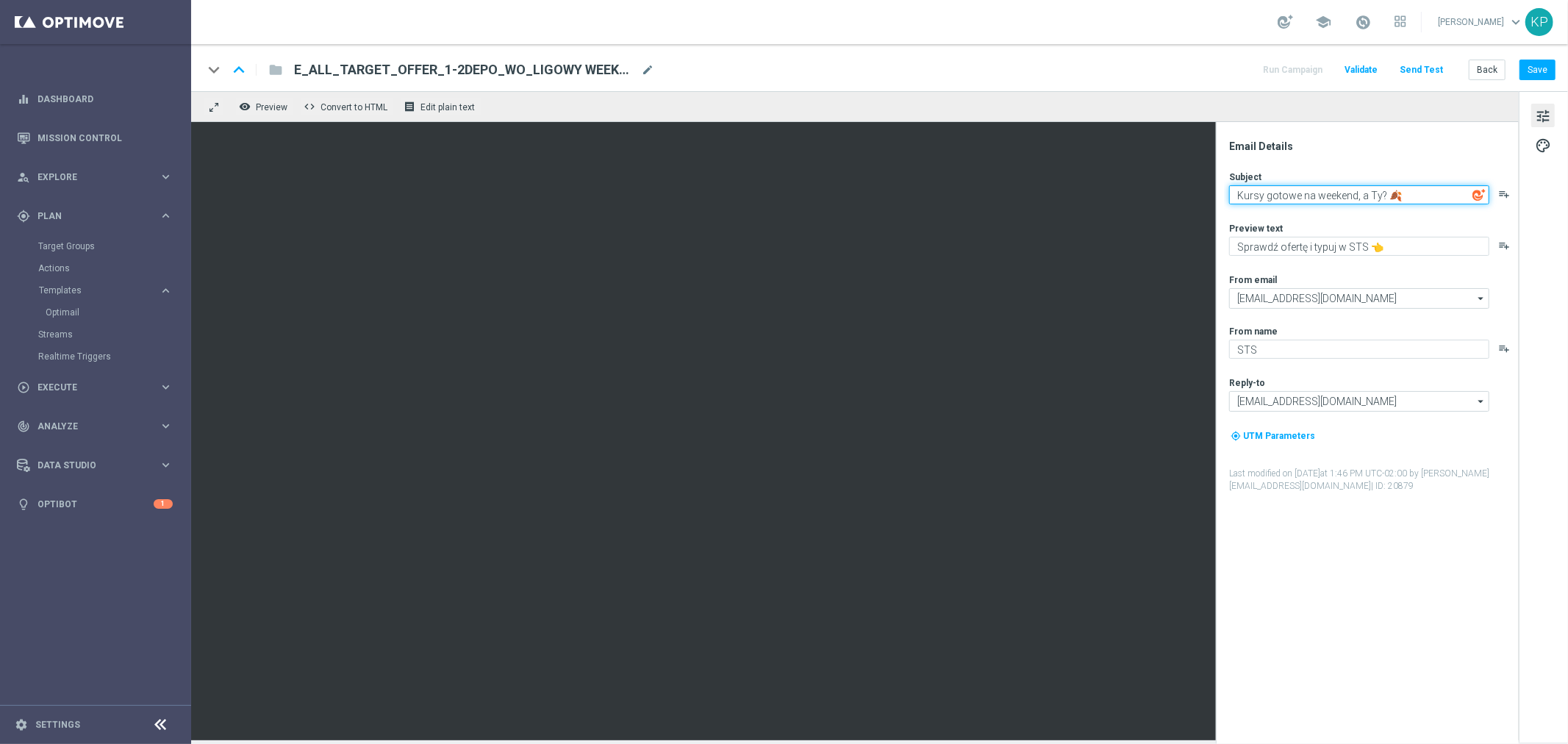
click at [1368, 196] on textarea "Kursy gotowe na weekend, a Ty? 🍂" at bounding box center [1359, 194] width 261 height 19
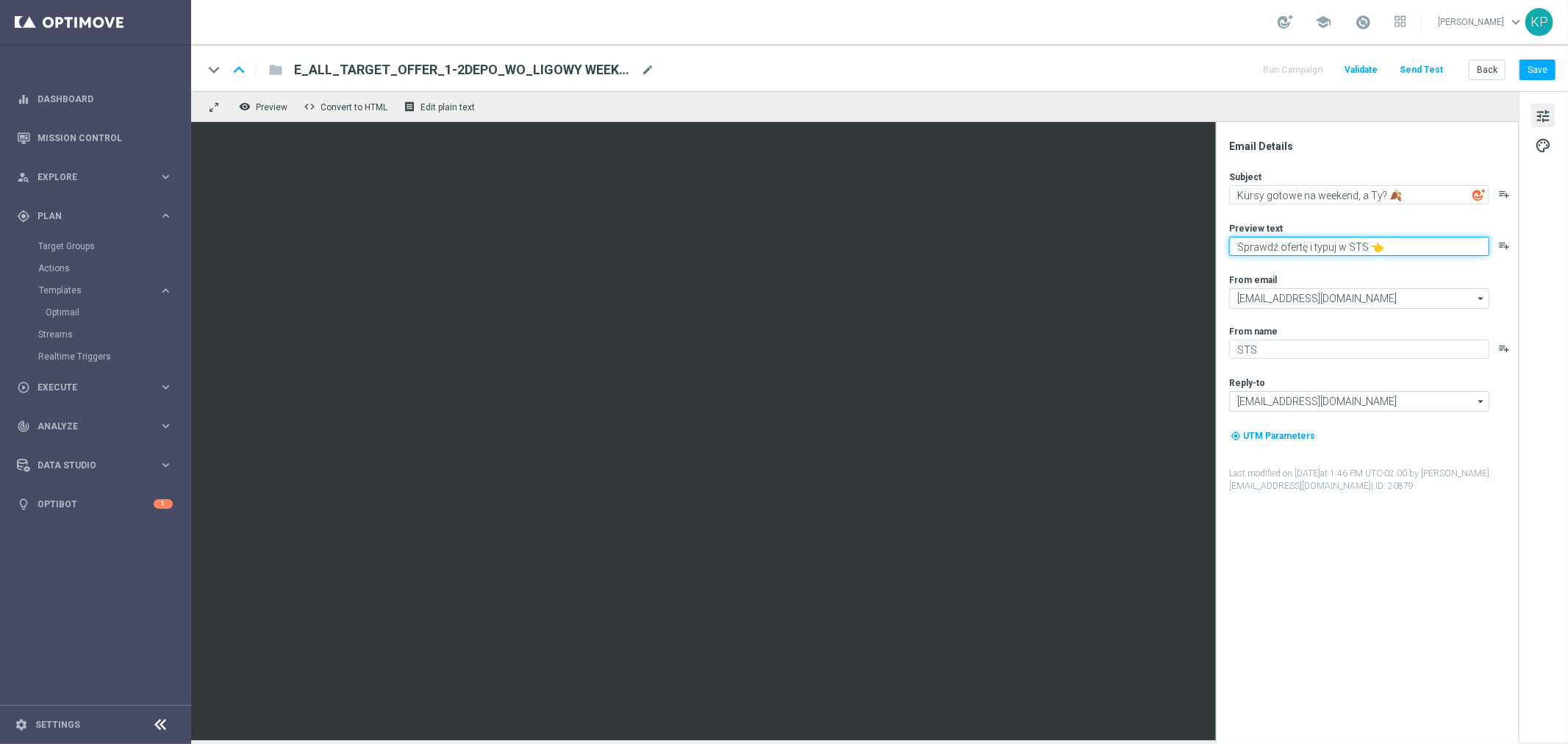
click at [1406, 255] on textarea "Sprawdź ofertę i typuj w STS 👈" at bounding box center [1359, 246] width 261 height 19
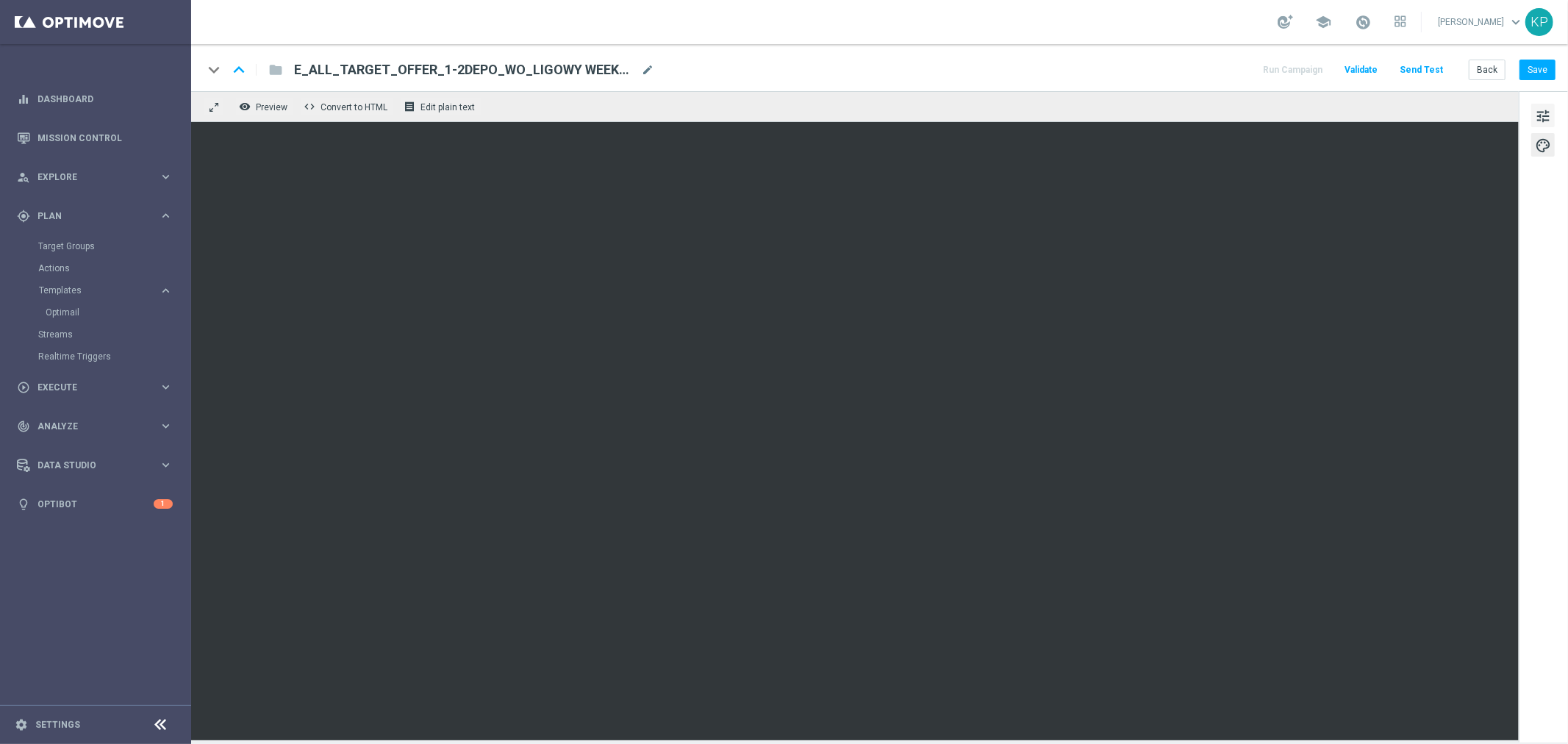
click at [1548, 118] on span "tune" at bounding box center [1543, 115] width 16 height 19
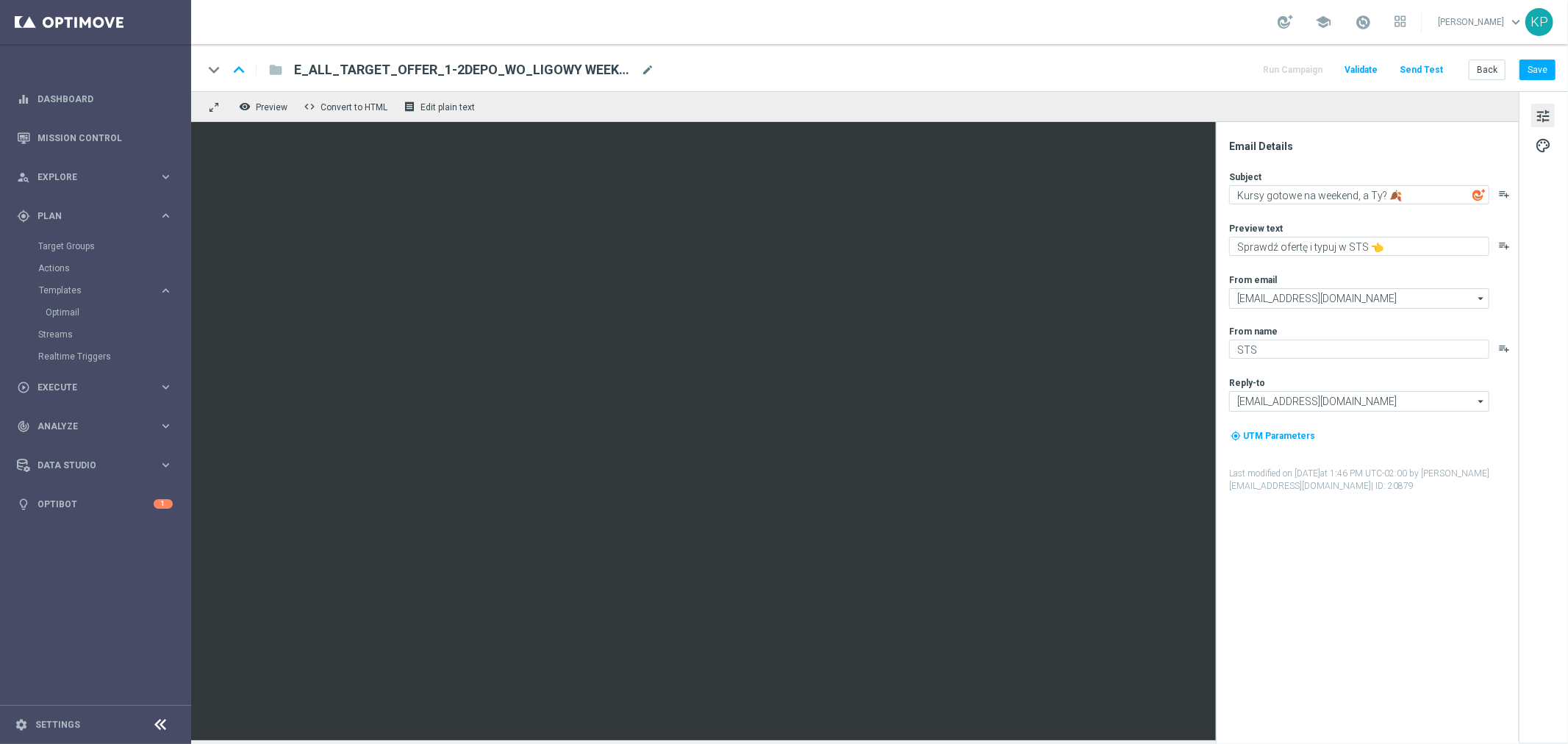
click at [1072, 69] on div "keyboard_arrow_down keyboard_arrow_up folder E_ALL_TARGET_OFFER_1-2DEPO_WO_LIGO…" at bounding box center [880, 70] width 1353 height 19
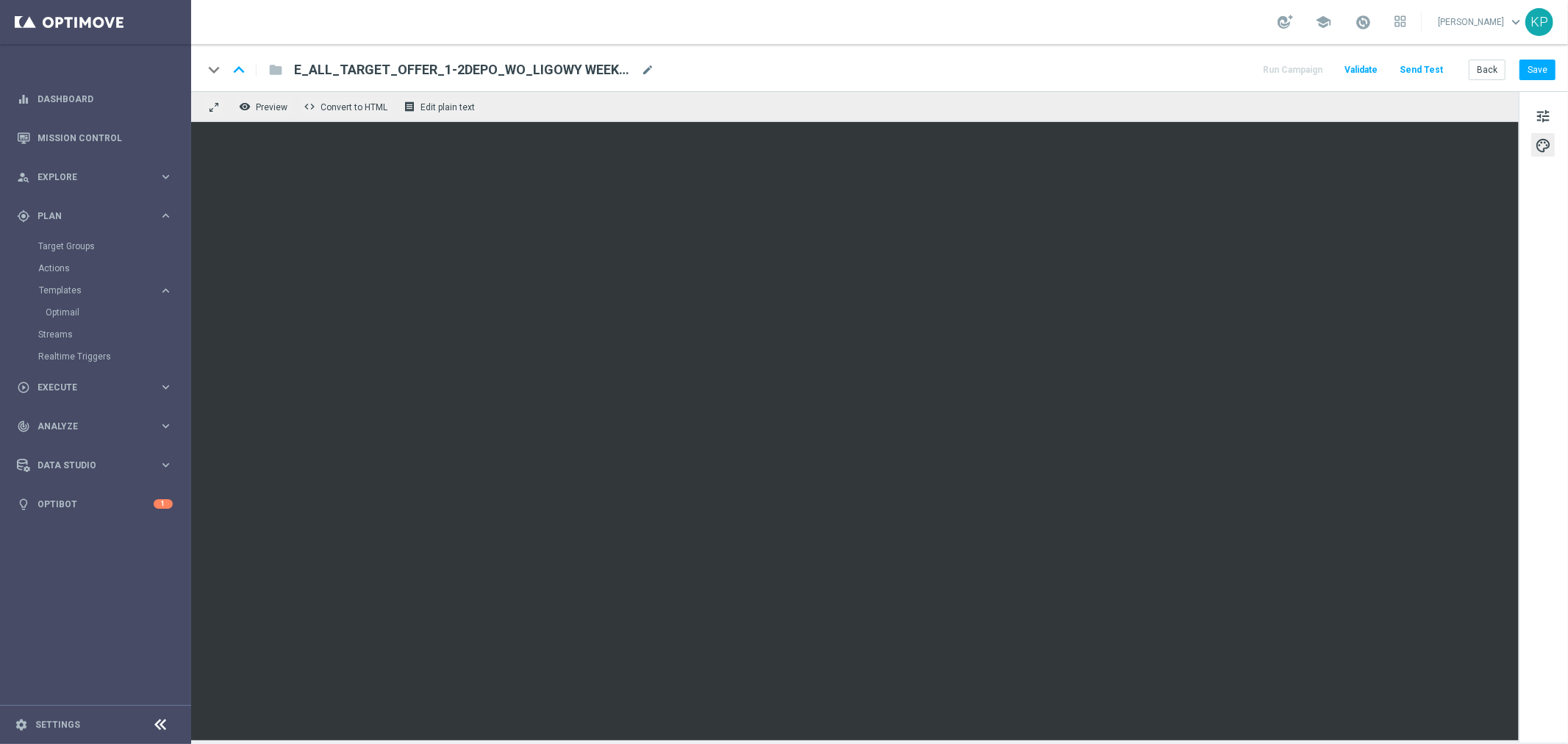
click at [1156, 103] on div "remove_red_eye Preview code Convert to HTML receipt Edit plain text" at bounding box center [855, 106] width 1327 height 31
click at [1553, 70] on button "Save" at bounding box center [1537, 70] width 36 height 21
click at [939, 58] on div "keyboard_arrow_down keyboard_arrow_up folder E_ALL_TARGET_OFFER_1-2DEPO_WO_LIGO…" at bounding box center [880, 67] width 1377 height 47
click at [1127, 24] on div "school Krystian Potoczny keyboard_arrow_down KP" at bounding box center [880, 22] width 1377 height 44
click at [1487, 65] on button "Back" at bounding box center [1486, 70] width 37 height 21
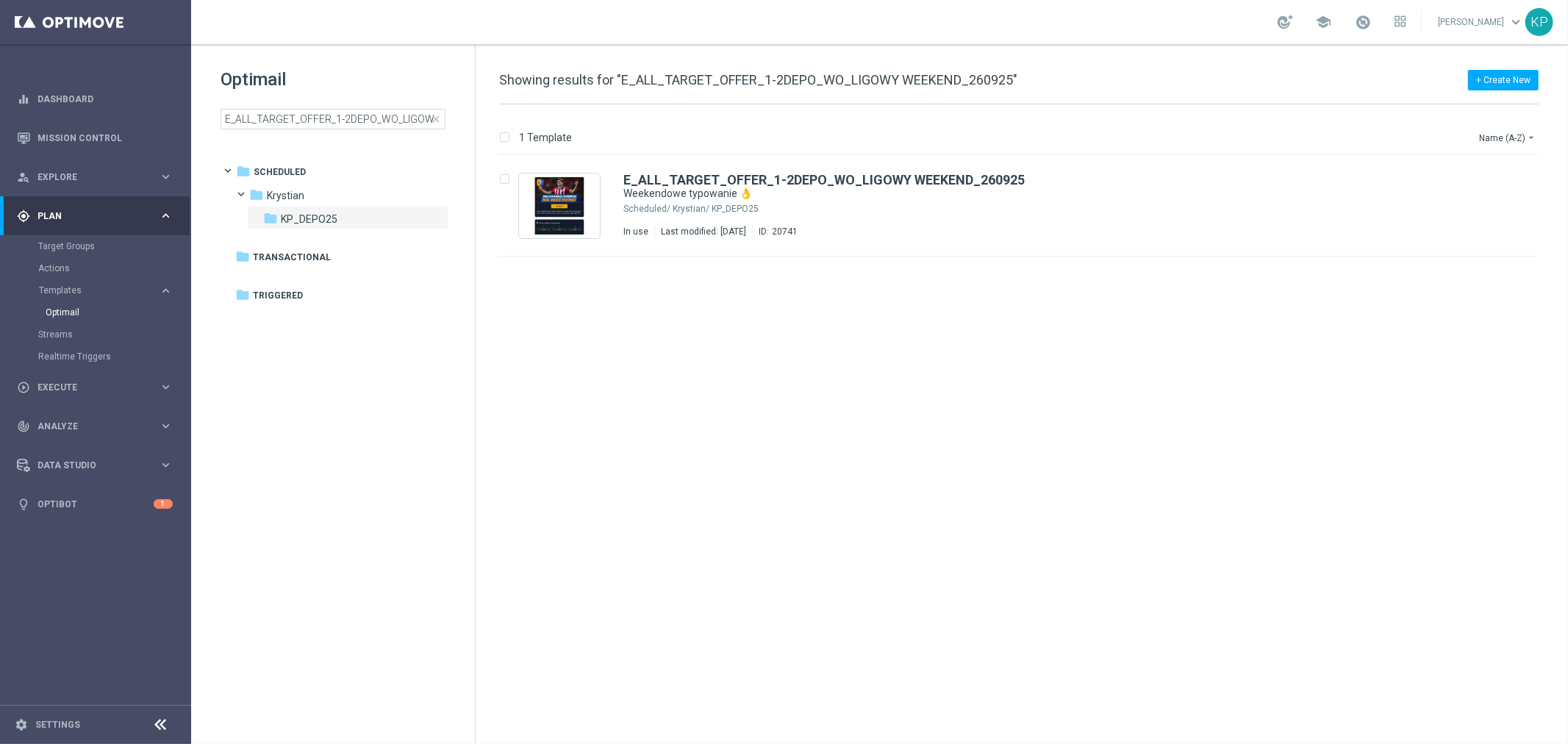
drag, startPoint x: 723, startPoint y: 33, endPoint x: 723, endPoint y: 41, distance: 8.0
click at [723, 33] on div "school Krystian Potoczny keyboard_arrow_down KP" at bounding box center [880, 22] width 1377 height 44
click at [393, 121] on input "E_ALL_TARGET_OFFER_1-2DEPO_WO_LIGOWY WEEKEND_260925" at bounding box center [333, 118] width 225 height 21
type input "E_ALL_TARGET_OFFER_1-2DEPO_WO_LIGOWY WEEKEND_031025"
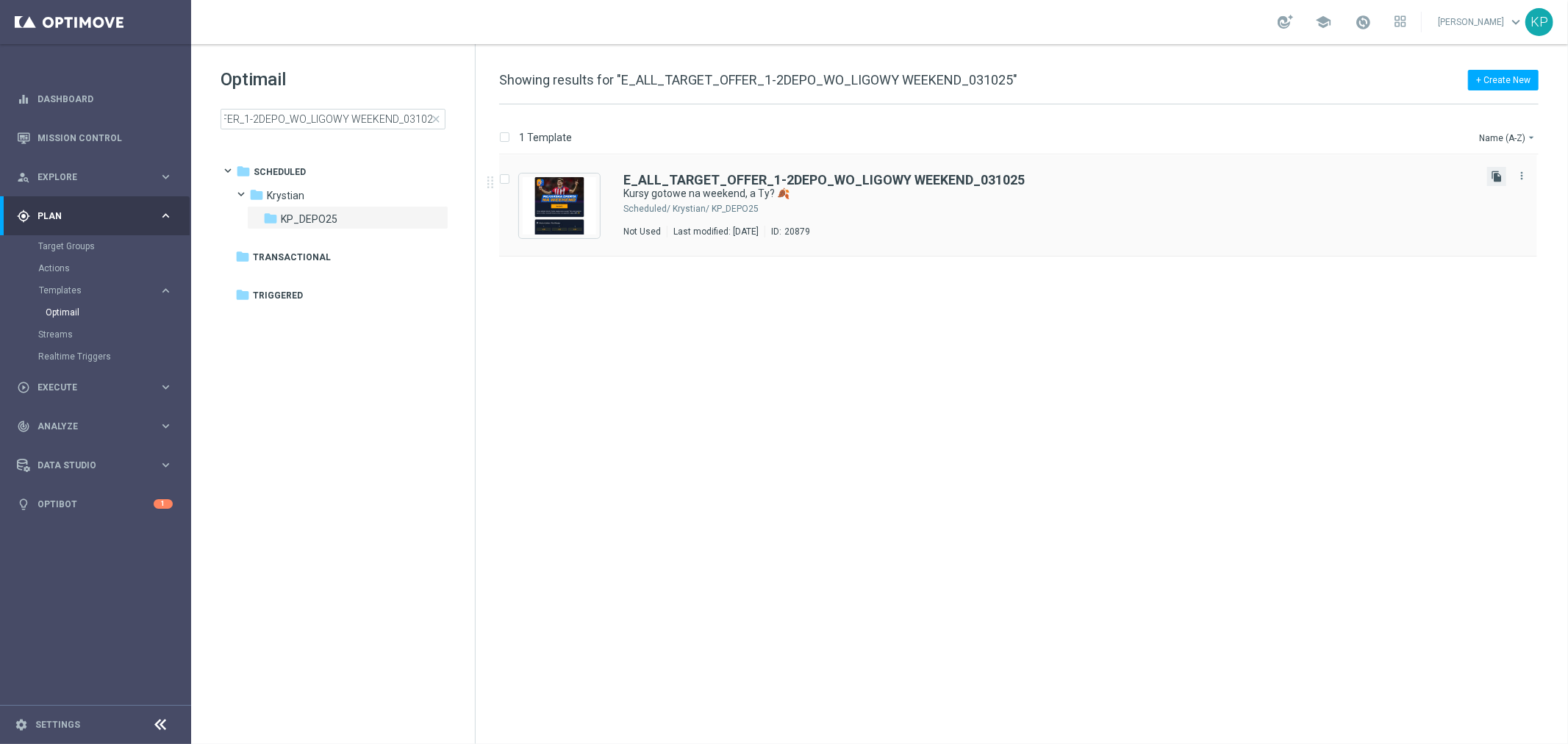
click at [1490, 177] on icon "file_copy" at bounding box center [1496, 176] width 12 height 12
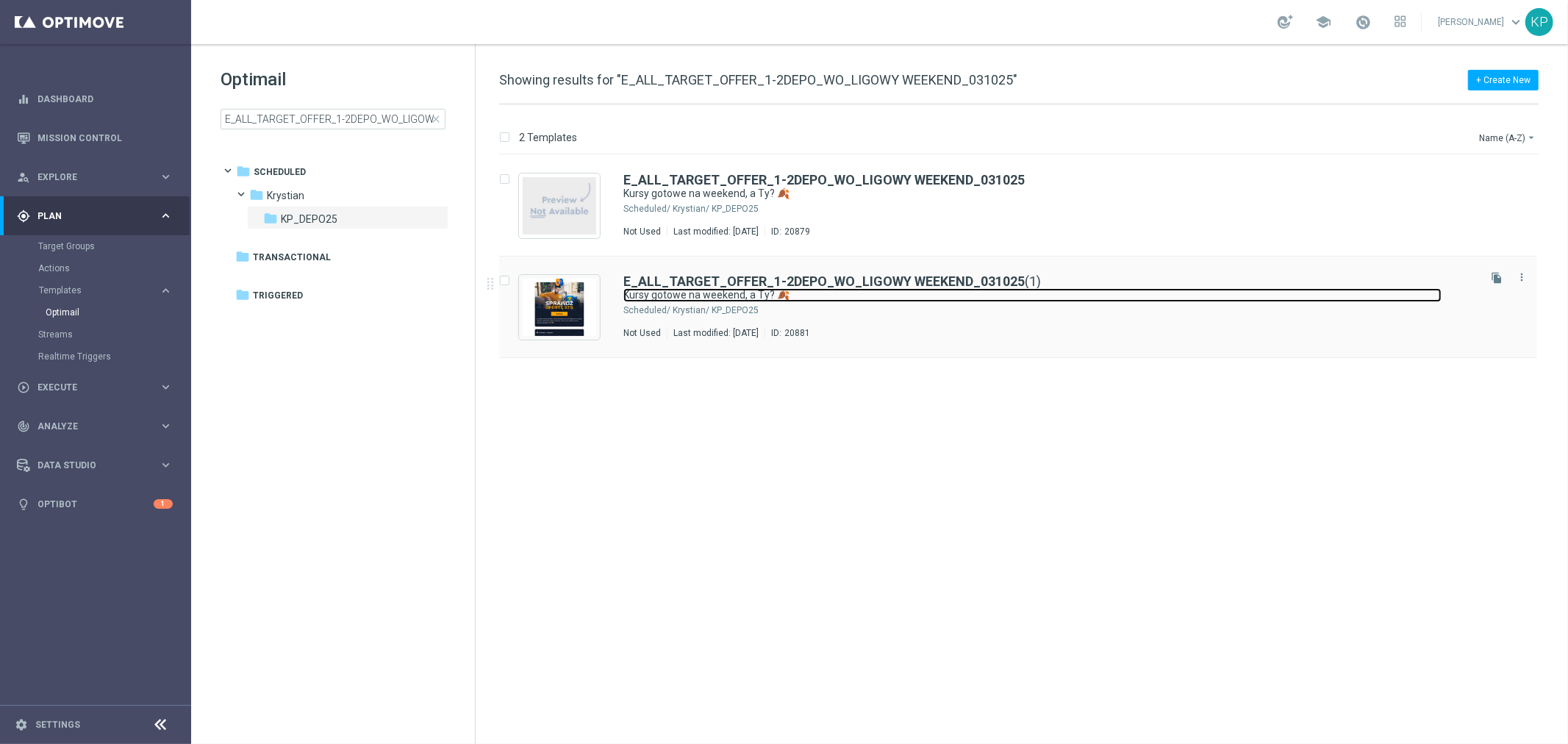
click at [1069, 289] on link "Kursy gotowe na weekend, a Ty? 🍂" at bounding box center [1033, 295] width 818 height 14
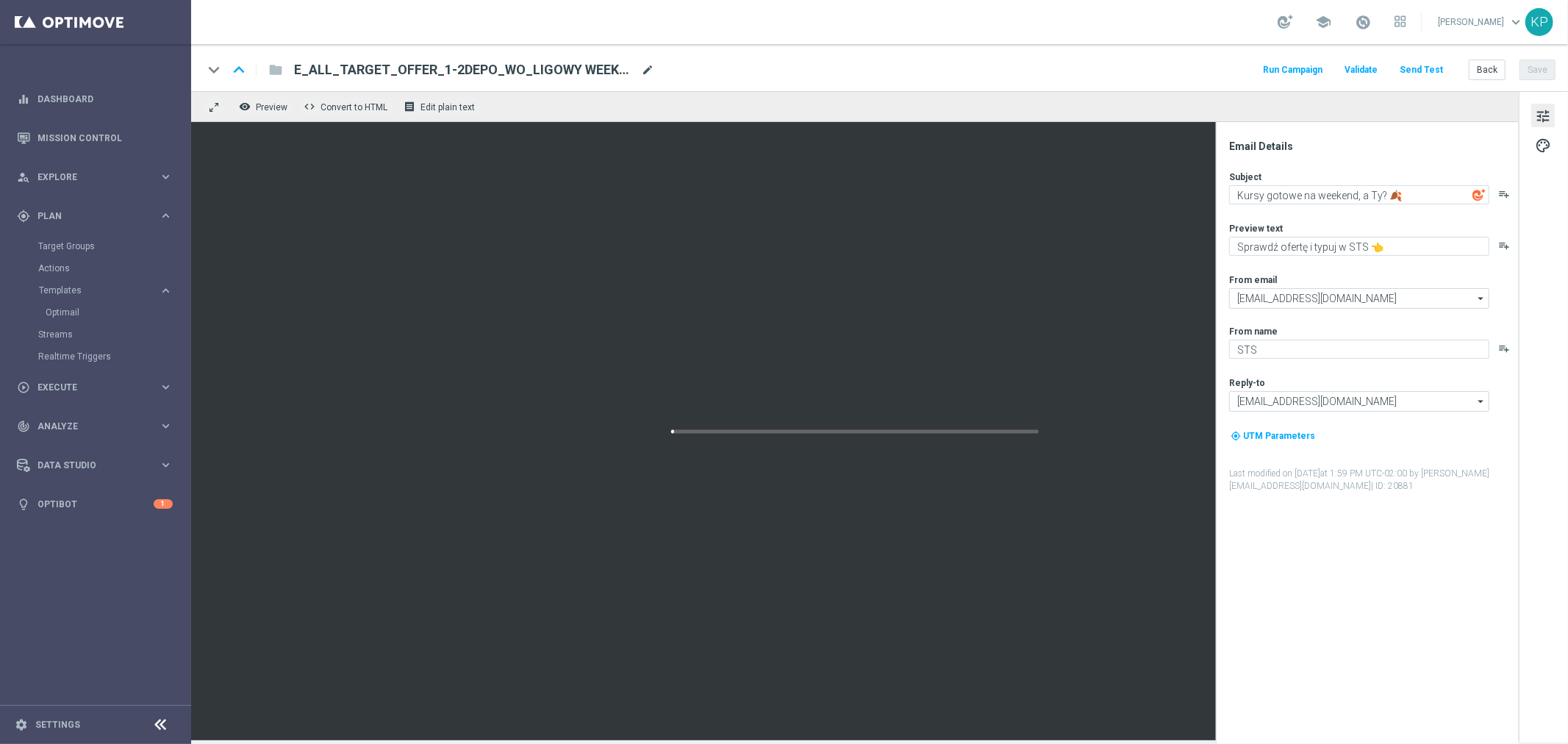
click at [647, 69] on span "mode_edit" at bounding box center [647, 70] width 13 height 13
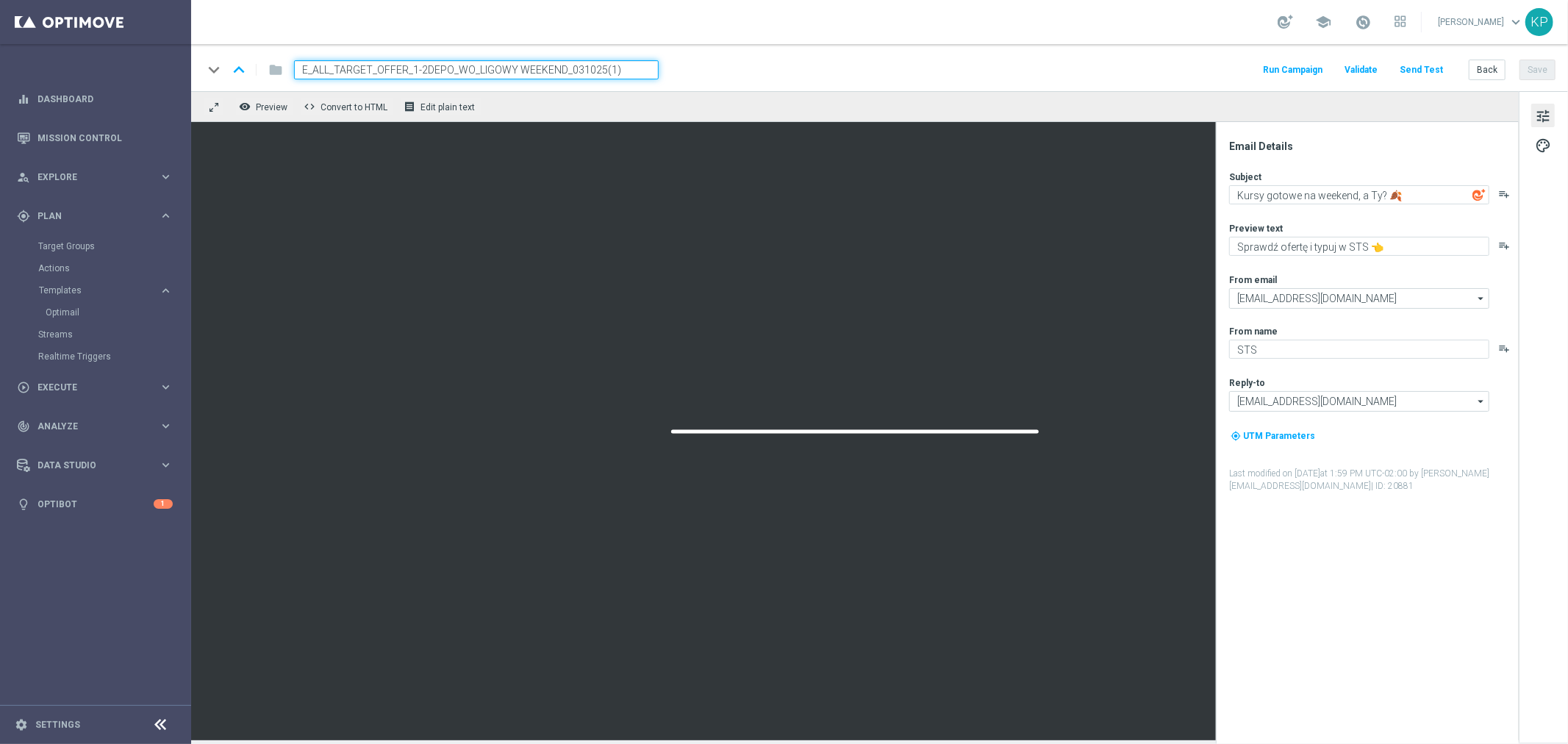
paste input "3DEPO_LIGOWY WEEKEND_031025"
type input "E_ALL_TARGET_OFFER_3DEPO_LIGOWY WEEKEND_031025"
click at [799, 46] on div "keyboard_arrow_down keyboard_arrow_up folder E_ALL_TARGET_OFFER_3DEPO_LIGOWY WE…" at bounding box center [880, 67] width 1377 height 47
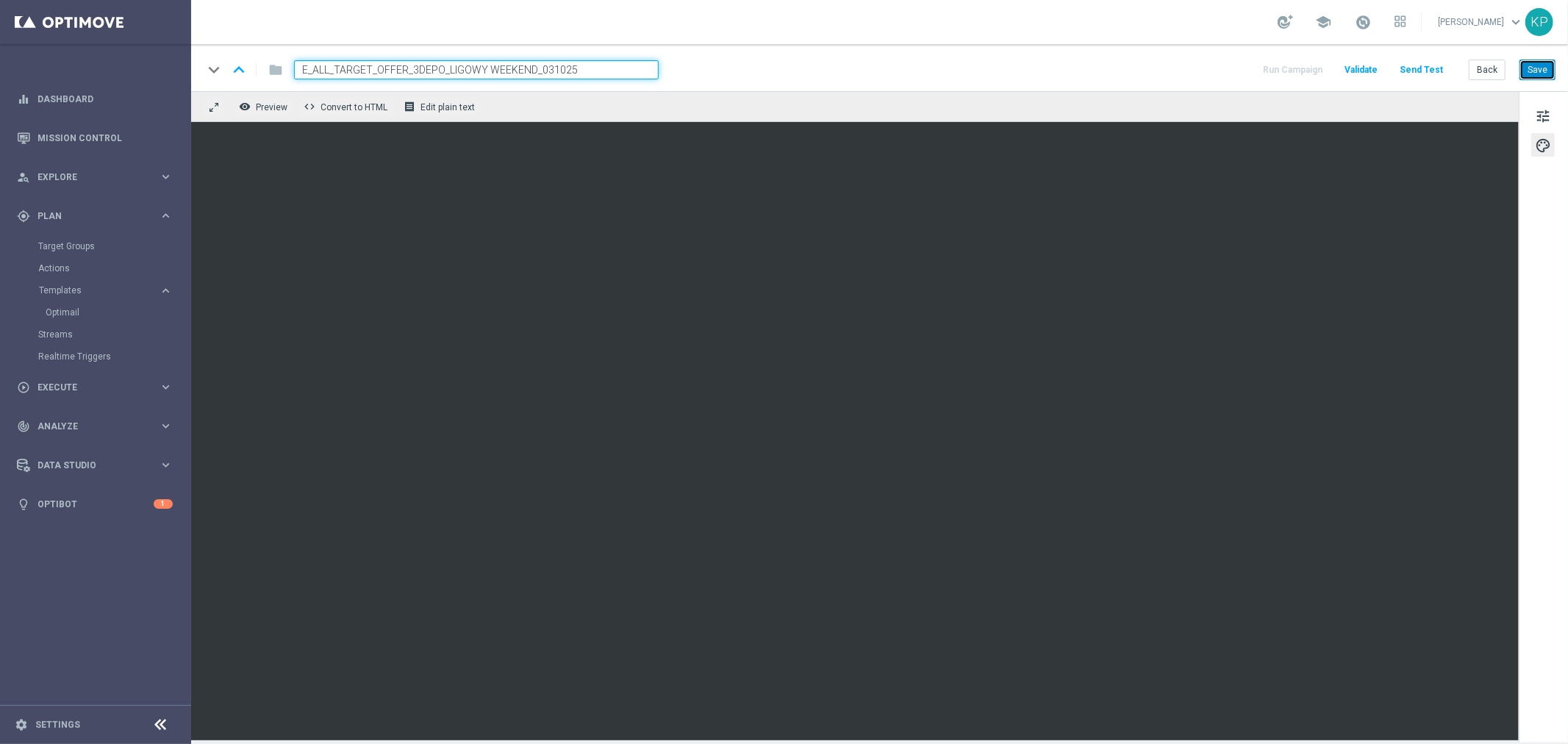
click at [1536, 68] on button "Save" at bounding box center [1537, 70] width 36 height 21
click at [732, 55] on div "keyboard_arrow_down keyboard_arrow_up folder E_ALL_TARGET_OFFER_3DEPO_LIGOWY WE…" at bounding box center [880, 67] width 1377 height 47
click at [1493, 71] on button "Back" at bounding box center [1486, 70] width 37 height 21
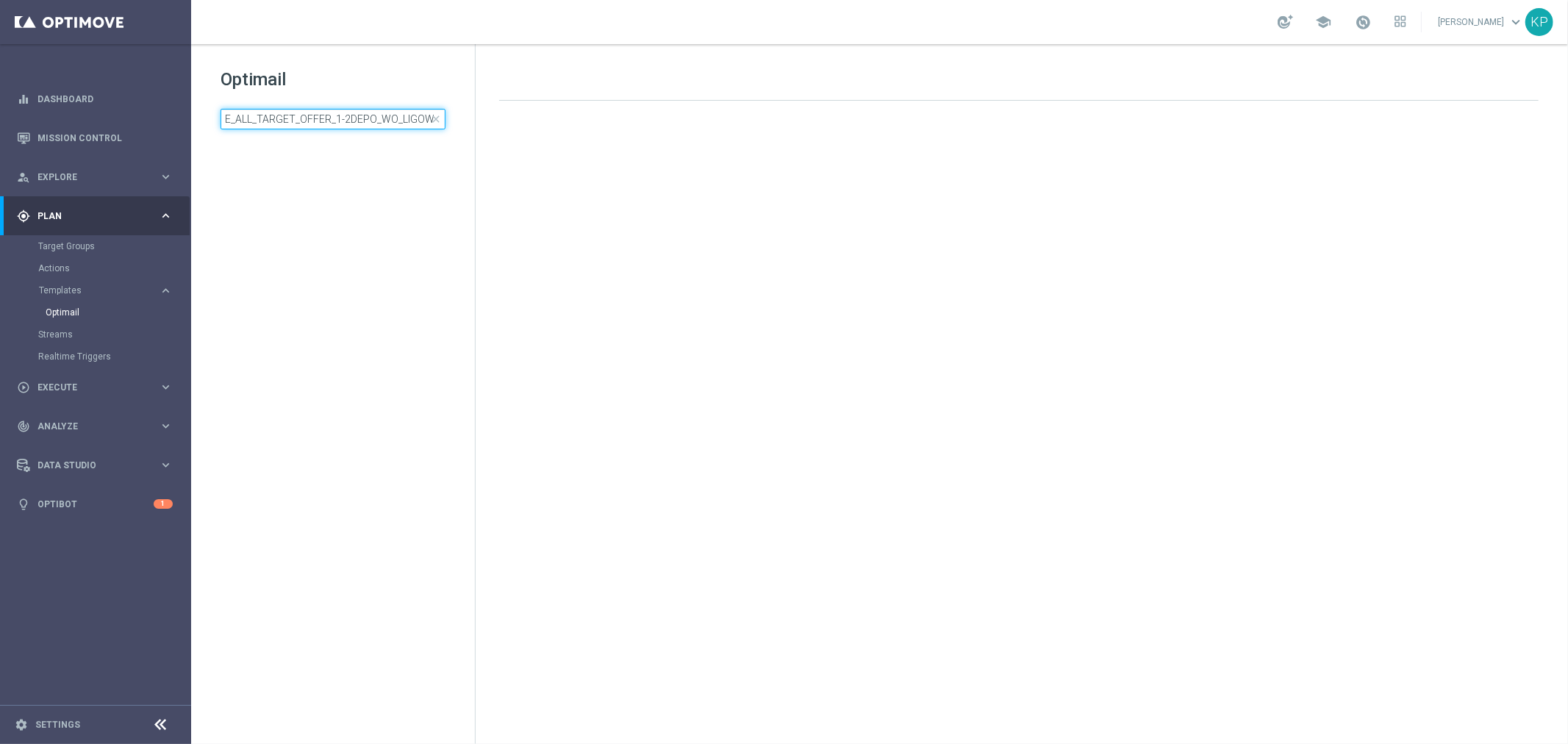
click at [380, 118] on input "E_ALL_TARGET_OFFER_1-2DEPO_WO_LIGOWY WEEKEND_031025" at bounding box center [333, 118] width 225 height 21
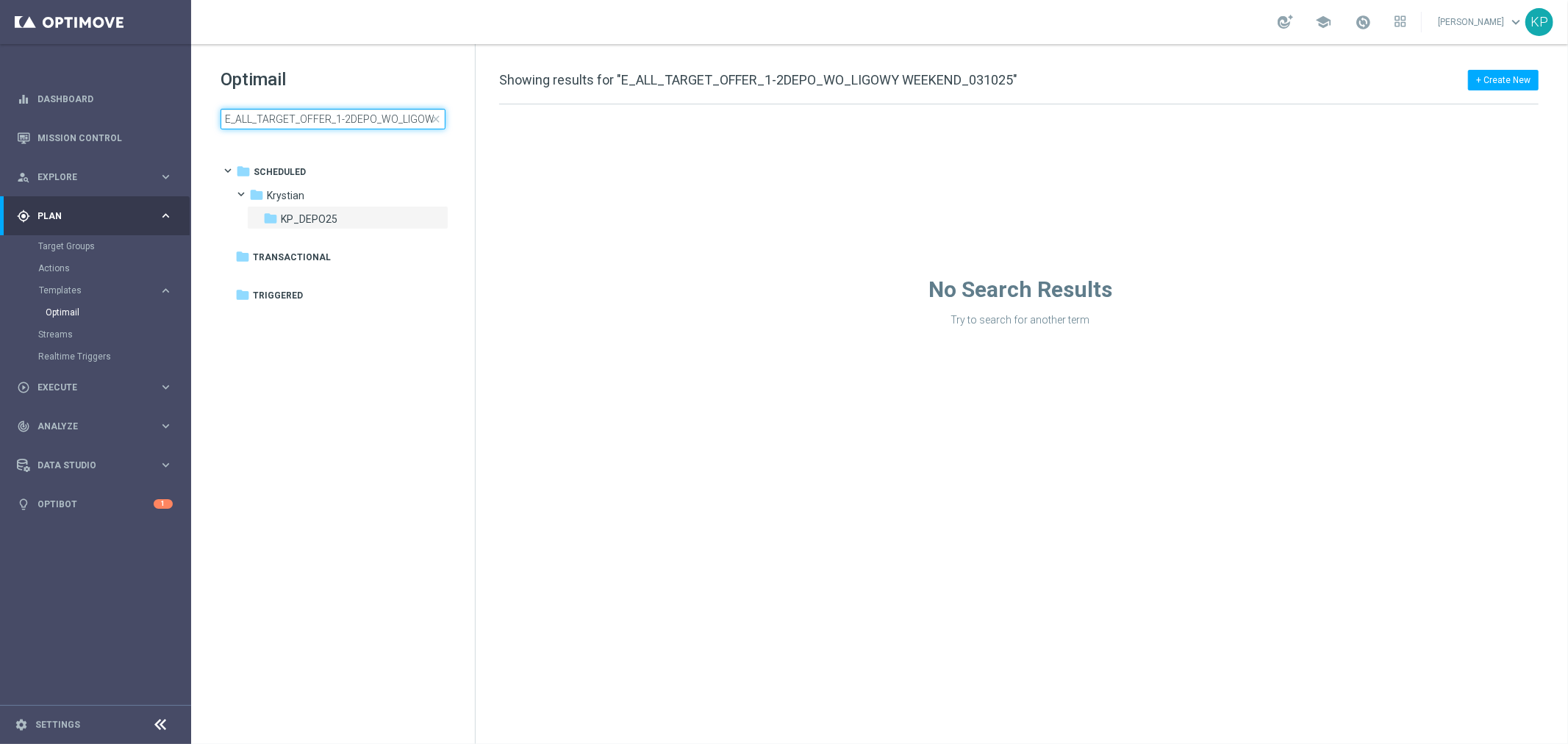
scroll to position [0, 92]
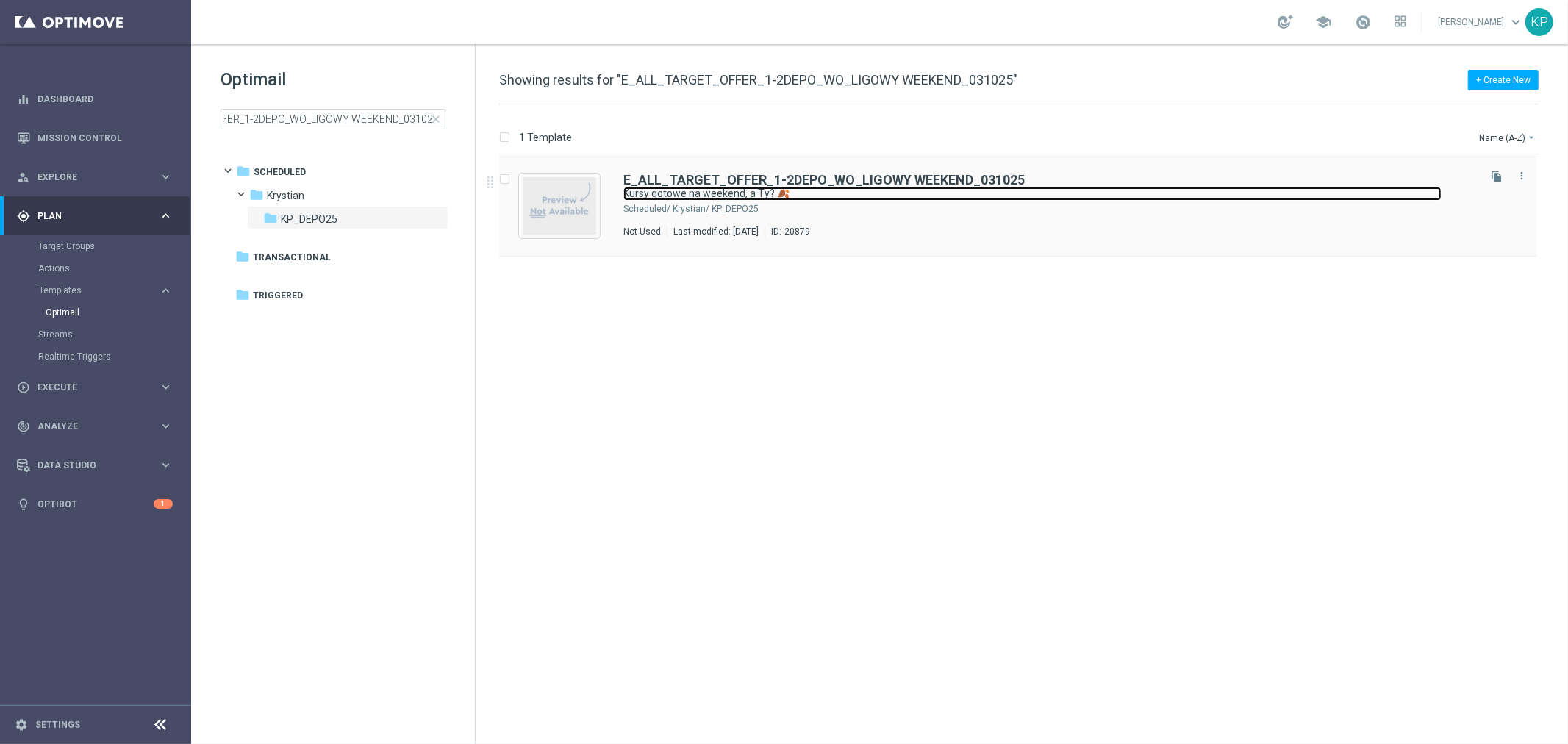
click at [1294, 195] on link "Kursy gotowe na weekend, a Ty? 🍂" at bounding box center [1033, 194] width 818 height 14
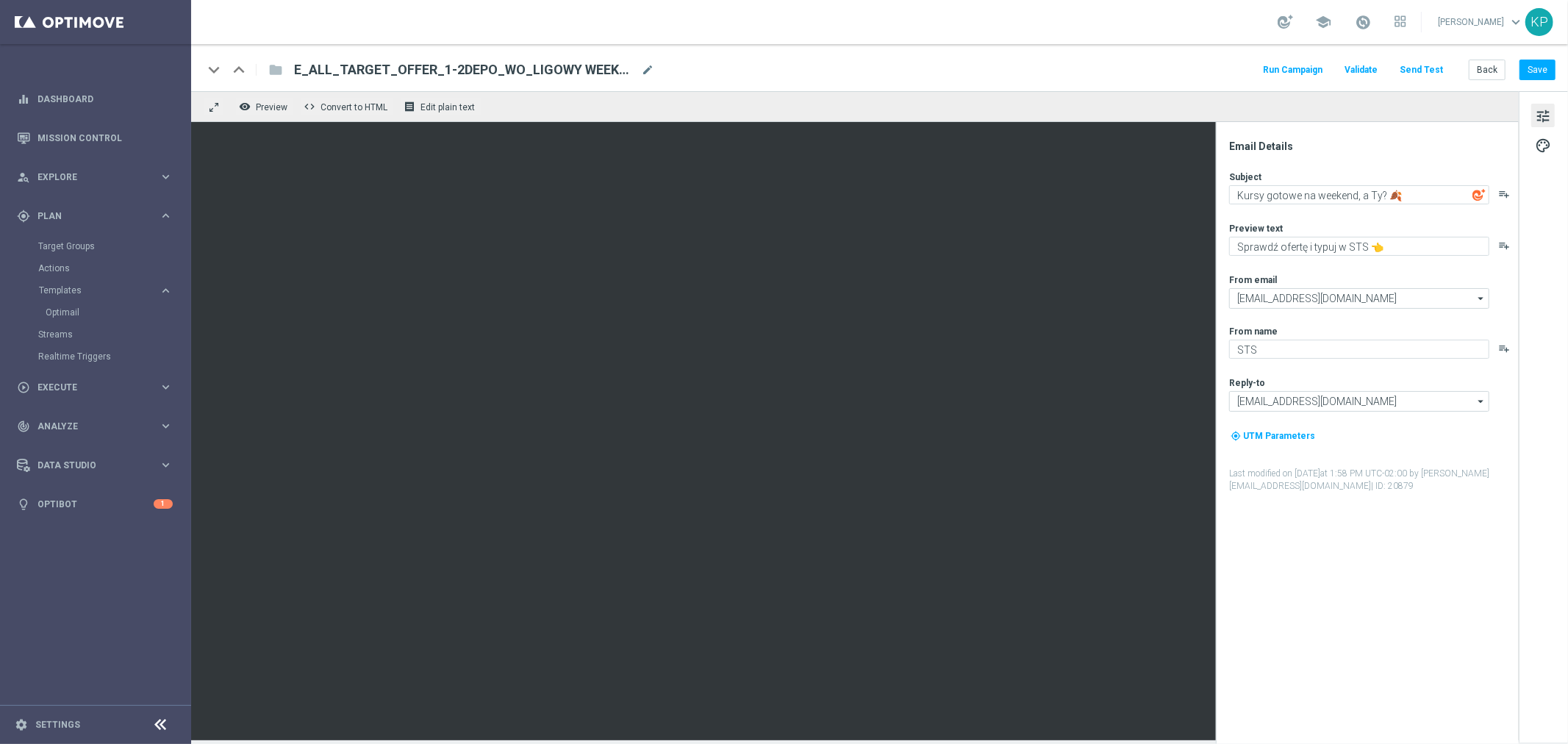
click at [1427, 70] on button "Send Test" at bounding box center [1422, 71] width 48 height 20
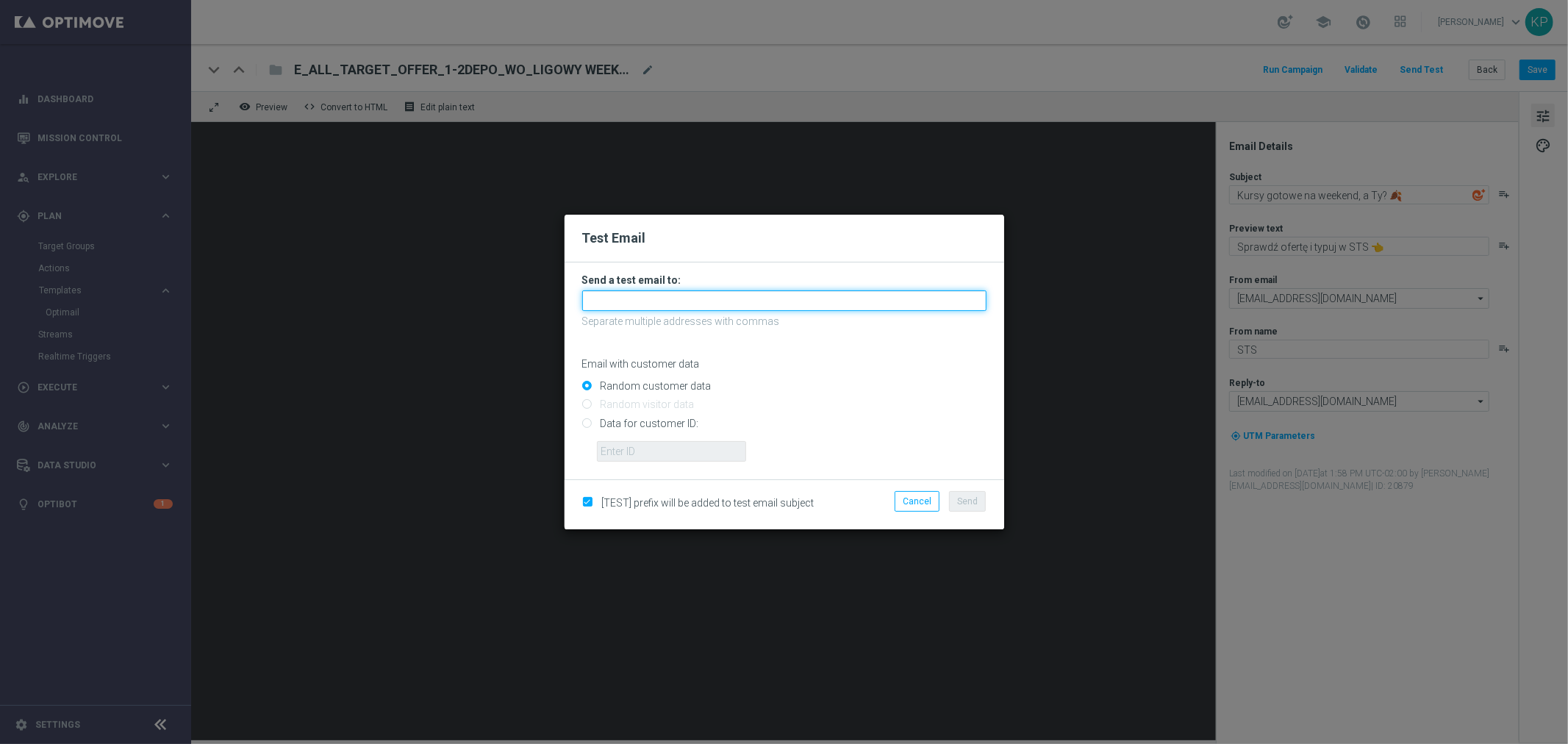
click at [731, 292] on input "text" at bounding box center [784, 300] width 404 height 21
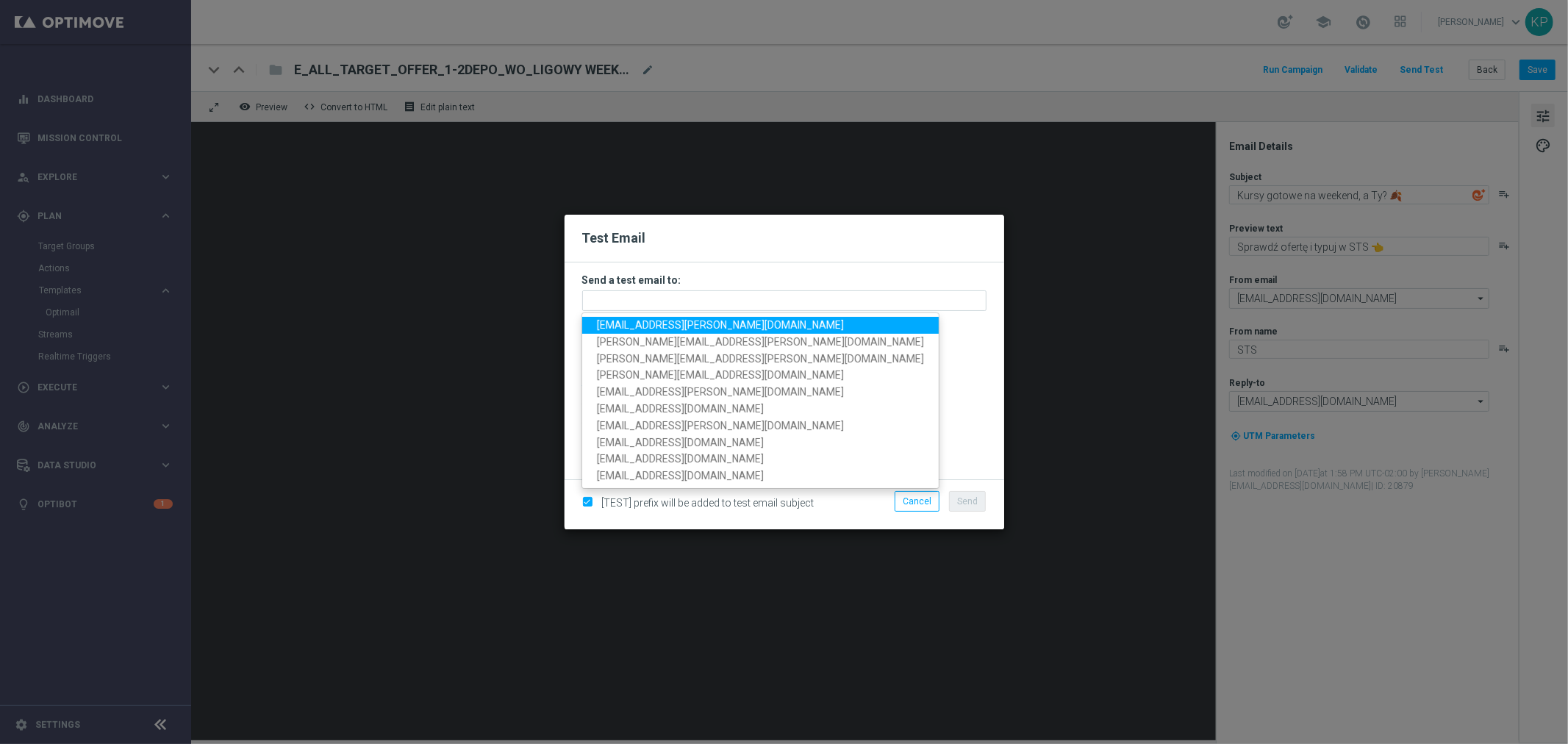
click at [688, 321] on span "krystian.potoczny@sts.pl" at bounding box center [720, 325] width 247 height 12
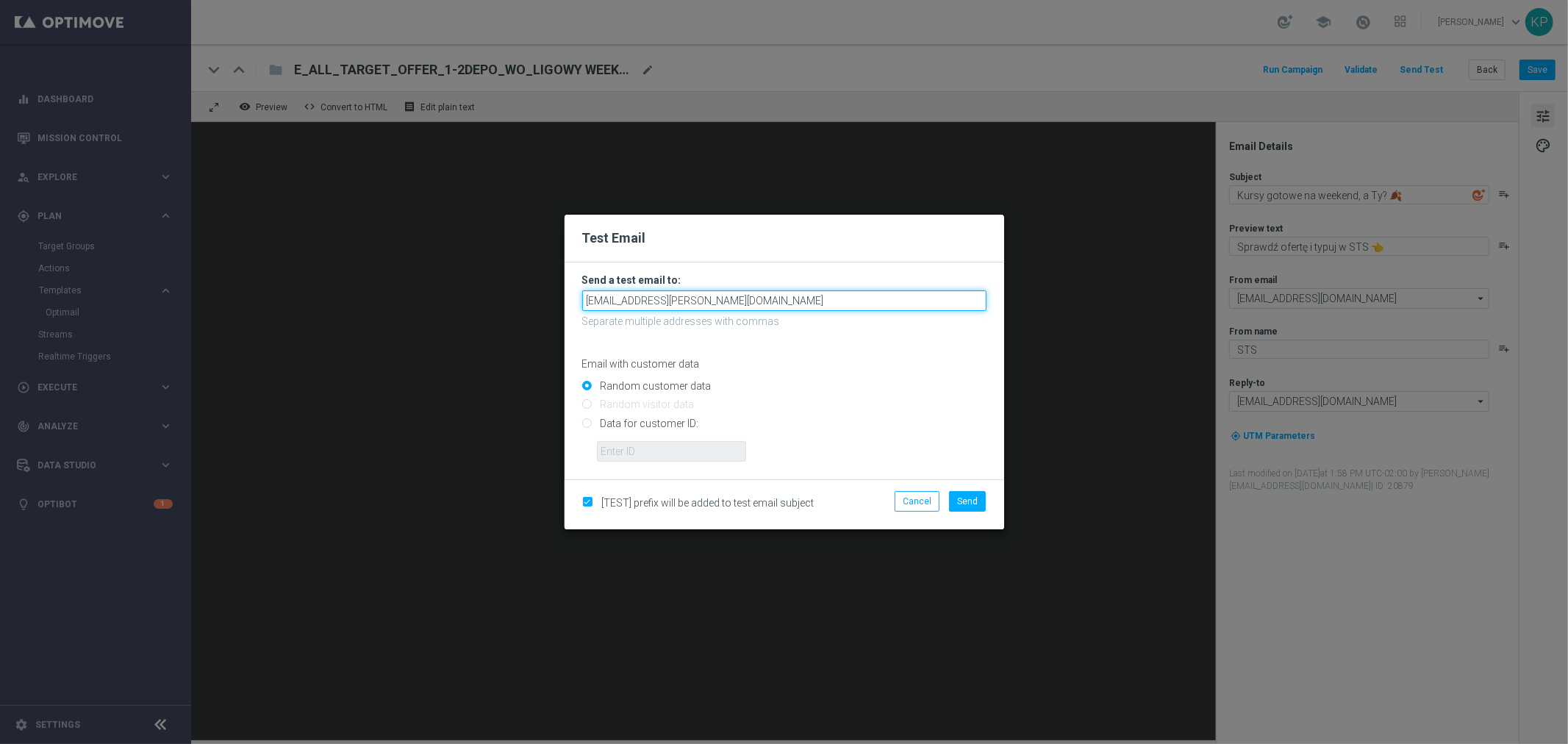
click at [740, 295] on input "krystian.potoczny@sts.pl" at bounding box center [784, 300] width 404 height 21
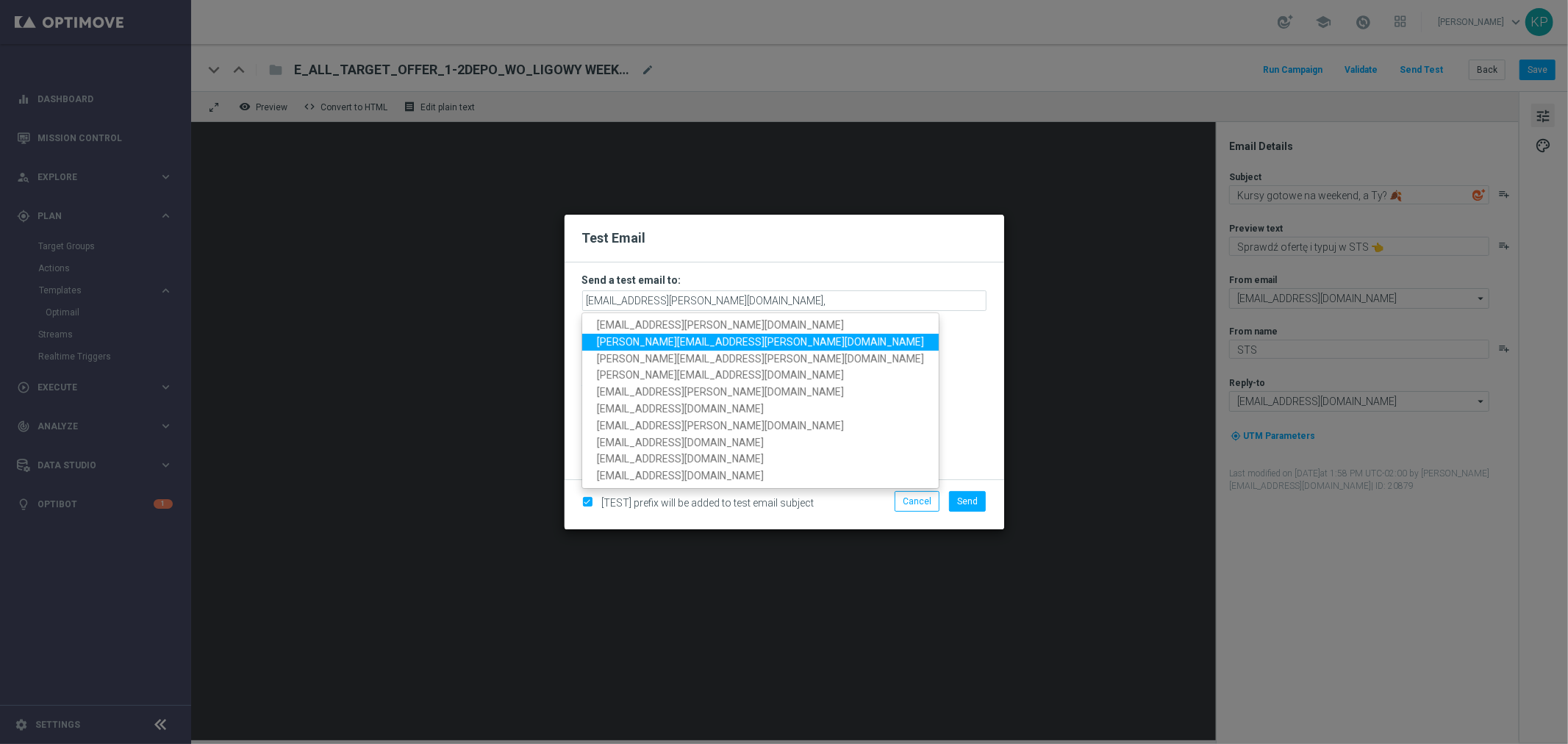
click at [688, 336] on span "tomasz.kowalczyk@sts.pl" at bounding box center [760, 342] width 327 height 12
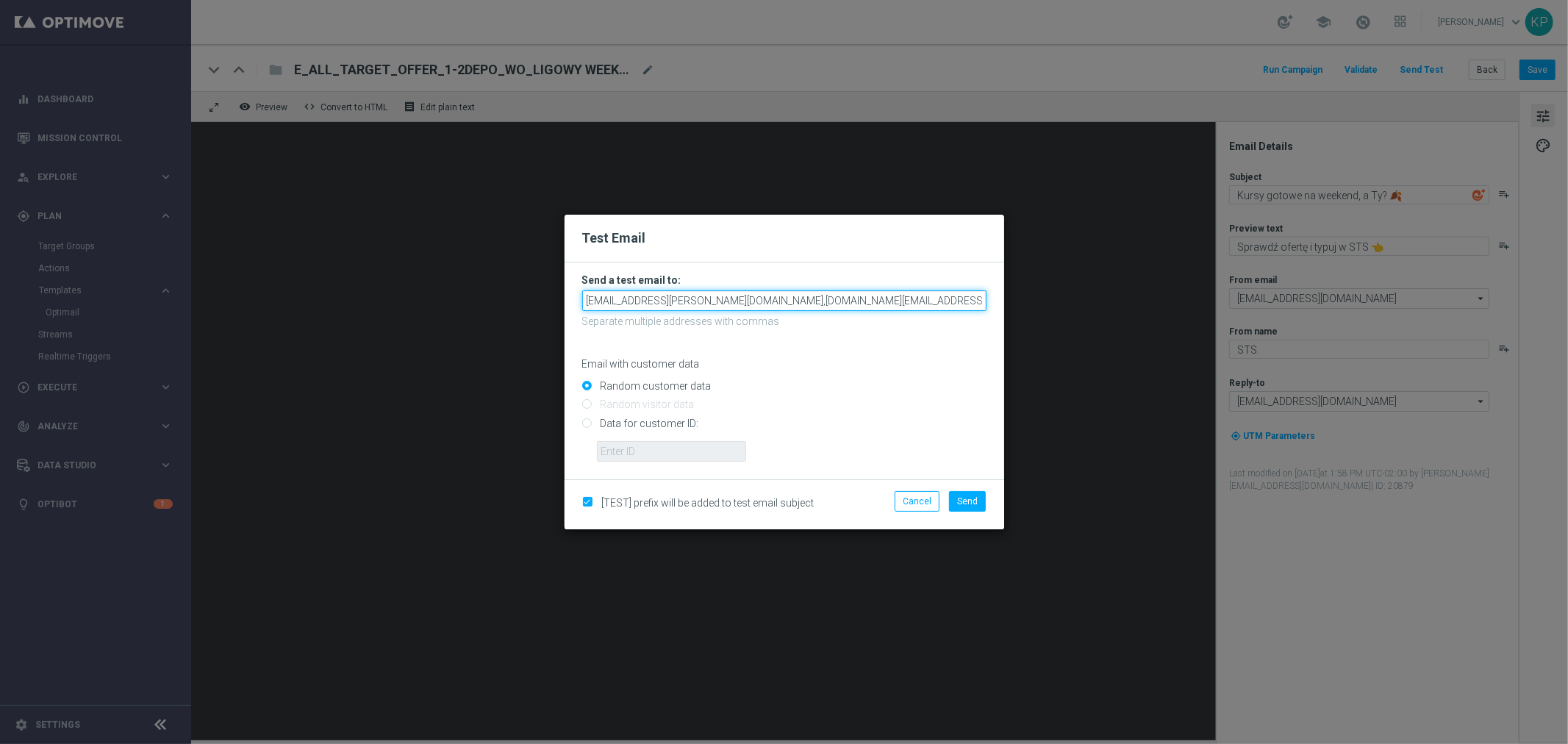
click at [859, 297] on input "krystian.potoczny@sts.pl,tomasz.kowalczyk@sts.pl" at bounding box center [784, 300] width 404 height 21
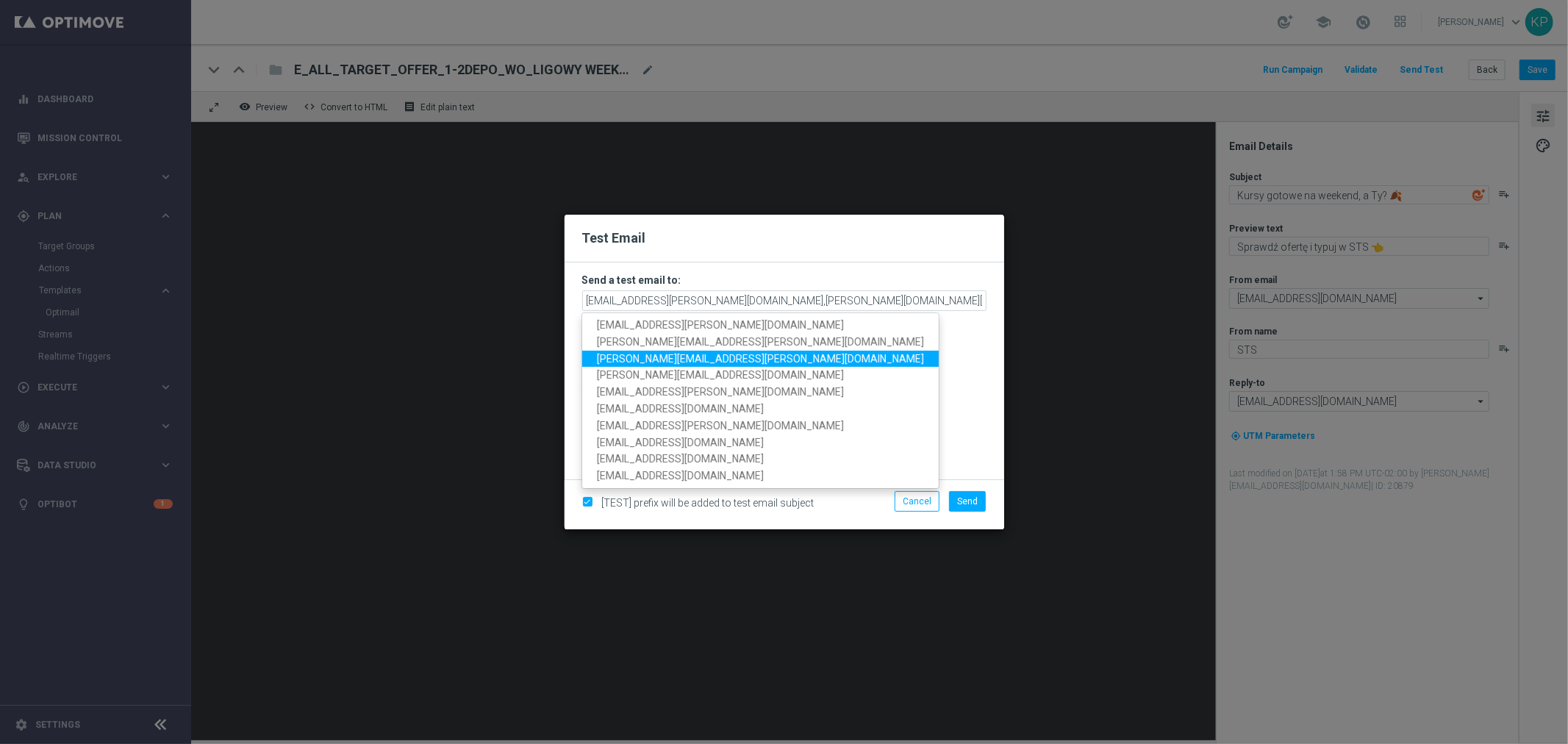
click at [708, 357] on span "katarzyna.kaminska@sts.pl" at bounding box center [760, 358] width 327 height 12
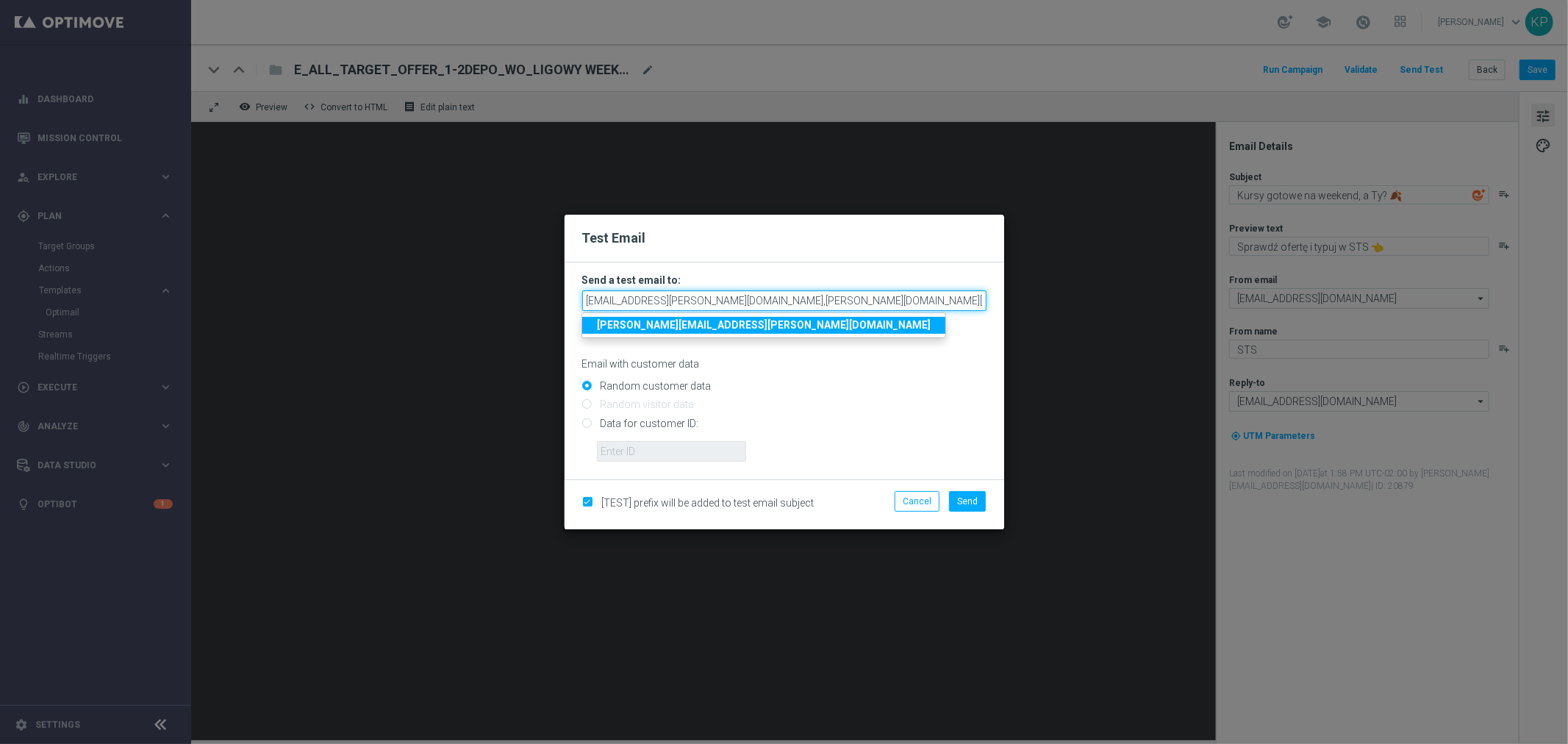
click at [958, 302] on input "krystian.potoczny@sts.pl,tomasz.kowalczyk@sts.pl,katarzyna.kaminska@sts.pl" at bounding box center [784, 300] width 404 height 21
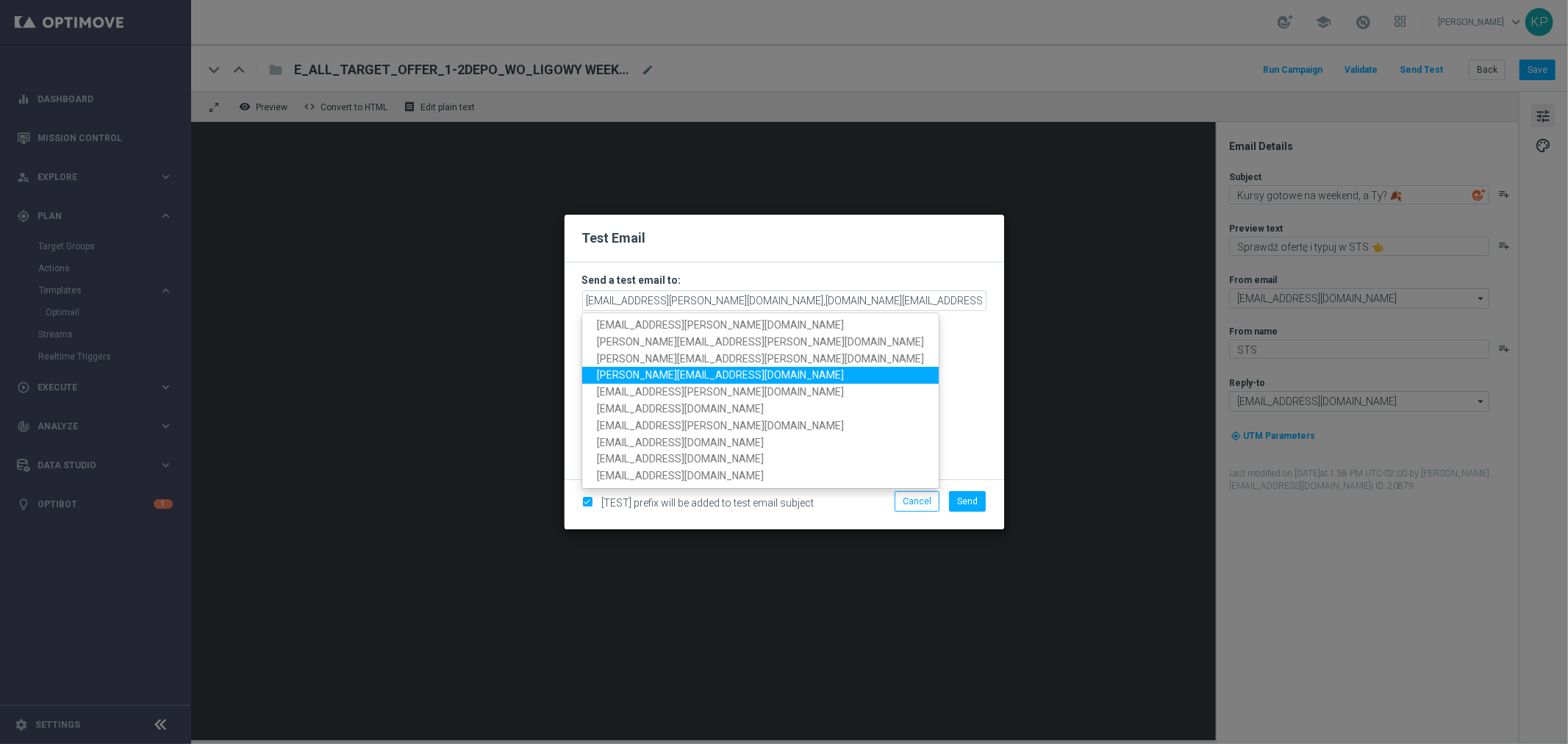
click at [699, 373] on link "antoni.litwinek@sts.pl" at bounding box center [760, 375] width 356 height 17
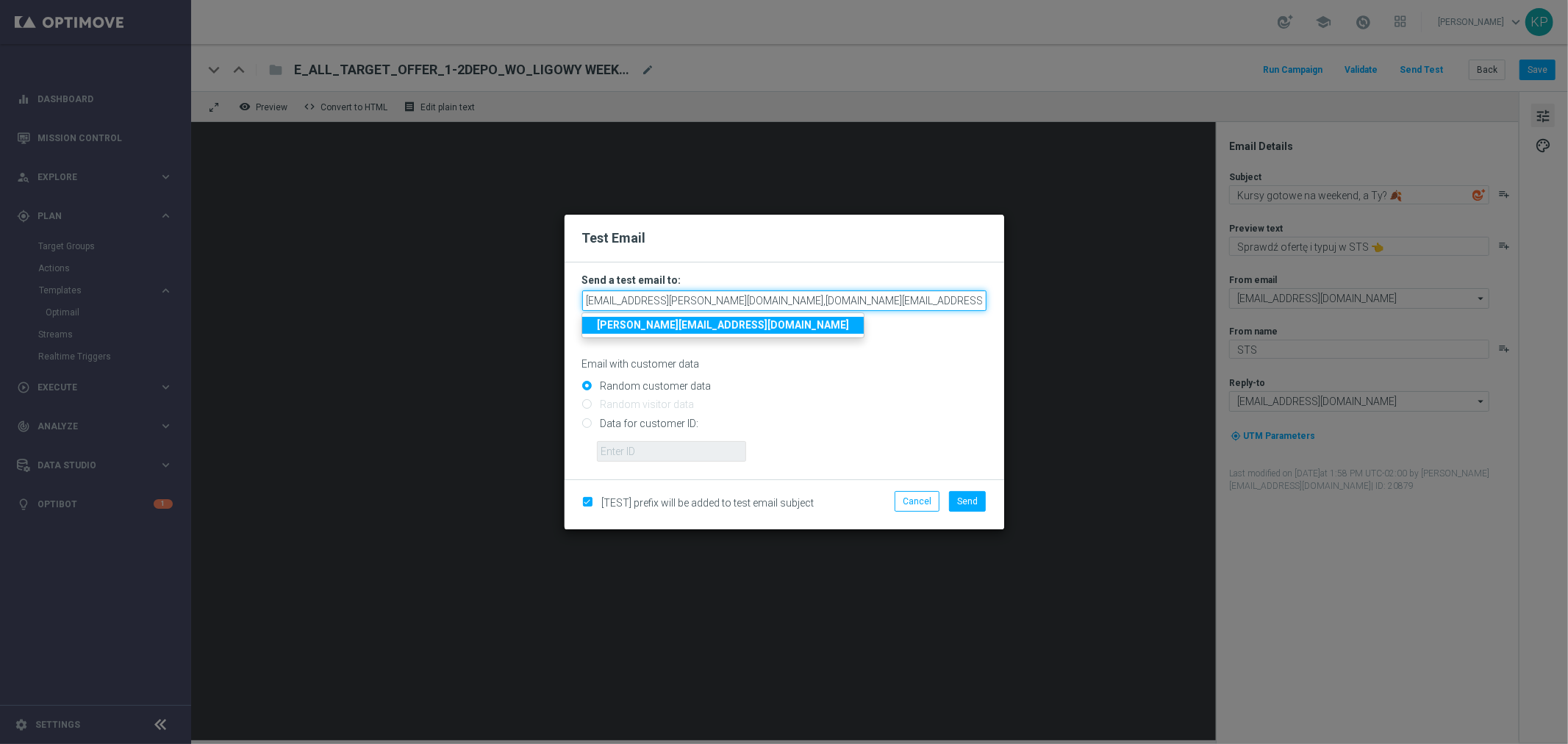
scroll to position [0, 62]
drag, startPoint x: 908, startPoint y: 297, endPoint x: 1123, endPoint y: 296, distance: 215.0
click at [1123, 296] on modal-container "Test Email Send a test email to: krystian.potoczny@sts.pl,tomasz.kowalczyk@sts.…" at bounding box center [784, 372] width 1568 height 744
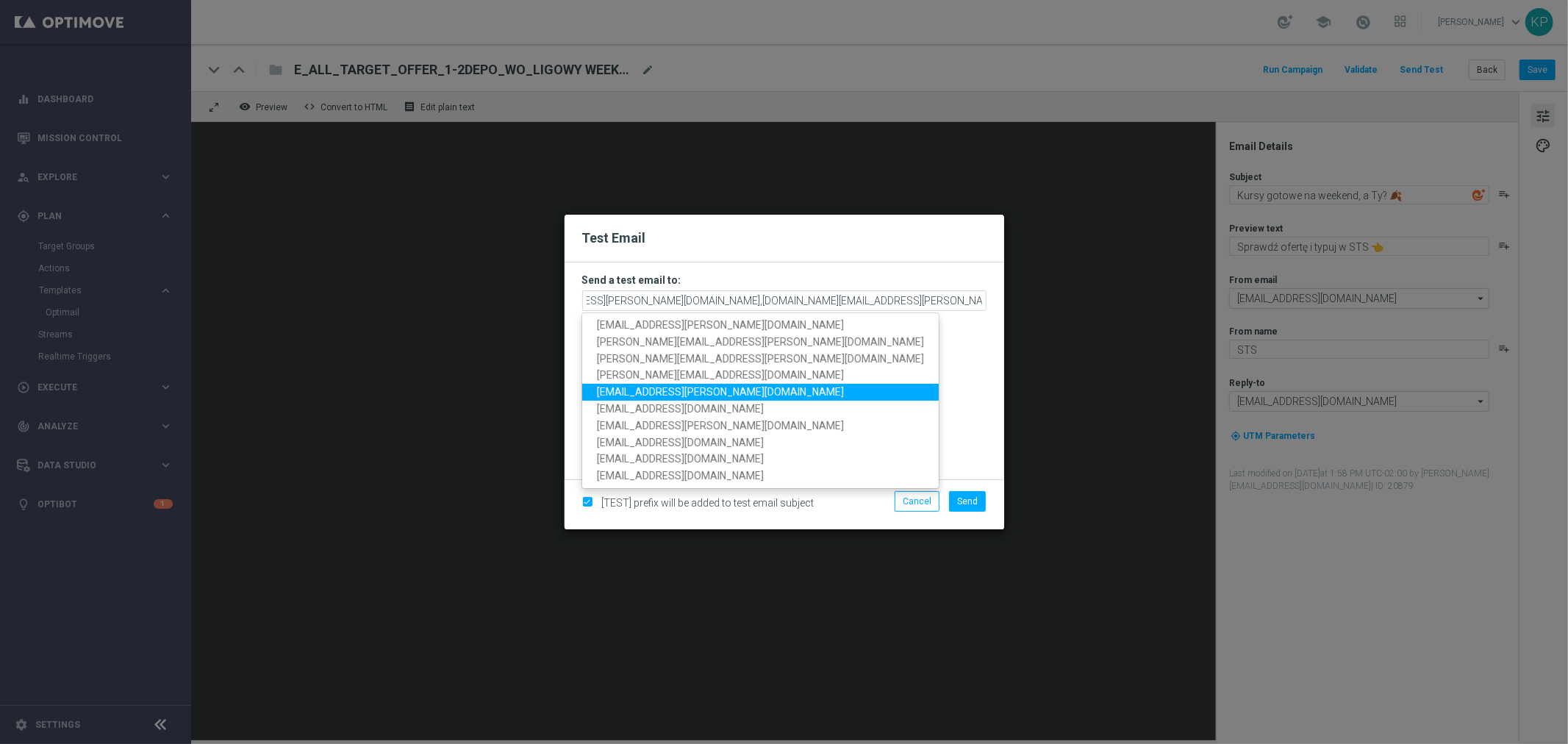
click at [699, 384] on link "andzelika.binek@sts.pl" at bounding box center [760, 392] width 356 height 17
type input "krystian.potoczny@sts.pl,tomasz.kowalczyk@sts.pl,katarzyna.kaminska@sts.pl,anto…"
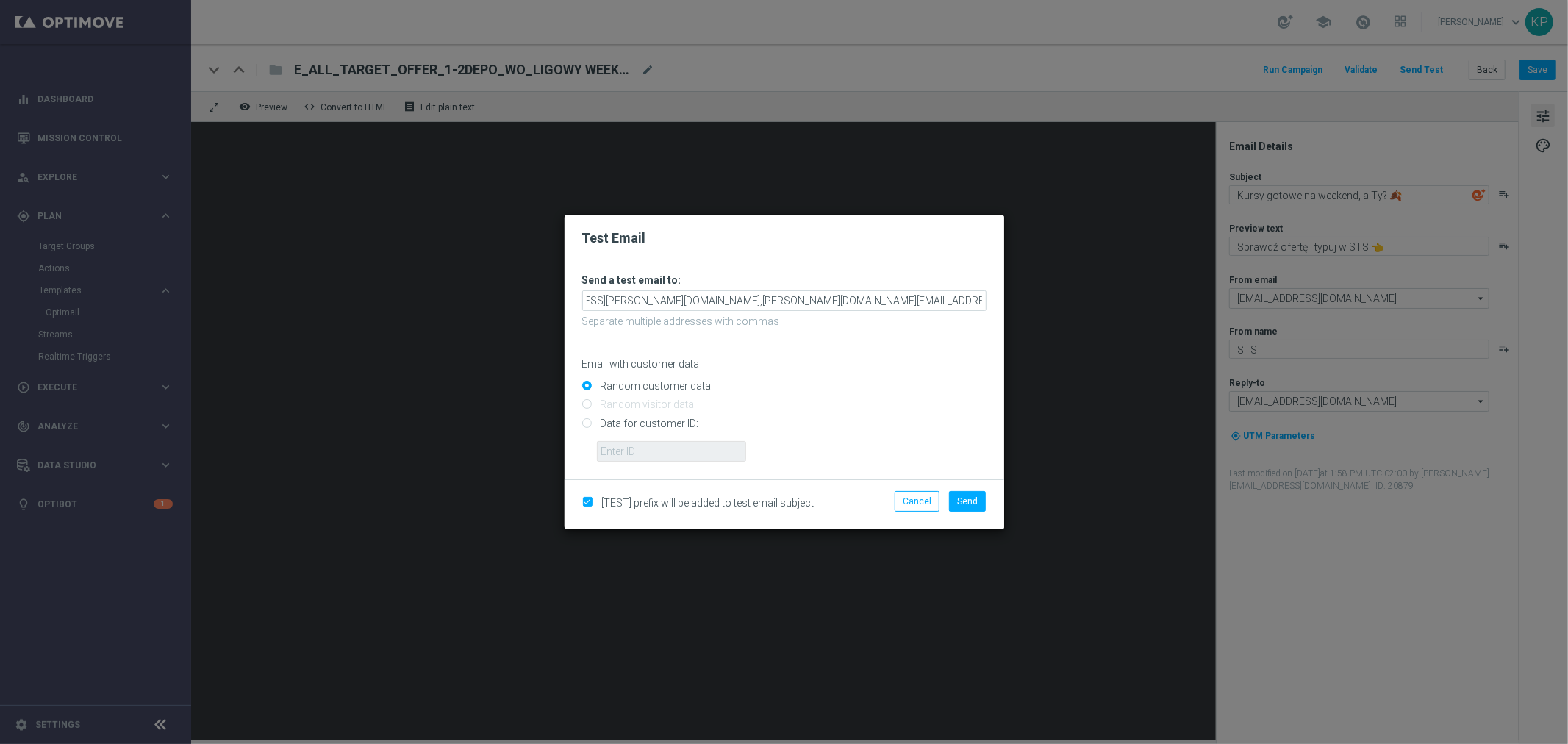
scroll to position [0, 0]
click at [960, 496] on span "Send" at bounding box center [967, 501] width 21 height 10
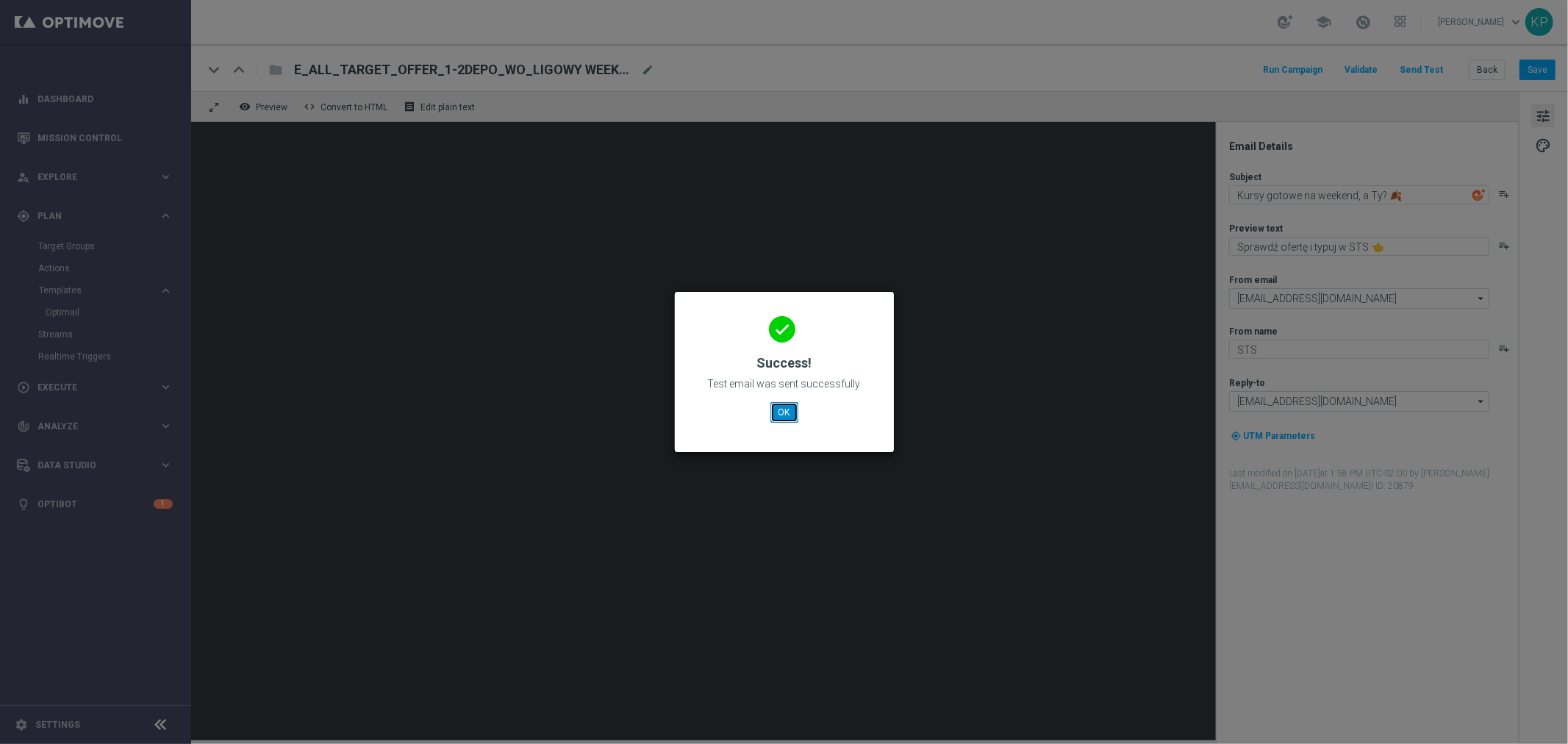
click at [785, 409] on button "OK" at bounding box center [784, 412] width 28 height 21
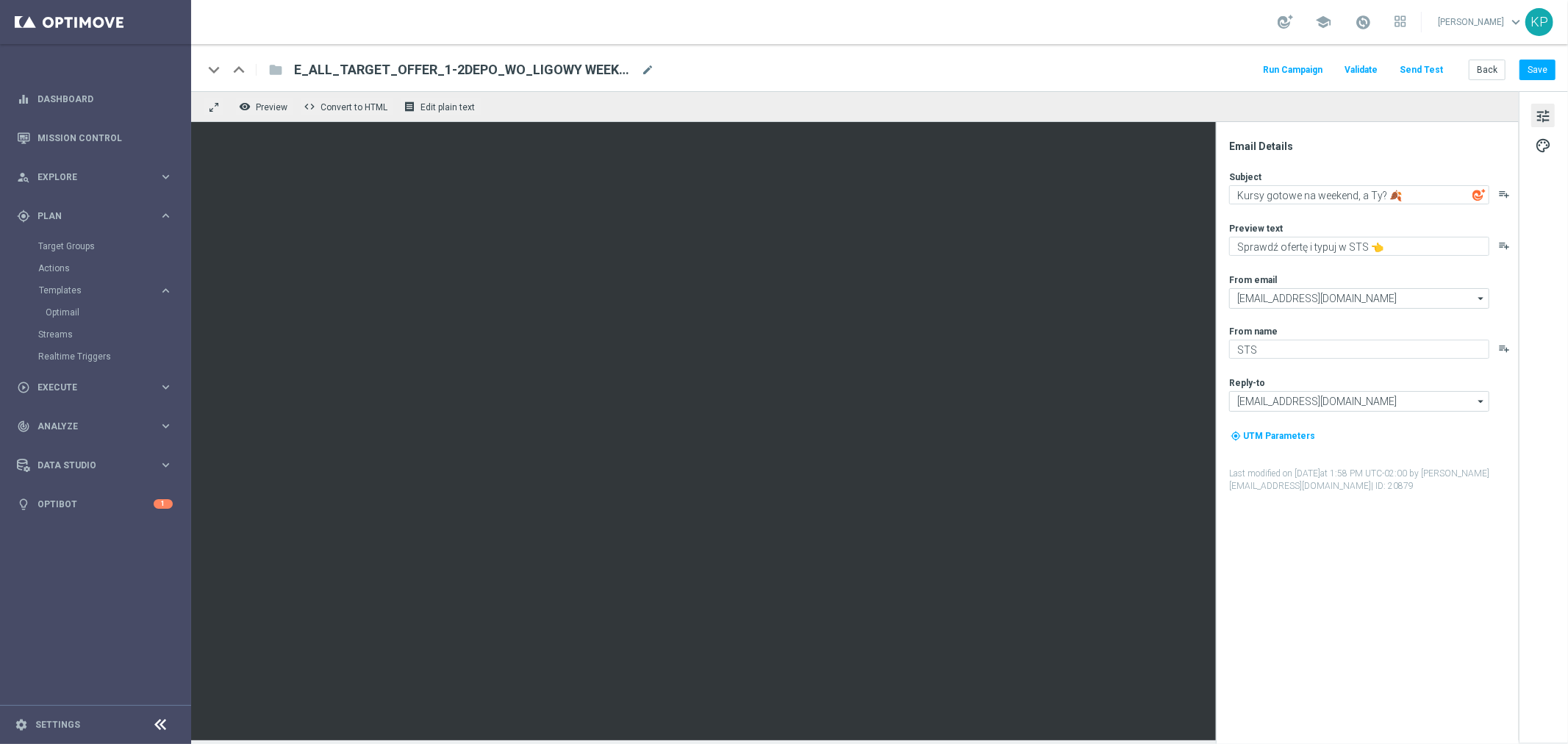
click at [1013, 61] on div "keyboard_arrow_down keyboard_arrow_up folder E_ALL_TARGET_OFFER_1-2DEPO_WO_LIGO…" at bounding box center [880, 70] width 1353 height 19
click at [1483, 63] on button "Back" at bounding box center [1486, 70] width 37 height 21
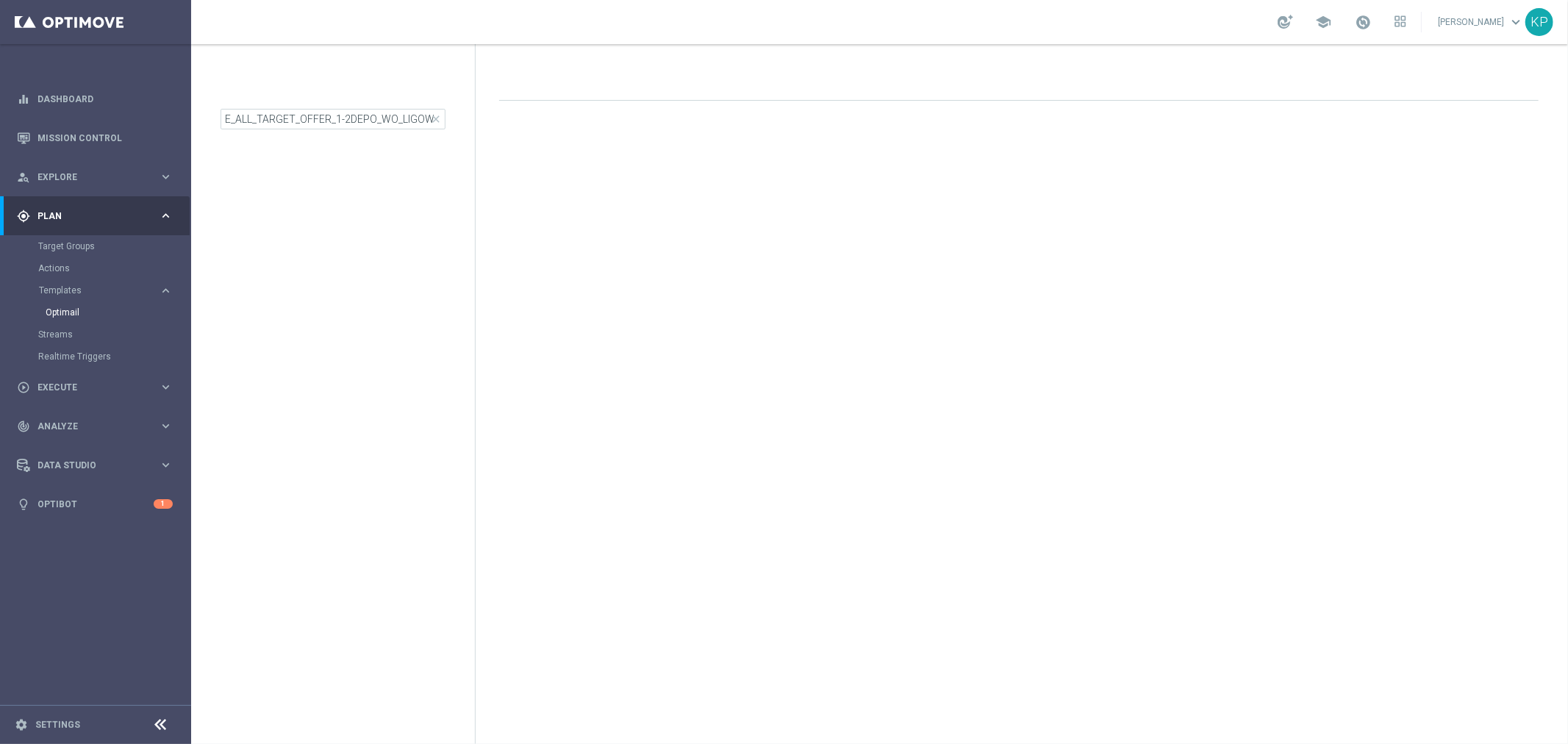
click at [995, 59] on div "Drag here to set row groups Drag here to set column labels F header" at bounding box center [1022, 393] width 1092 height 699
